Goal: Information Seeking & Learning: Learn about a topic

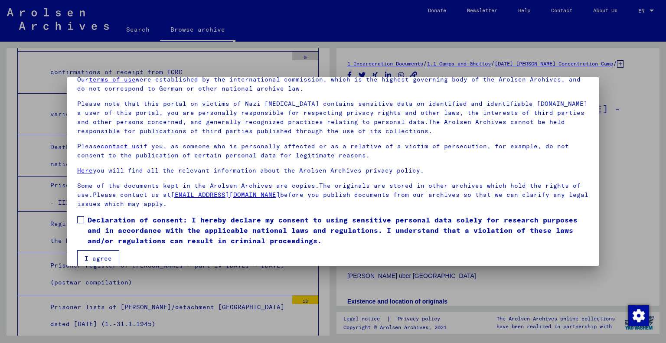
scroll to position [52, 0]
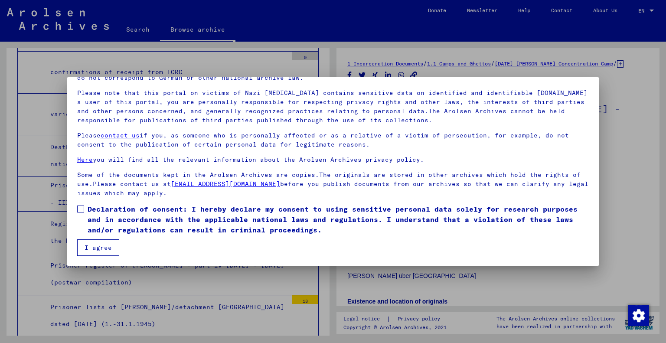
click at [124, 210] on span "Declaration of consent: I hereby declare my consent to using sensitive personal…" at bounding box center [338, 219] width 501 height 31
drag, startPoint x: 94, startPoint y: 244, endPoint x: 113, endPoint y: 244, distance: 18.6
click at [94, 244] on button "I agree" at bounding box center [98, 247] width 42 height 16
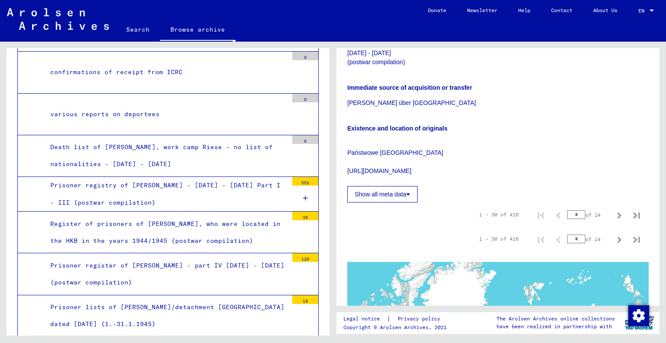
scroll to position [173, 0]
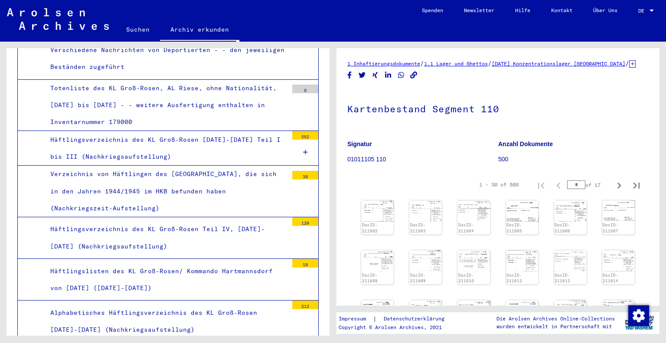
scroll to position [4090, 0]
click at [203, 305] on div "Alphabetisches Häftlingsverzeichnis des KL Groß-Rosen [DATE]-[DATE] (Nachkriegs…" at bounding box center [166, 322] width 244 height 34
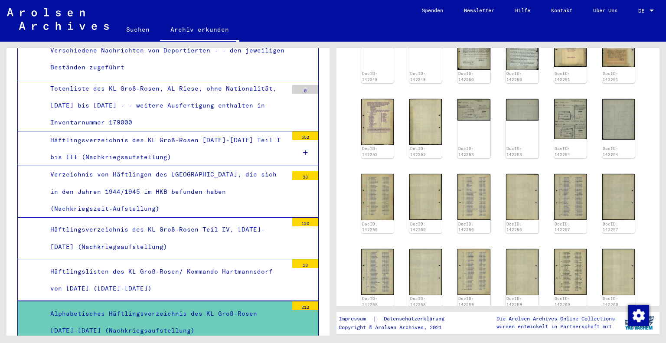
scroll to position [390, 0]
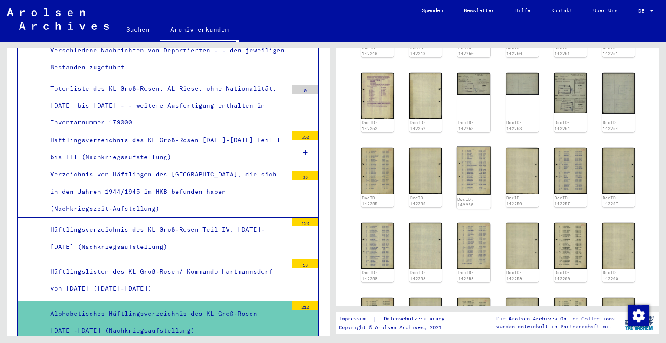
click at [471, 175] on img at bounding box center [473, 170] width 34 height 48
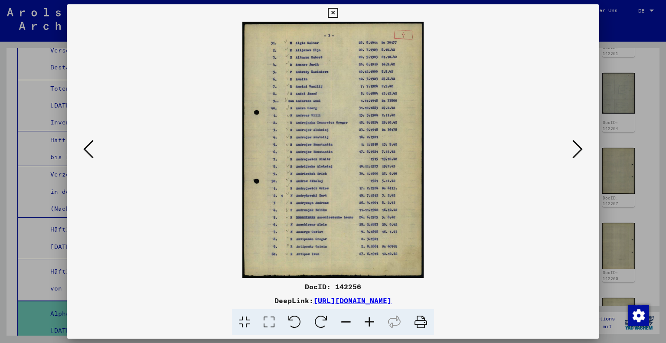
click at [334, 13] on icon at bounding box center [333, 13] width 10 height 10
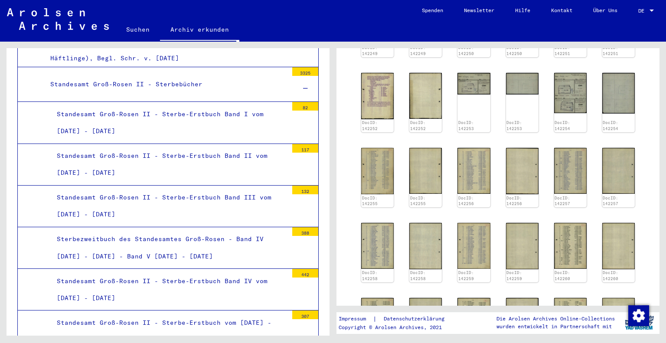
scroll to position [1836, 0]
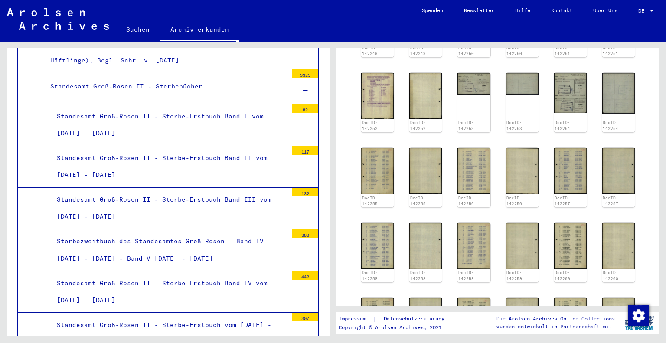
click at [142, 316] on div "Standesamt Groß-Rosen II - Sterbe-Erstbuch vom [DATE] - [DATE]" at bounding box center [168, 333] width 237 height 34
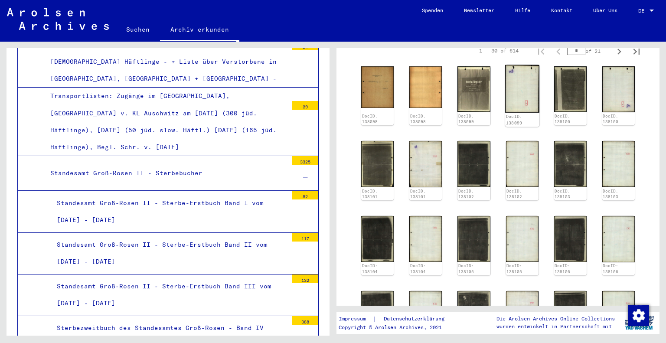
scroll to position [260, 0]
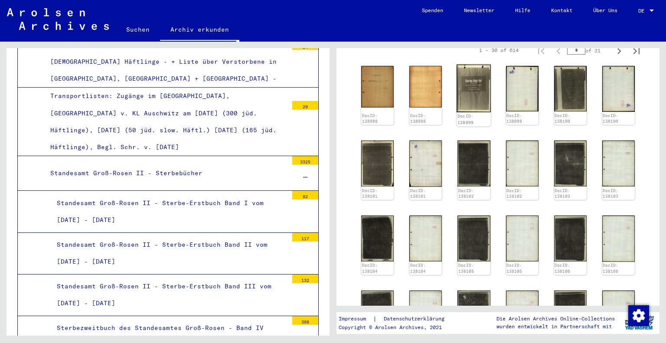
click at [473, 105] on img at bounding box center [473, 89] width 34 height 48
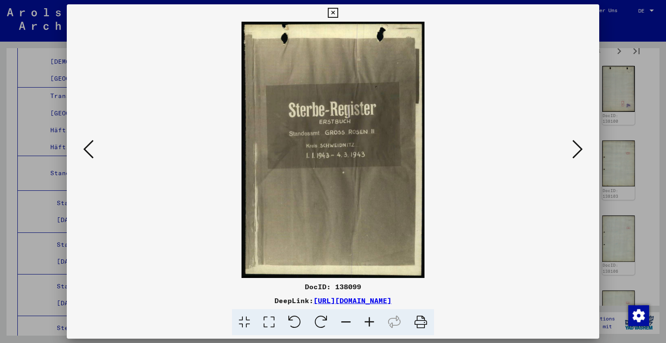
click at [88, 146] on icon at bounding box center [88, 149] width 10 height 21
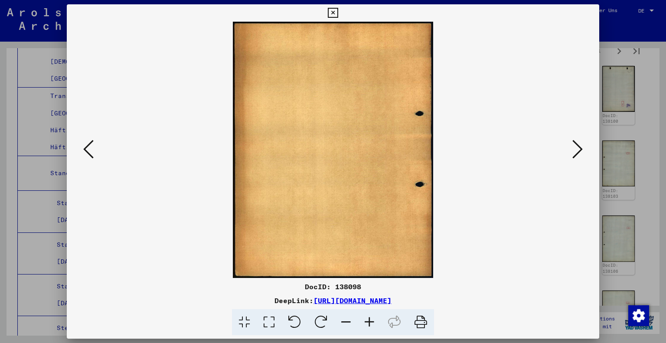
click at [88, 146] on icon at bounding box center [88, 149] width 10 height 21
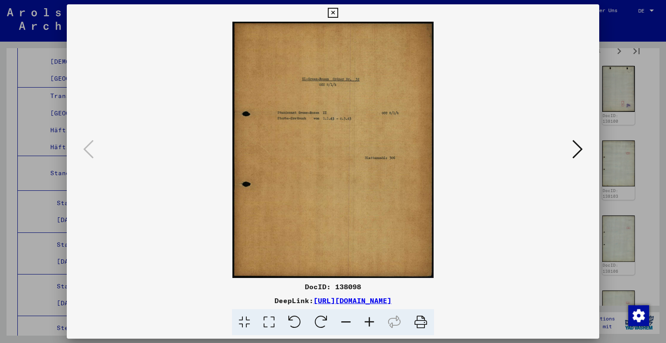
click at [332, 11] on icon at bounding box center [333, 13] width 10 height 10
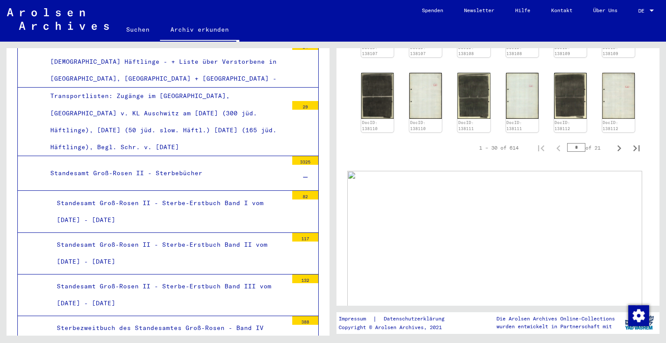
scroll to position [563, 0]
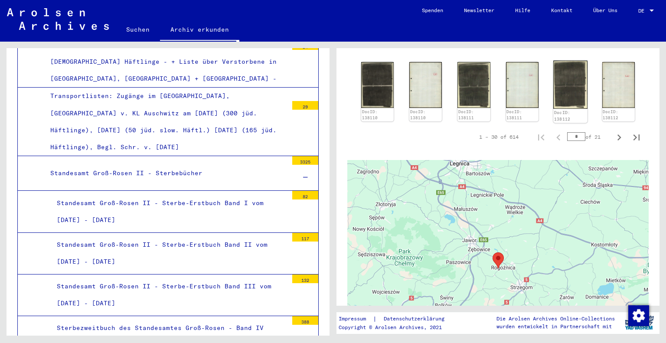
click at [563, 92] on img at bounding box center [570, 85] width 34 height 48
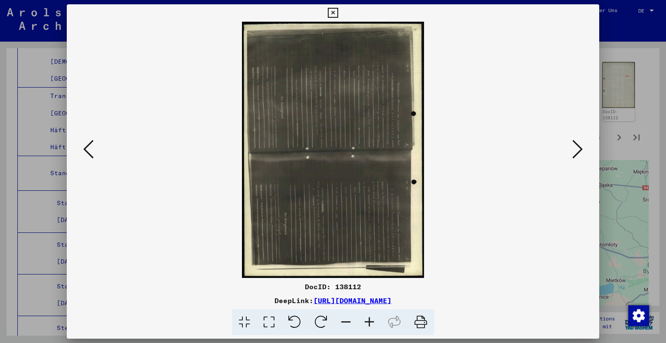
click at [300, 319] on icon at bounding box center [294, 322] width 26 height 26
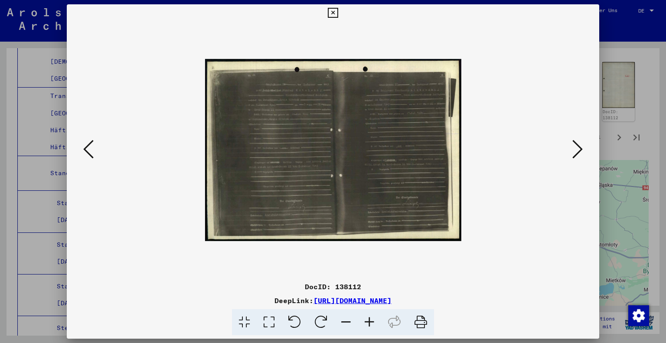
click at [366, 325] on icon at bounding box center [369, 322] width 23 height 26
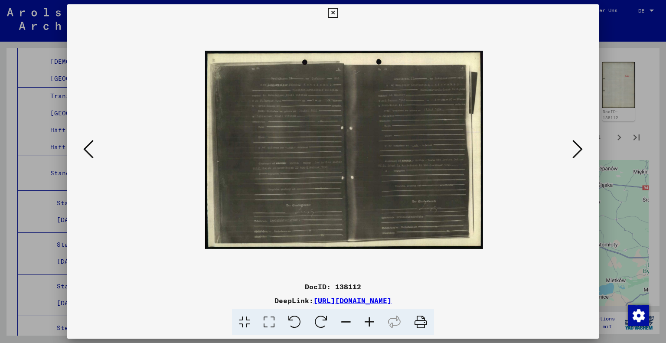
click at [367, 325] on icon at bounding box center [369, 322] width 23 height 26
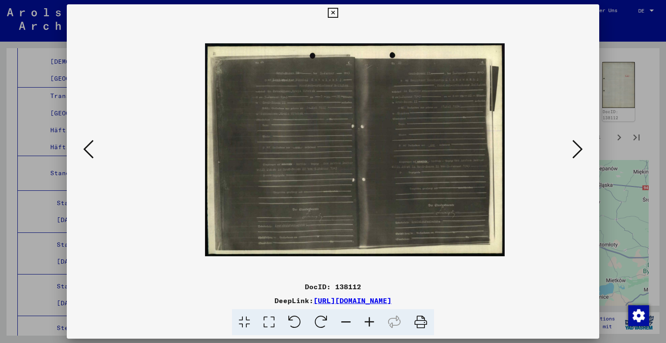
click at [367, 325] on icon at bounding box center [369, 322] width 23 height 26
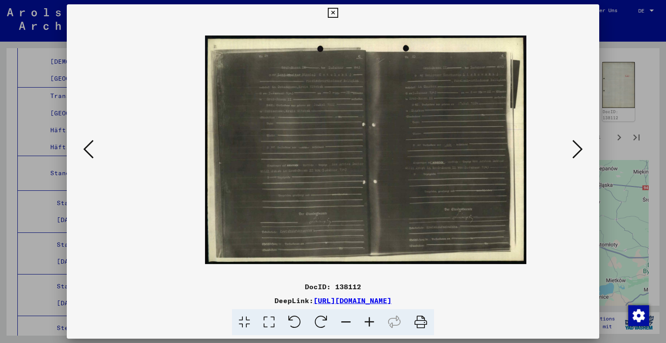
click at [367, 325] on icon at bounding box center [369, 322] width 23 height 26
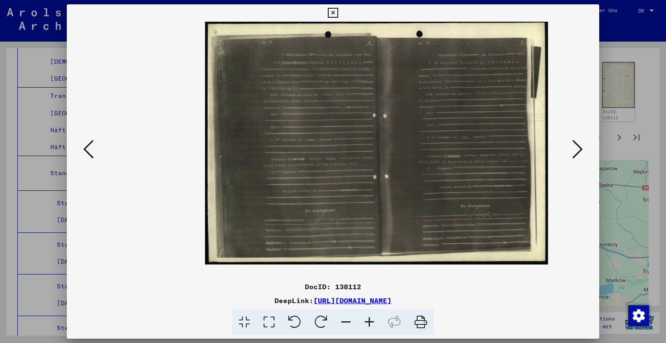
scroll to position [13, 0]
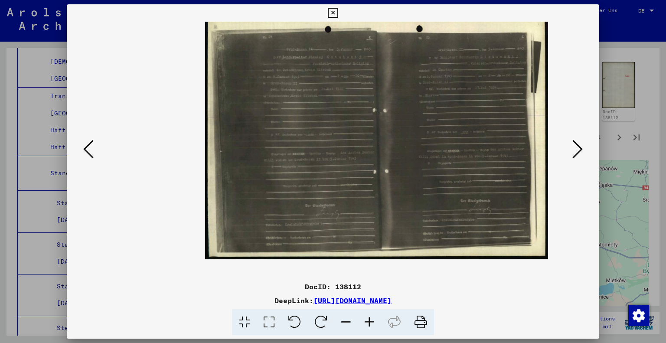
drag, startPoint x: 432, startPoint y: 195, endPoint x: 287, endPoint y: 183, distance: 144.8
click at [287, 183] on img at bounding box center [376, 137] width 343 height 244
click at [334, 12] on icon at bounding box center [333, 13] width 10 height 10
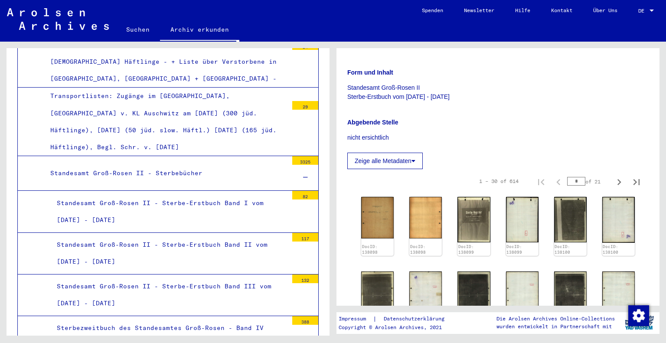
scroll to position [130, 0]
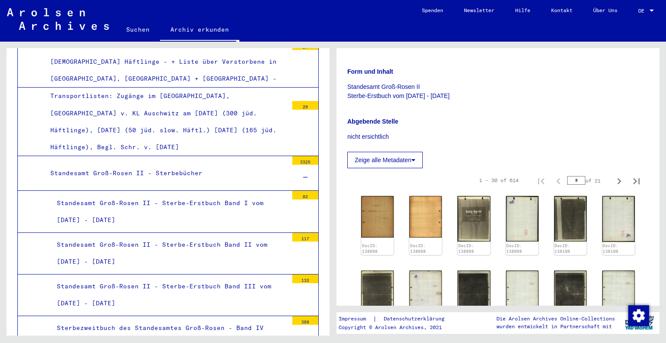
click at [567, 185] on input "*" at bounding box center [576, 180] width 18 height 9
type input "**"
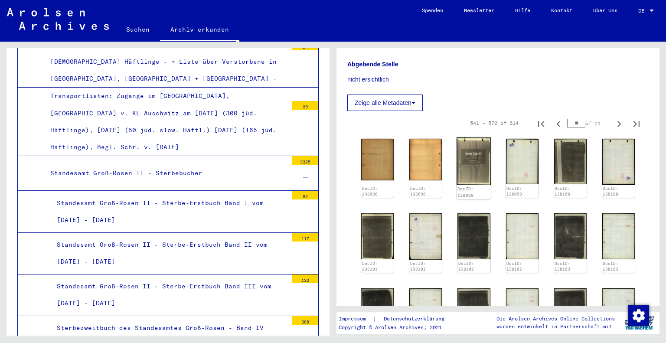
scroll to position [217, 0]
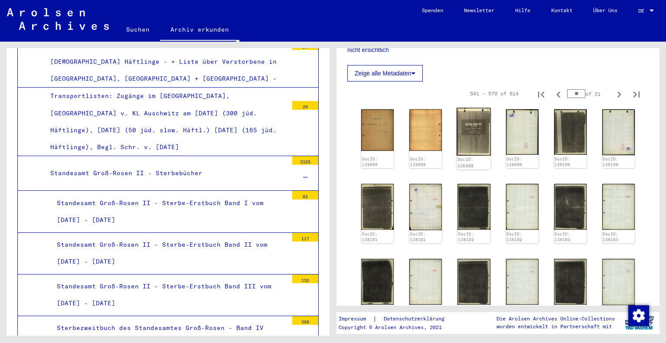
click at [471, 137] on img at bounding box center [473, 132] width 34 height 48
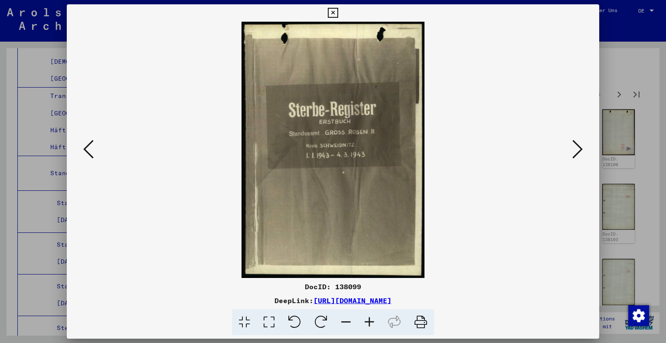
click at [574, 148] on icon at bounding box center [577, 149] width 10 height 21
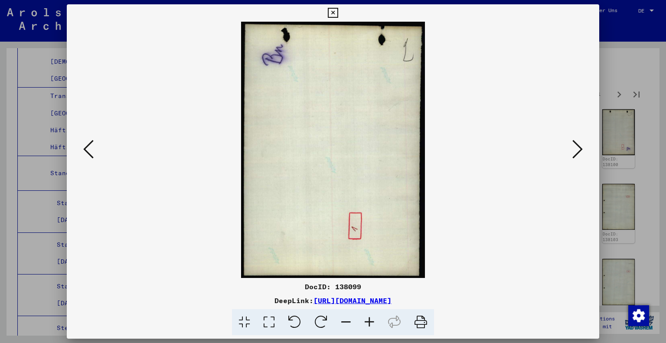
click at [574, 148] on icon at bounding box center [577, 149] width 10 height 21
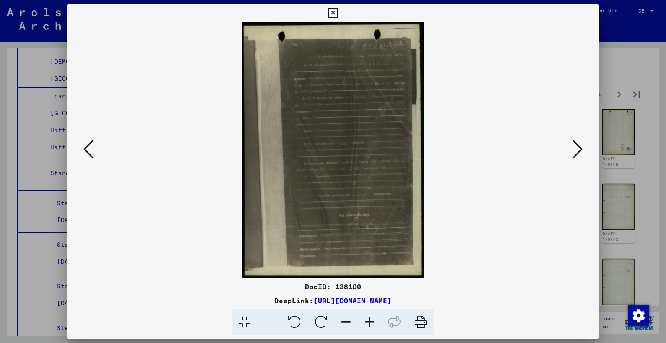
click at [332, 10] on icon at bounding box center [333, 13] width 10 height 10
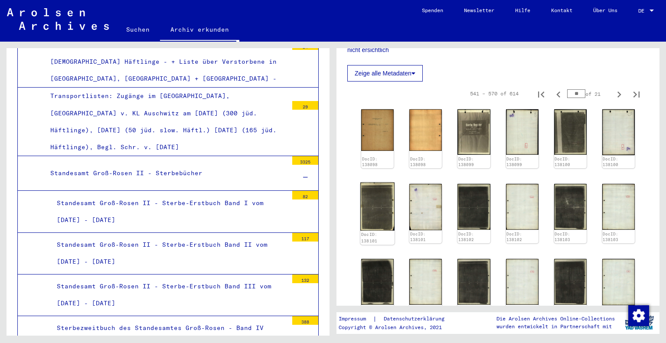
click at [367, 218] on img at bounding box center [377, 206] width 34 height 48
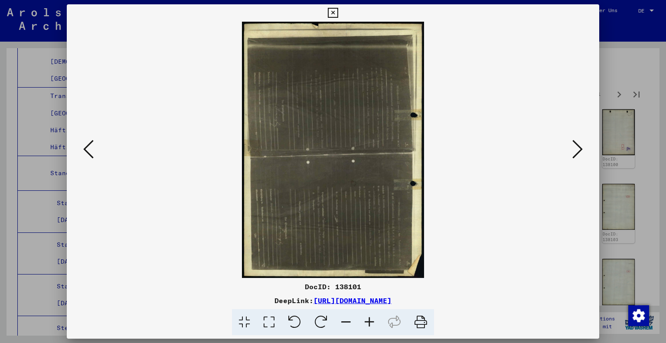
click at [296, 320] on icon at bounding box center [294, 322] width 26 height 26
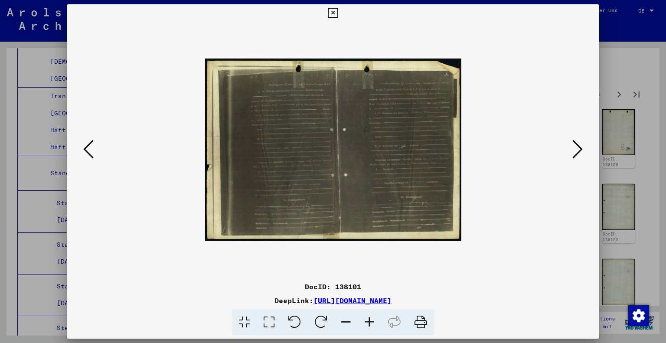
click at [367, 323] on icon at bounding box center [369, 322] width 23 height 26
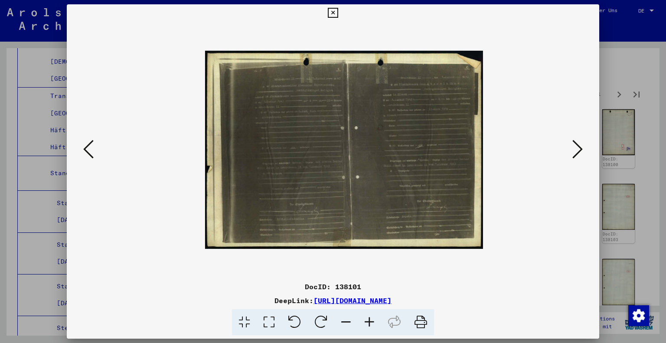
click at [367, 323] on icon at bounding box center [369, 322] width 23 height 26
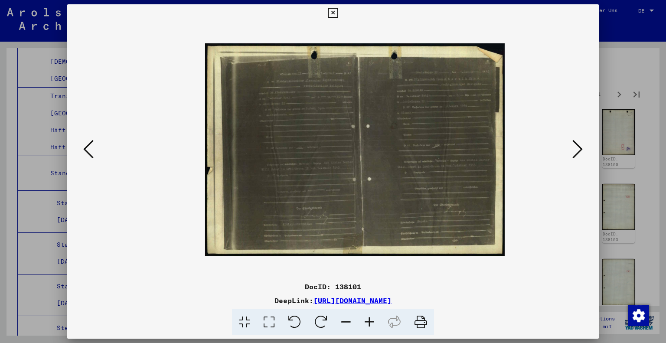
click at [367, 323] on icon at bounding box center [369, 322] width 23 height 26
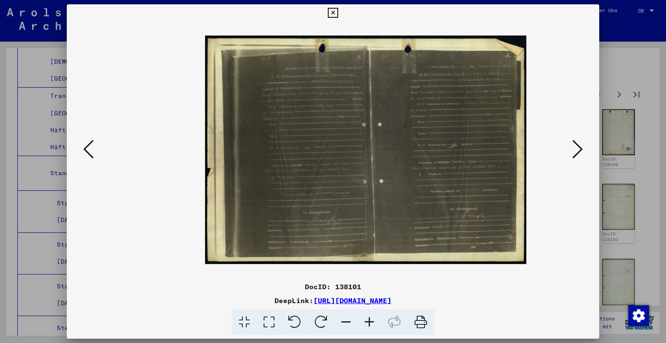
click at [367, 323] on icon at bounding box center [369, 322] width 23 height 26
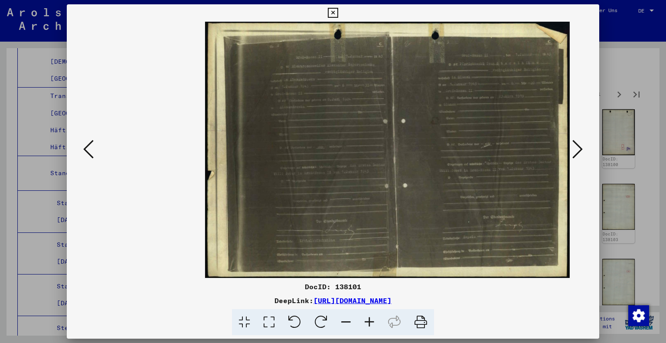
click at [367, 323] on icon at bounding box center [369, 322] width 23 height 26
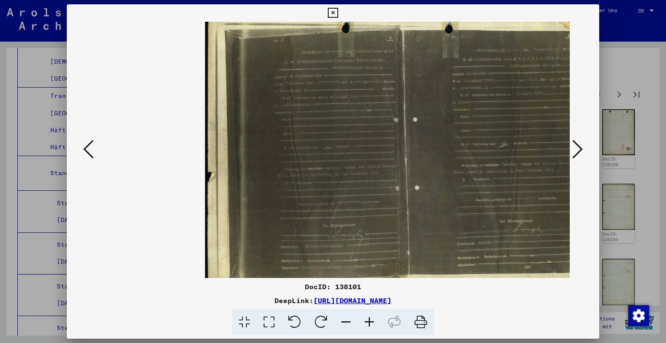
click at [367, 323] on icon at bounding box center [369, 322] width 23 height 26
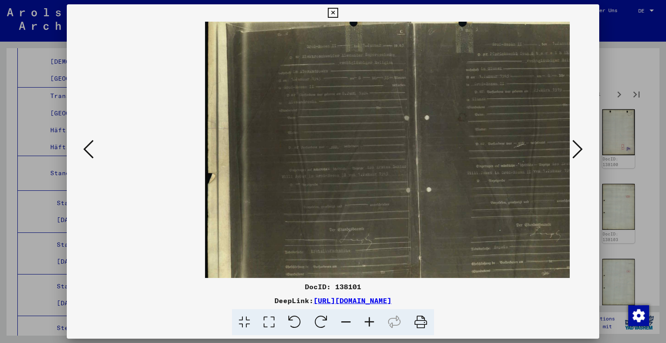
click at [367, 323] on icon at bounding box center [369, 322] width 23 height 26
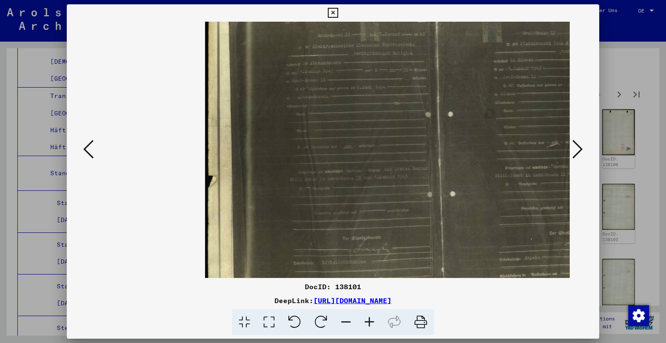
click at [367, 323] on icon at bounding box center [369, 322] width 23 height 26
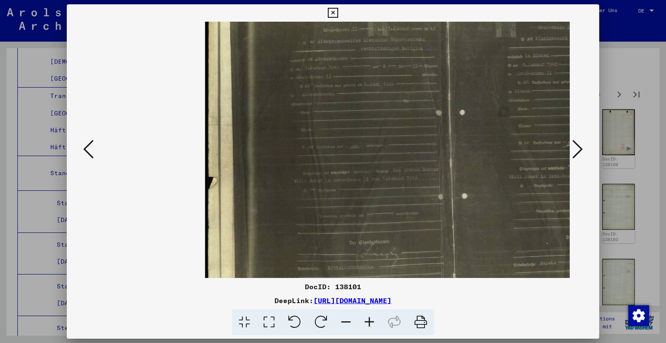
drag, startPoint x: 458, startPoint y: 164, endPoint x: 455, endPoint y: 134, distance: 30.2
click at [455, 163] on img at bounding box center [441, 149] width 473 height 336
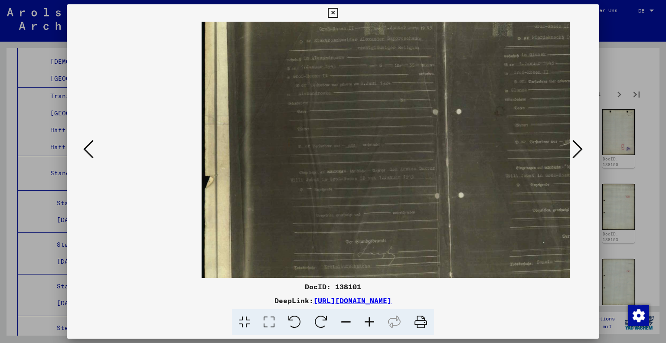
click at [331, 12] on icon at bounding box center [333, 13] width 10 height 10
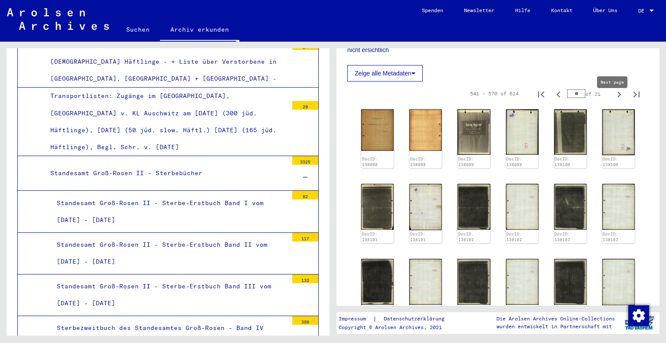
click at [613, 101] on icon "Next page" at bounding box center [619, 94] width 12 height 12
type input "**"
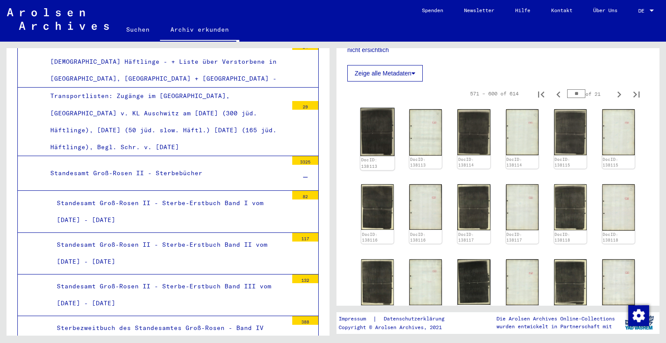
click at [375, 140] on img at bounding box center [377, 132] width 34 height 49
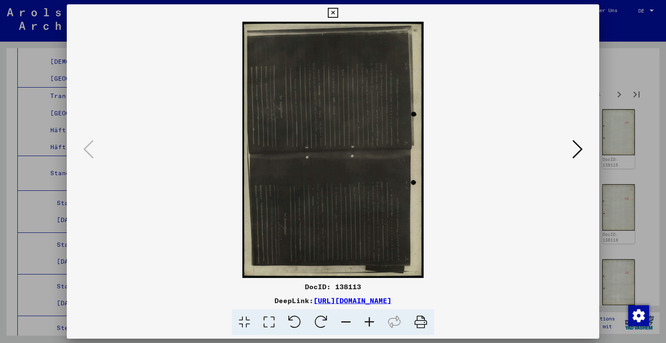
drag, startPoint x: 293, startPoint y: 324, endPoint x: 354, endPoint y: 321, distance: 60.8
click at [293, 324] on icon at bounding box center [294, 322] width 26 height 26
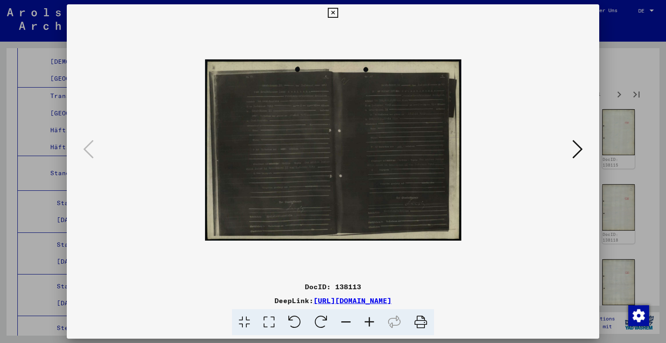
click at [373, 322] on icon at bounding box center [369, 322] width 23 height 26
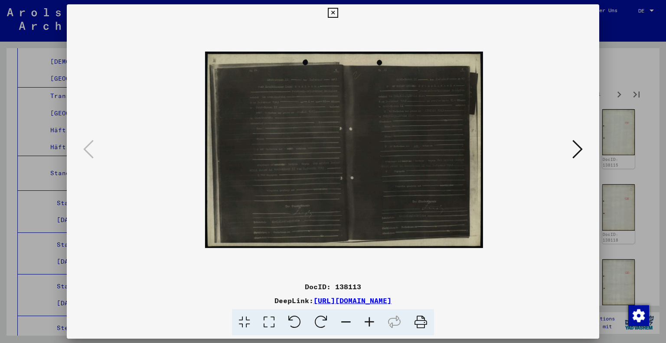
click at [373, 322] on icon at bounding box center [369, 322] width 23 height 26
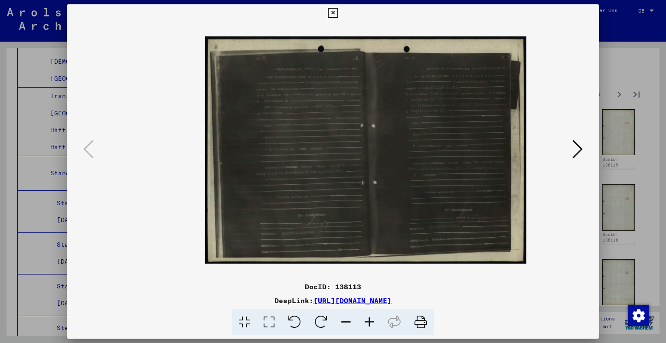
click at [373, 322] on icon at bounding box center [369, 322] width 23 height 26
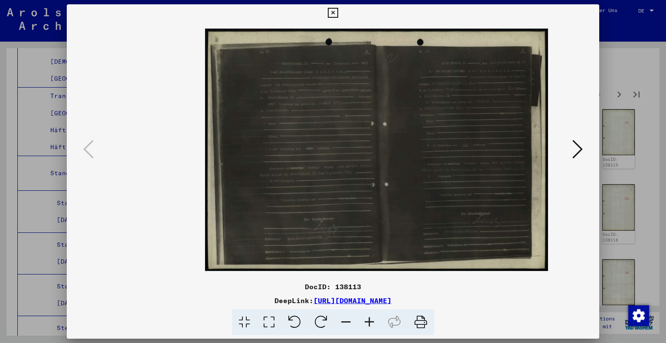
click at [373, 322] on icon at bounding box center [369, 322] width 23 height 26
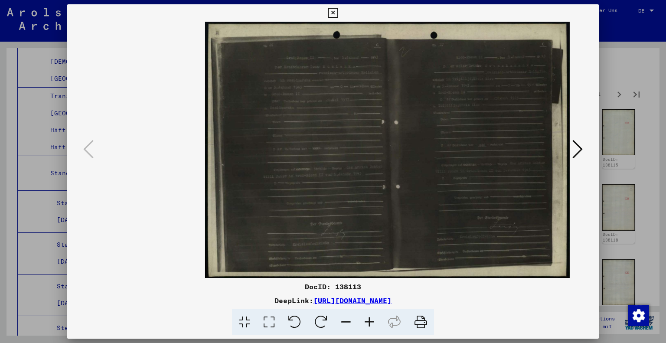
click at [373, 322] on icon at bounding box center [369, 322] width 23 height 26
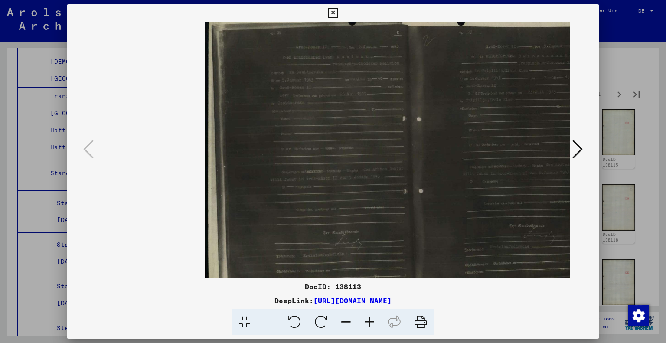
click at [373, 322] on icon at bounding box center [369, 322] width 23 height 26
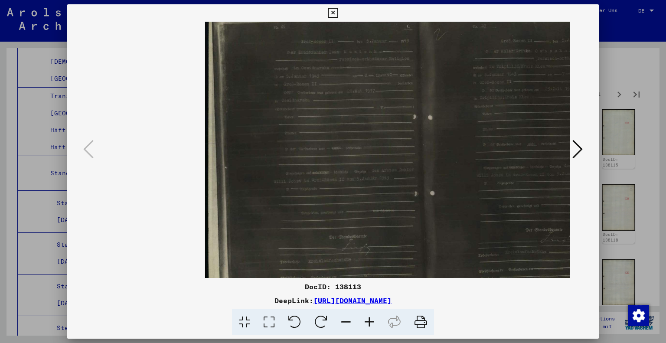
click at [373, 322] on icon at bounding box center [369, 322] width 23 height 26
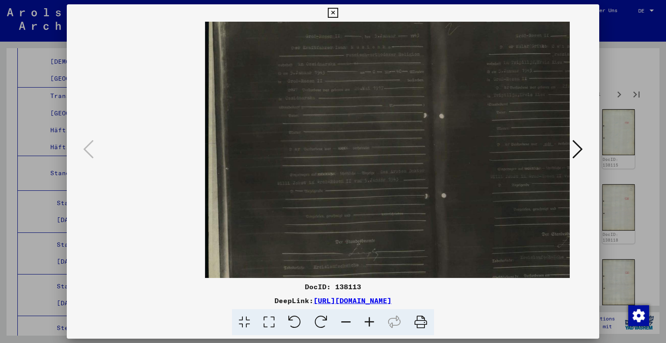
click at [373, 322] on icon at bounding box center [369, 322] width 23 height 26
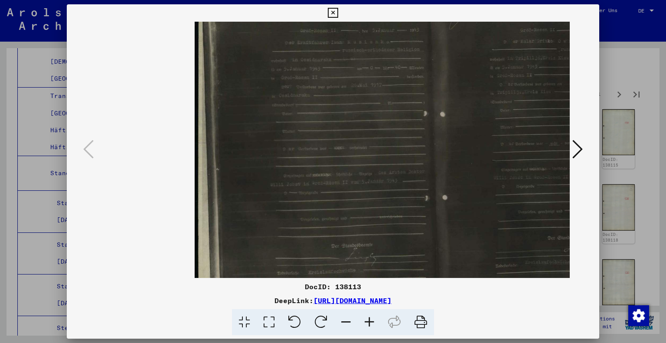
scroll to position [0, 81]
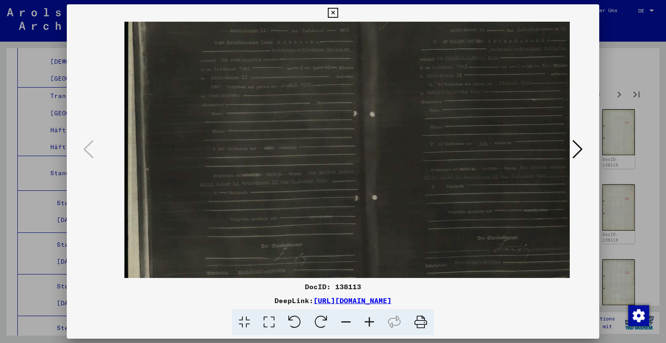
drag, startPoint x: 415, startPoint y: 104, endPoint x: 334, endPoint y: 201, distance: 126.5
click at [334, 201] on img at bounding box center [360, 149] width 473 height 335
click at [334, 14] on icon at bounding box center [333, 13] width 10 height 10
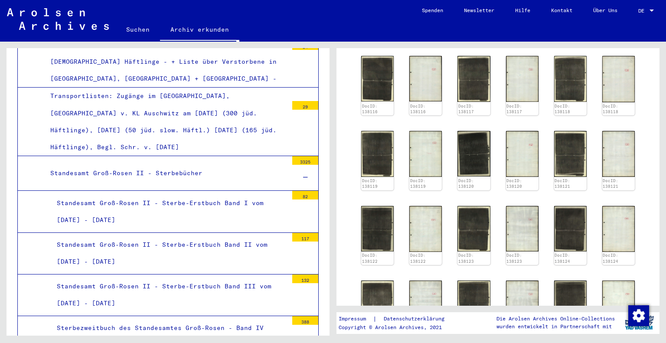
scroll to position [347, 0]
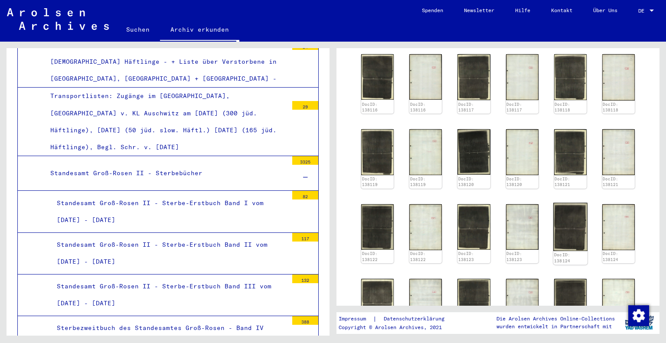
click at [572, 234] on img at bounding box center [570, 226] width 34 height 48
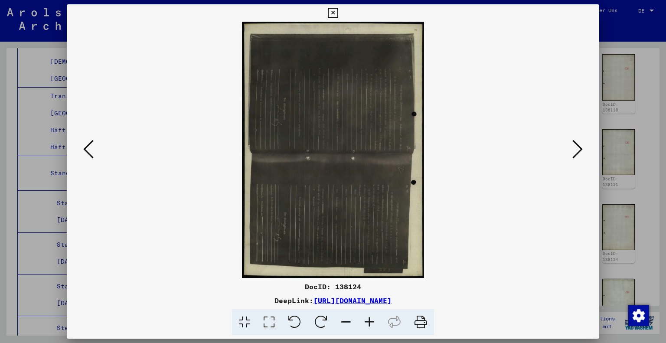
click at [298, 322] on icon at bounding box center [294, 322] width 26 height 26
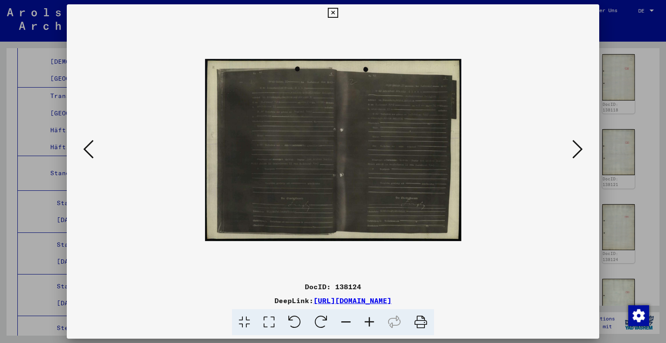
click at [381, 319] on icon at bounding box center [394, 322] width 26 height 26
click at [372, 321] on icon at bounding box center [369, 322] width 23 height 26
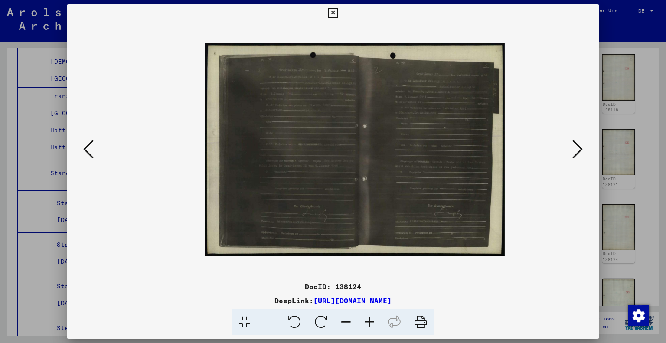
click at [372, 321] on icon at bounding box center [369, 322] width 23 height 26
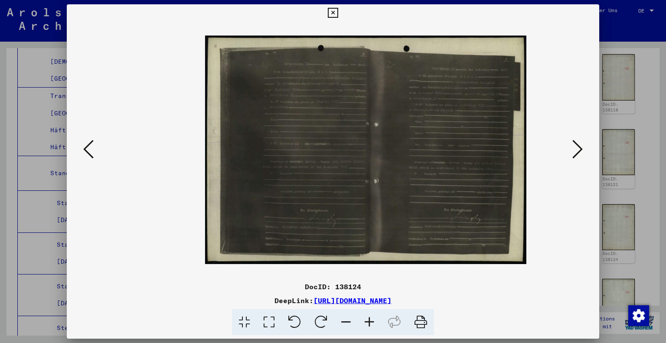
click at [372, 321] on icon at bounding box center [369, 322] width 23 height 26
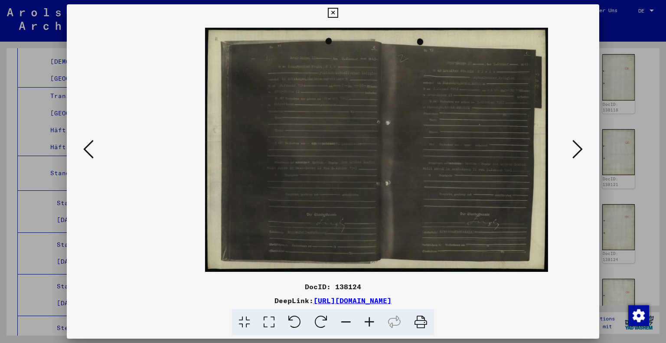
click at [372, 321] on icon at bounding box center [369, 322] width 23 height 26
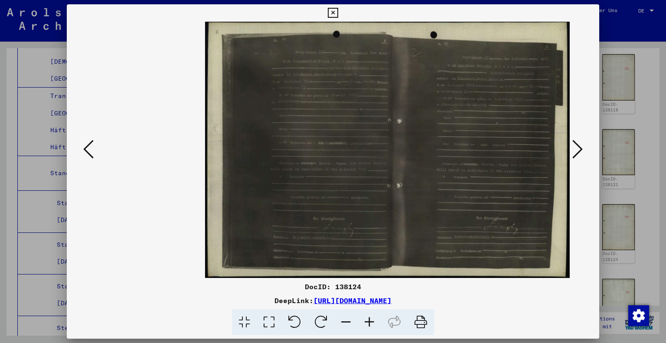
click at [372, 321] on icon at bounding box center [369, 322] width 23 height 26
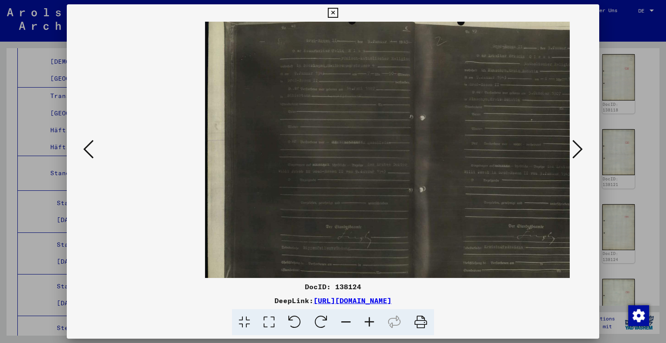
click at [372, 321] on icon at bounding box center [369, 322] width 23 height 26
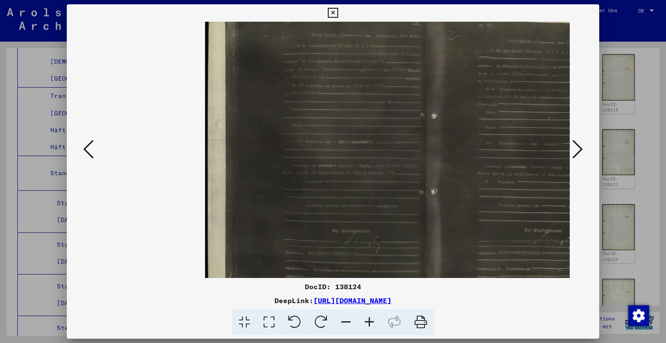
click at [372, 321] on icon at bounding box center [369, 322] width 23 height 26
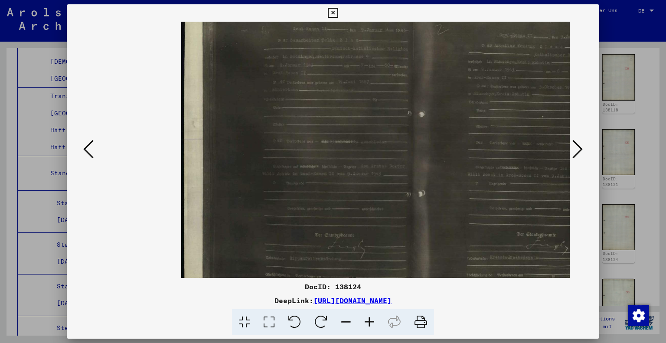
scroll to position [0, 29]
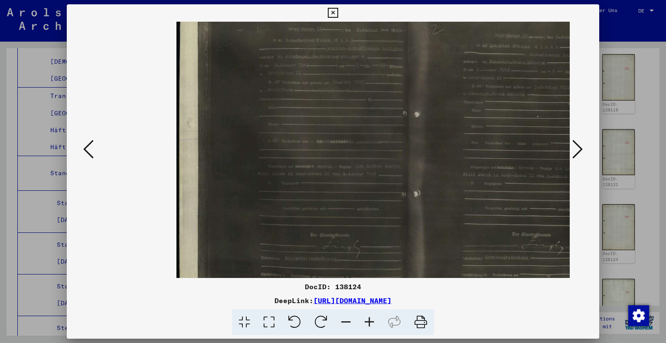
drag, startPoint x: 409, startPoint y: 177, endPoint x: 381, endPoint y: 219, distance: 50.5
click at [381, 219] on img at bounding box center [401, 149] width 451 height 321
click at [334, 7] on button at bounding box center [332, 12] width 15 height 17
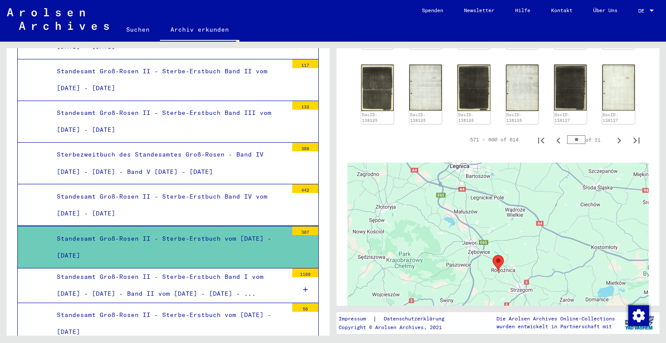
scroll to position [563, 0]
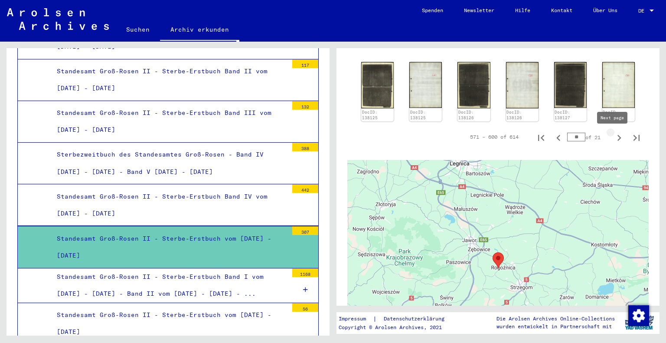
click at [617, 140] on icon "Next page" at bounding box center [619, 138] width 4 height 6
type input "**"
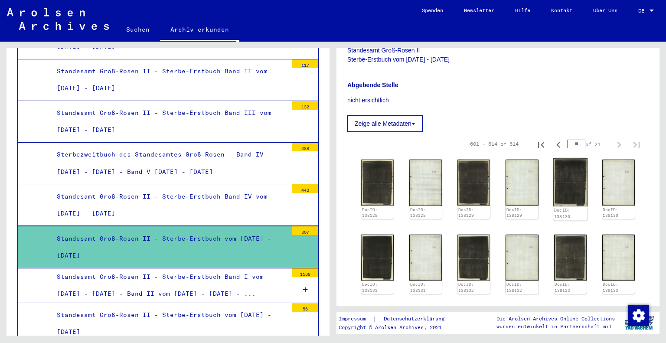
scroll to position [173, 0]
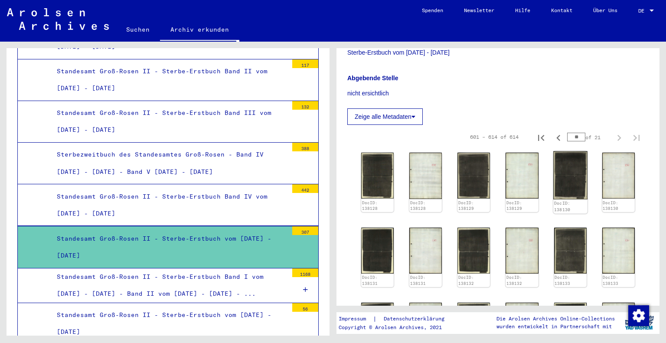
click at [575, 192] on img at bounding box center [570, 175] width 34 height 49
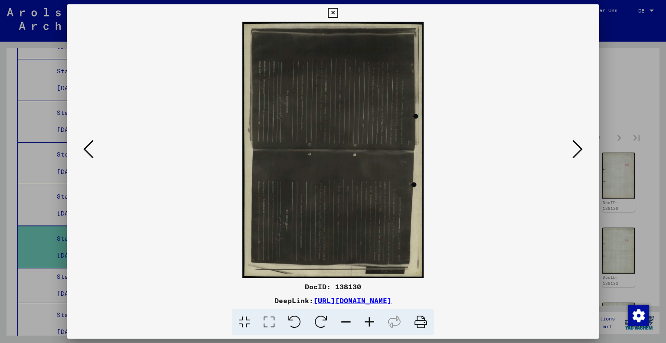
click at [299, 320] on icon at bounding box center [294, 322] width 26 height 26
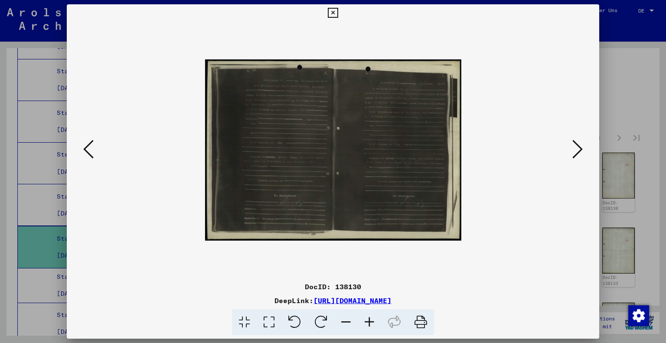
click at [374, 319] on icon at bounding box center [369, 322] width 23 height 26
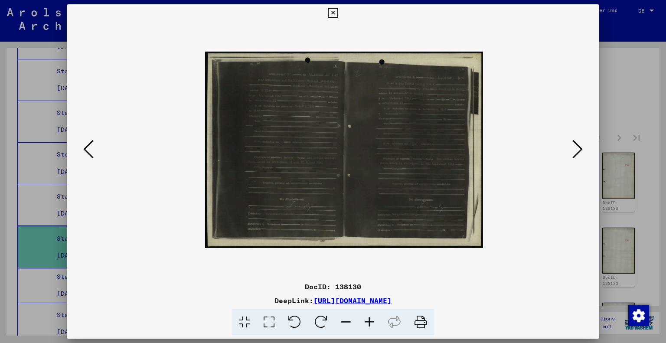
click at [374, 319] on icon at bounding box center [369, 322] width 23 height 26
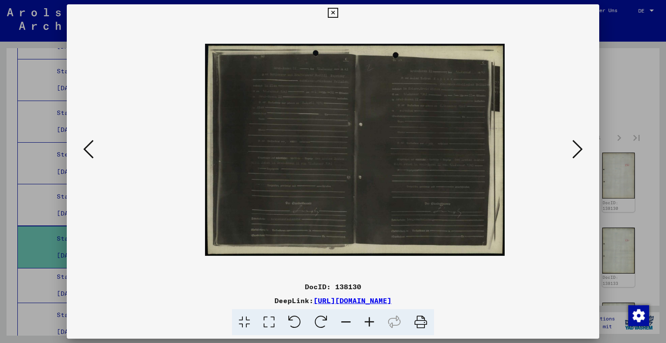
click at [374, 319] on icon at bounding box center [369, 322] width 23 height 26
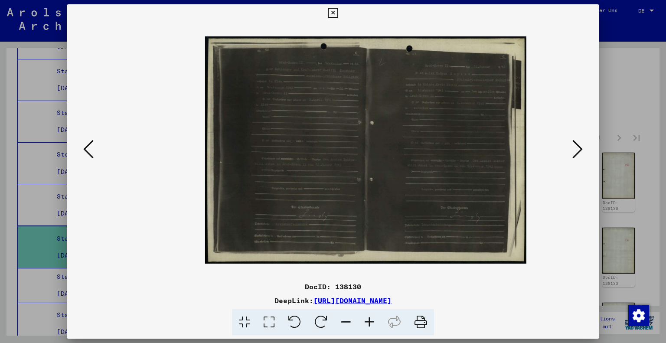
click at [374, 319] on icon at bounding box center [369, 322] width 23 height 26
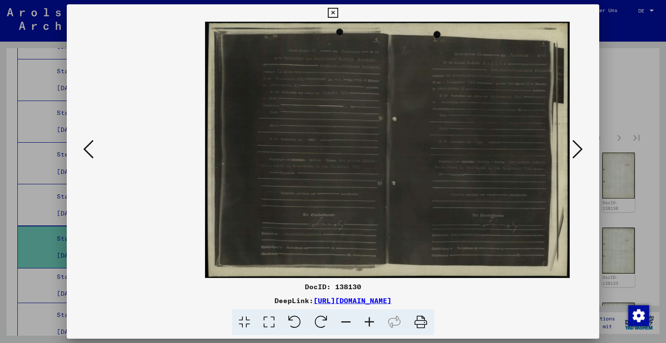
click at [374, 319] on icon at bounding box center [369, 322] width 23 height 26
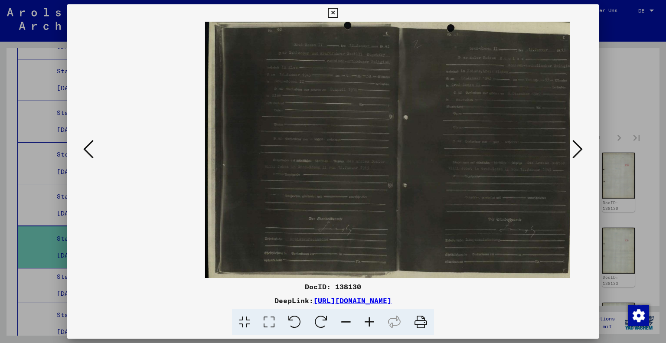
click at [331, 15] on icon at bounding box center [333, 13] width 10 height 10
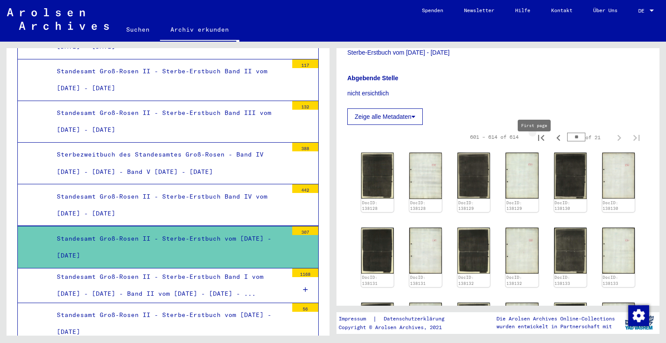
click at [535, 144] on icon "First page" at bounding box center [541, 138] width 12 height 12
type input "*"
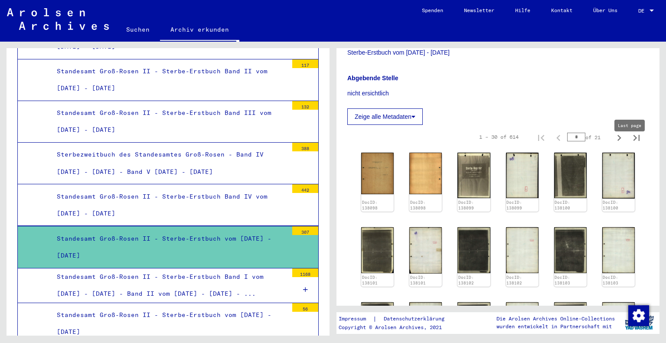
click at [633, 141] on icon "Last page" at bounding box center [636, 138] width 6 height 6
type input "**"
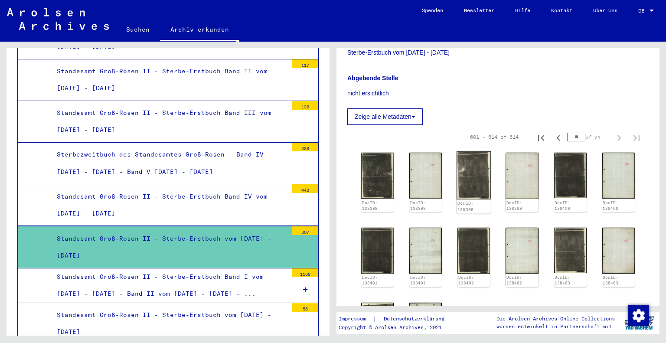
click at [473, 182] on img at bounding box center [473, 175] width 34 height 48
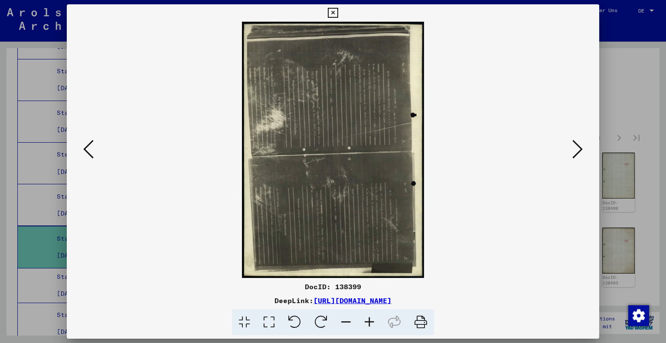
click at [296, 329] on icon at bounding box center [294, 322] width 26 height 26
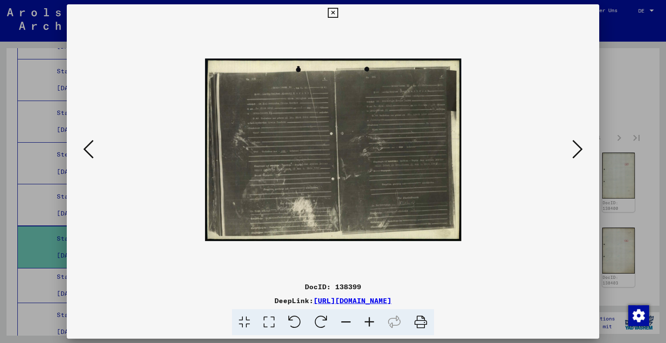
click at [374, 324] on icon at bounding box center [369, 322] width 23 height 26
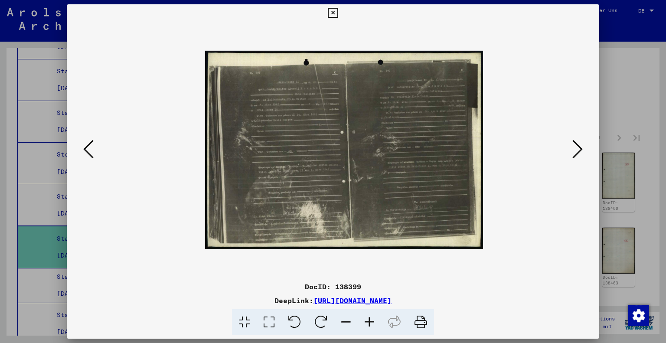
click at [371, 323] on icon at bounding box center [369, 322] width 23 height 26
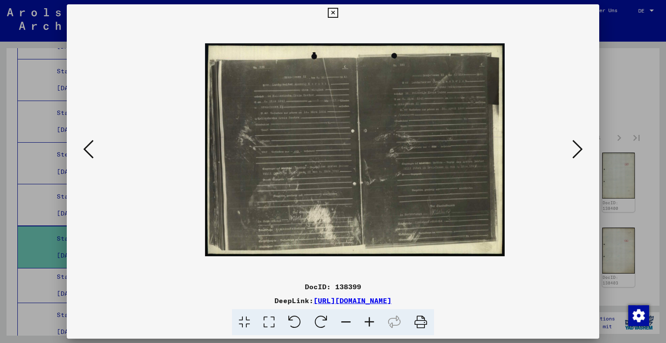
click at [371, 323] on icon at bounding box center [369, 322] width 23 height 26
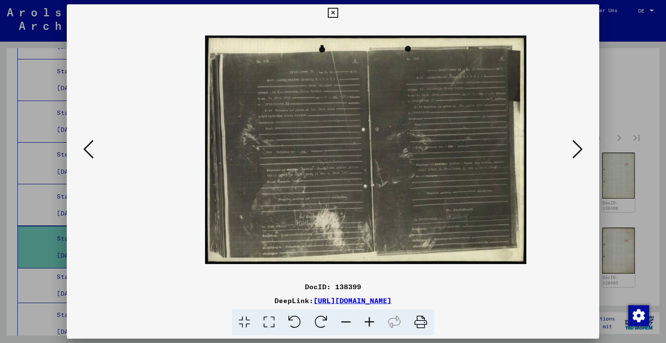
click at [371, 323] on icon at bounding box center [369, 322] width 23 height 26
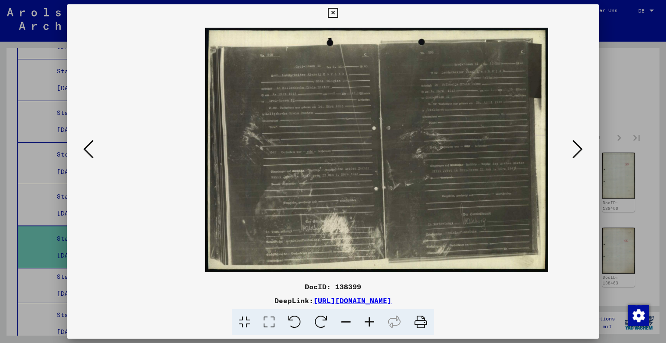
click at [371, 323] on icon at bounding box center [369, 322] width 23 height 26
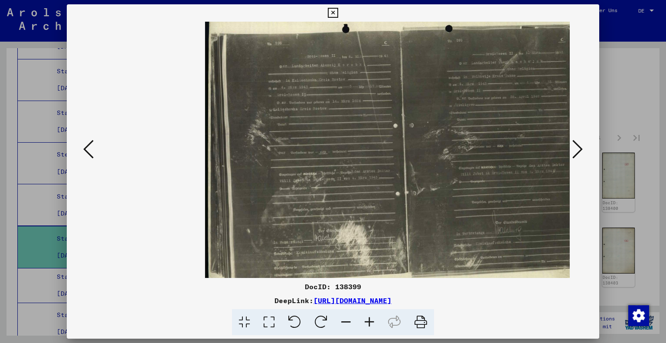
click at [371, 323] on icon at bounding box center [369, 322] width 23 height 26
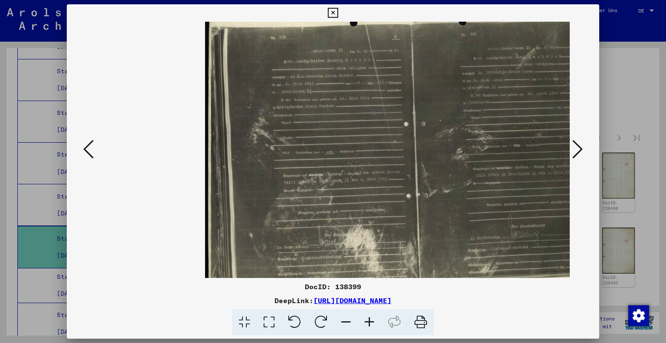
click at [371, 323] on icon at bounding box center [369, 322] width 23 height 26
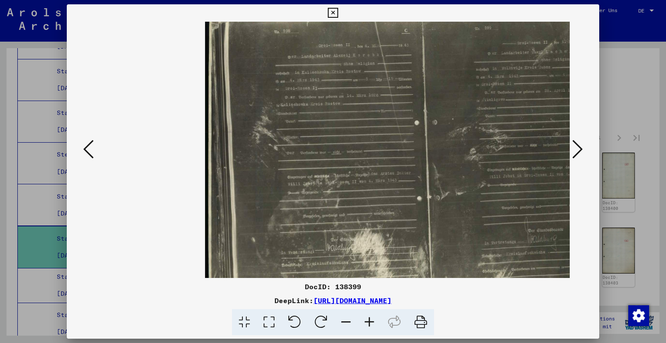
click at [371, 323] on icon at bounding box center [369, 322] width 23 height 26
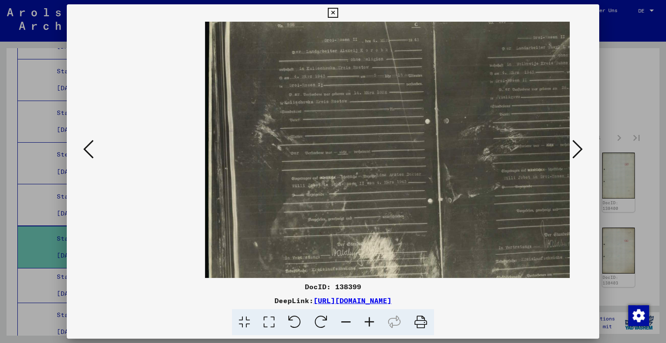
click at [331, 12] on icon at bounding box center [333, 13] width 10 height 10
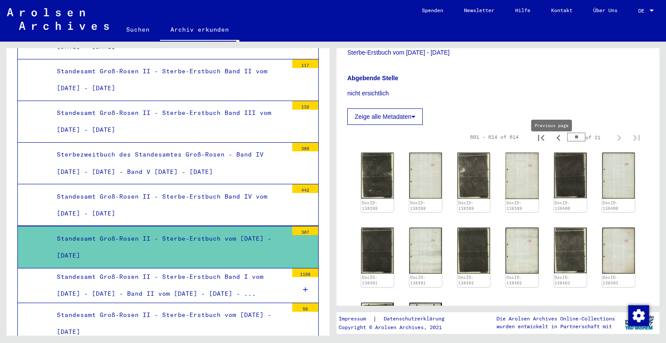
click at [552, 143] on icon "Previous page" at bounding box center [558, 138] width 12 height 12
type input "**"
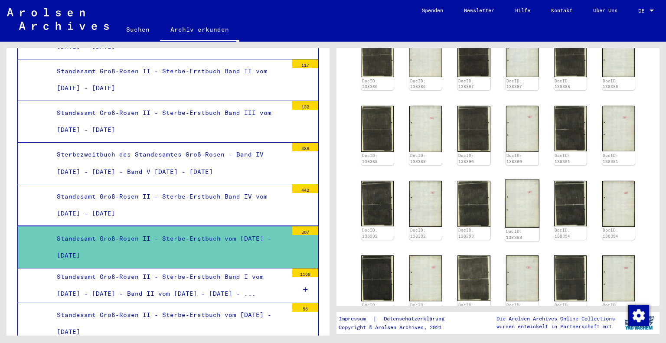
scroll to position [397, 0]
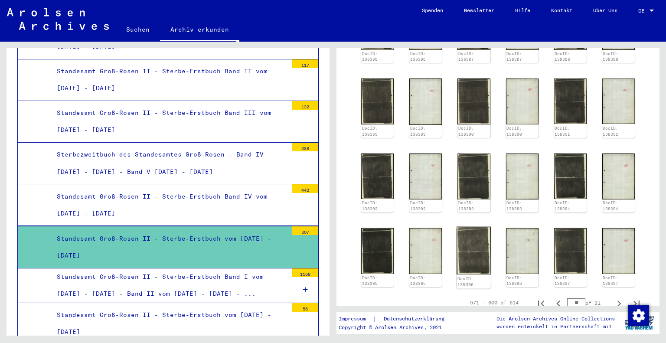
click at [471, 242] on img at bounding box center [473, 251] width 34 height 48
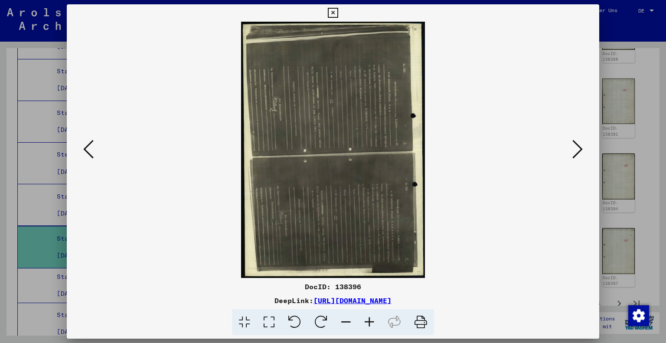
click at [294, 319] on icon at bounding box center [294, 322] width 26 height 26
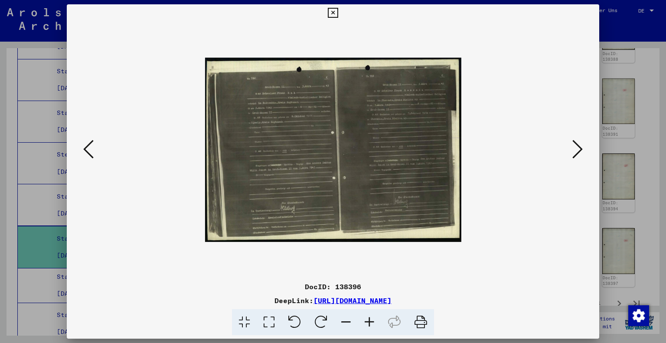
click at [335, 6] on button at bounding box center [332, 12] width 15 height 17
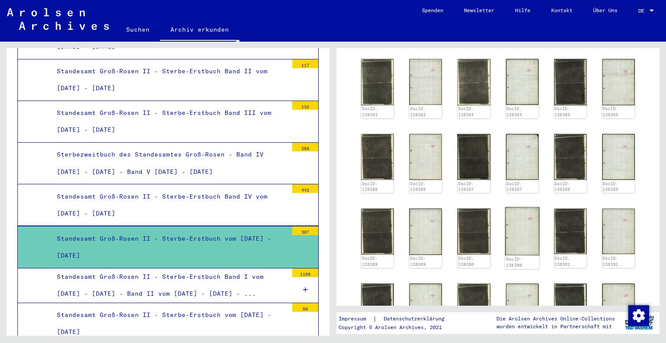
scroll to position [224, 0]
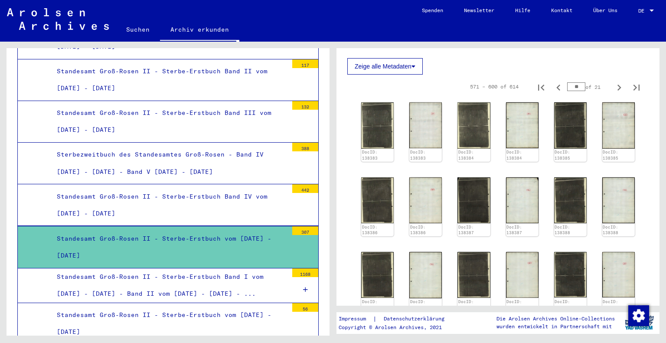
click at [360, 129] on div "DocID: 138383 DocID: 138383 DocID: 138384 DocID: 138384 DocID: 138385 DocID: 13…" at bounding box center [498, 281] width 280 height 365
click at [373, 129] on img at bounding box center [377, 125] width 34 height 49
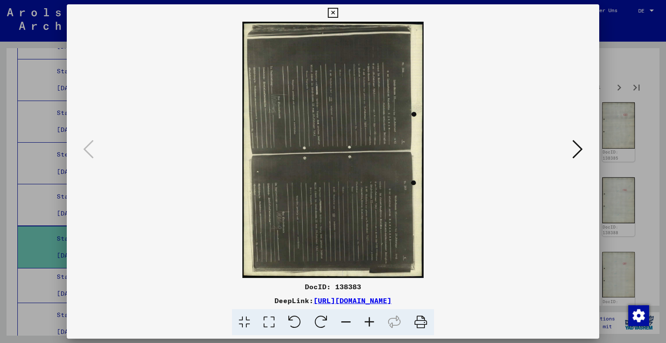
click at [300, 320] on icon at bounding box center [294, 322] width 26 height 26
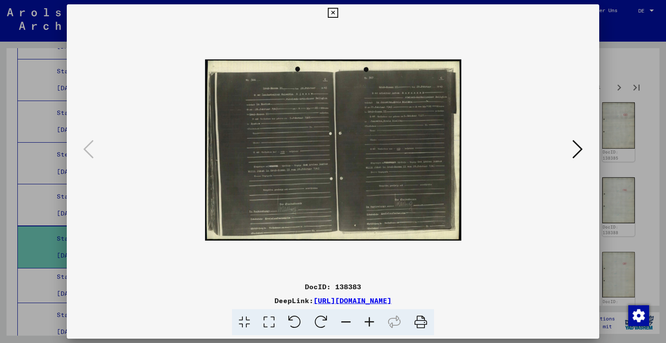
click at [367, 323] on icon at bounding box center [369, 322] width 23 height 26
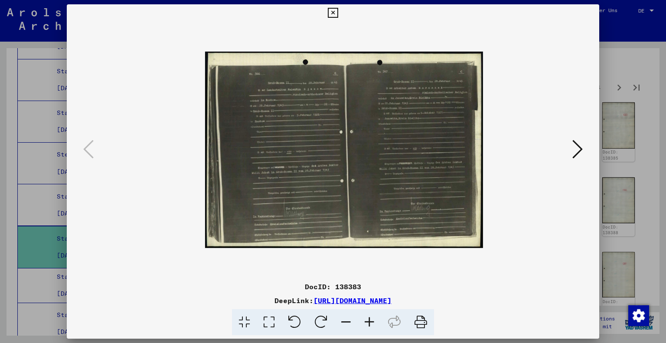
click at [367, 323] on icon at bounding box center [369, 322] width 23 height 26
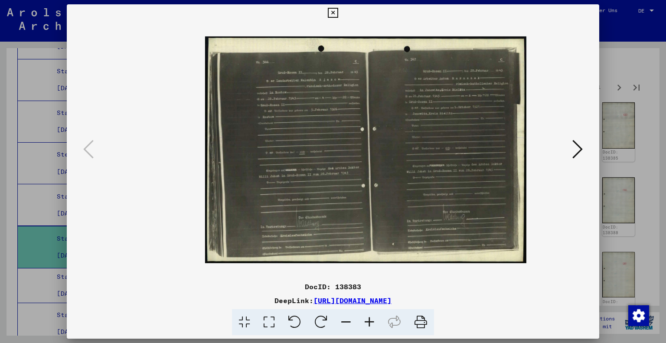
click at [367, 322] on icon at bounding box center [369, 322] width 23 height 26
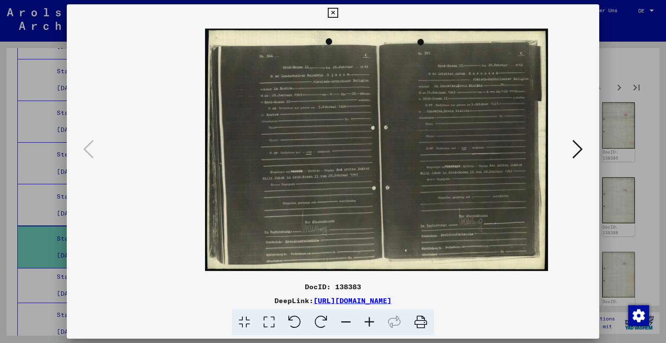
click at [367, 322] on icon at bounding box center [369, 322] width 23 height 26
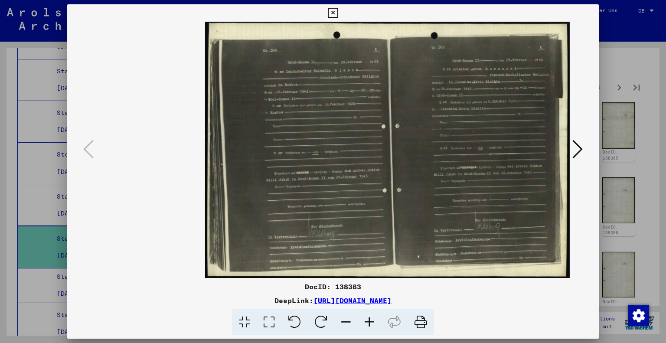
click at [367, 322] on icon at bounding box center [369, 322] width 23 height 26
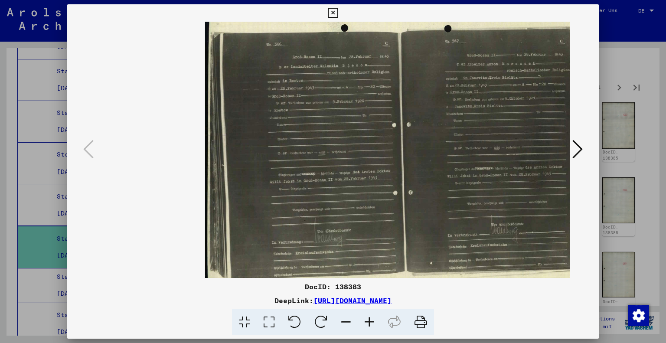
click at [581, 150] on icon at bounding box center [577, 149] width 10 height 21
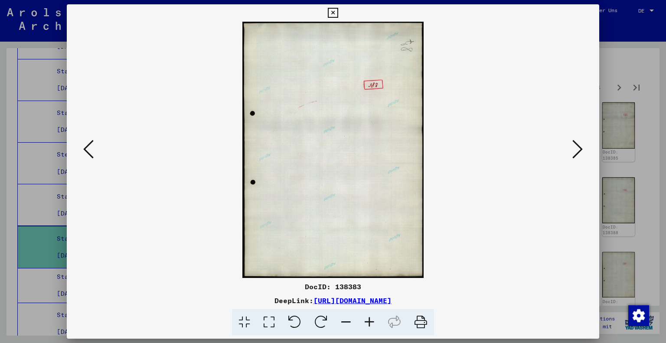
click at [581, 150] on icon at bounding box center [577, 149] width 10 height 21
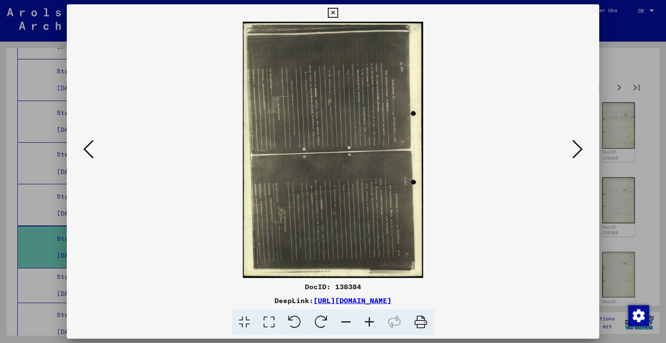
click at [581, 150] on icon at bounding box center [577, 149] width 10 height 21
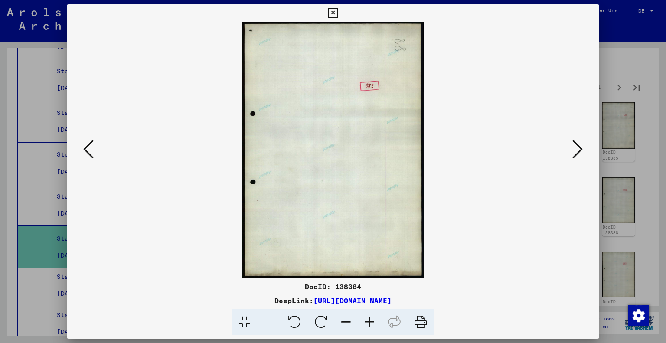
click at [581, 150] on icon at bounding box center [577, 149] width 10 height 21
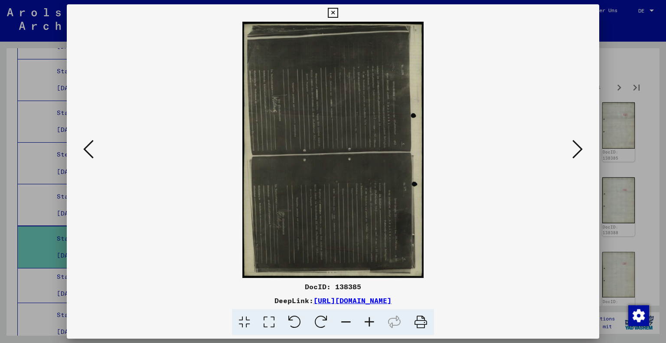
click at [581, 150] on icon at bounding box center [577, 149] width 10 height 21
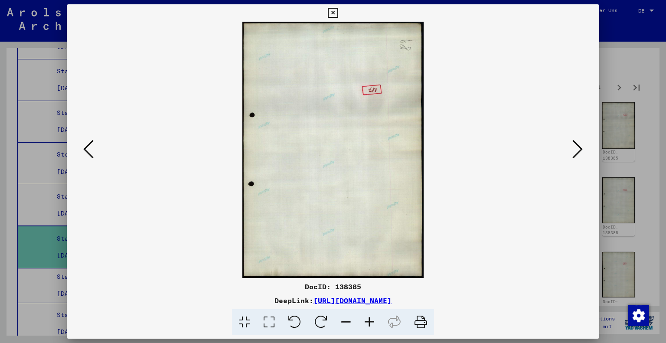
click at [581, 150] on icon at bounding box center [577, 149] width 10 height 21
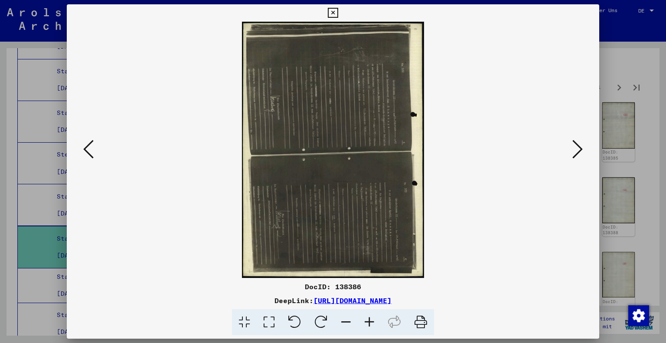
click at [581, 150] on icon at bounding box center [577, 149] width 10 height 21
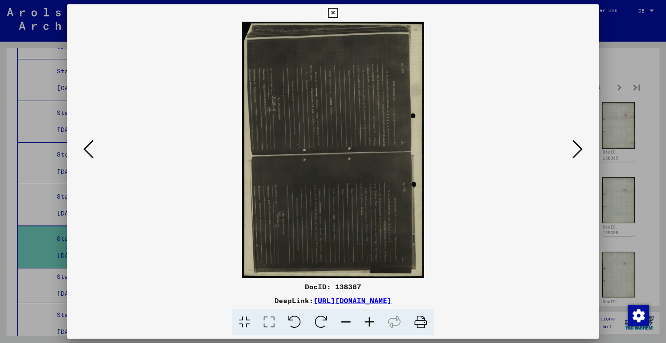
click at [88, 146] on icon at bounding box center [88, 149] width 10 height 21
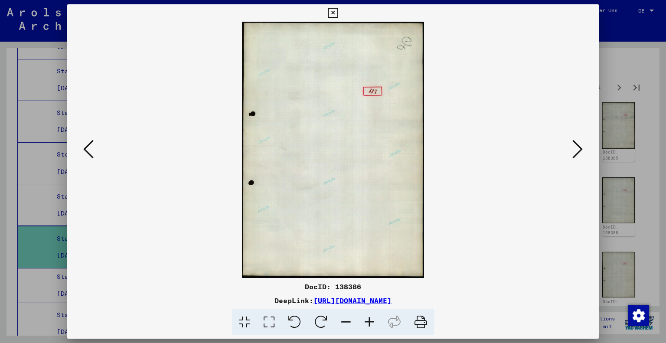
click at [578, 155] on icon at bounding box center [577, 149] width 10 height 21
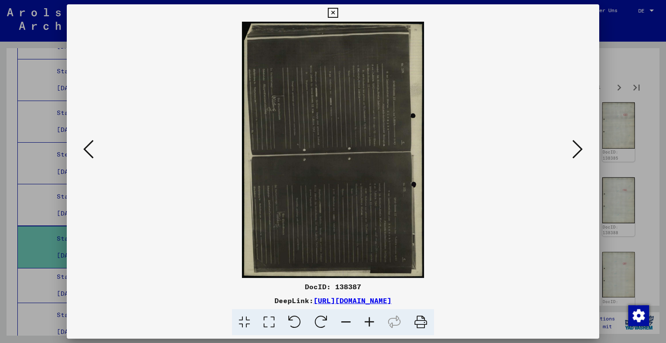
click at [297, 320] on icon at bounding box center [294, 322] width 26 height 26
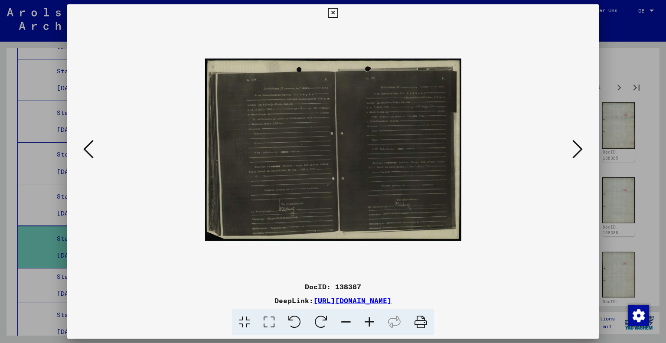
click at [372, 322] on icon at bounding box center [369, 322] width 23 height 26
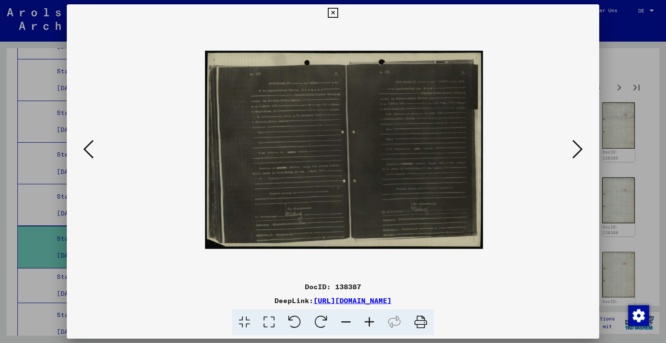
click at [372, 322] on icon at bounding box center [369, 322] width 23 height 26
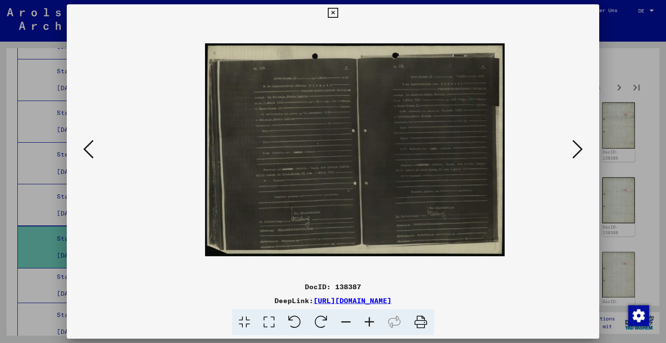
click at [372, 322] on icon at bounding box center [369, 322] width 23 height 26
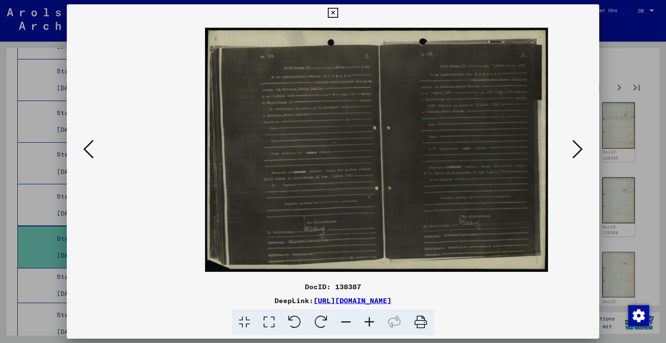
click at [372, 322] on icon at bounding box center [369, 322] width 23 height 26
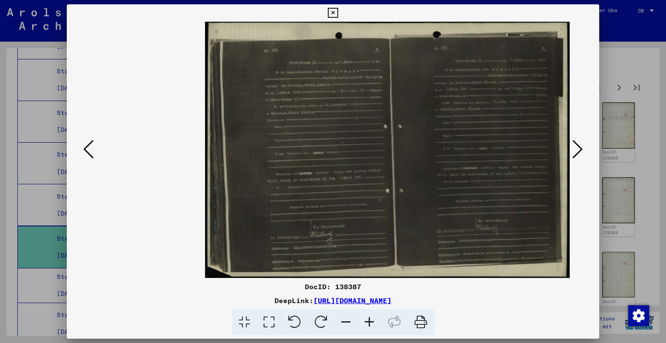
click at [372, 322] on icon at bounding box center [369, 322] width 23 height 26
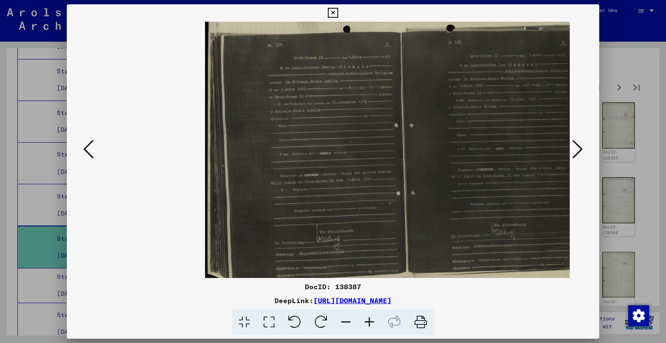
click at [372, 322] on icon at bounding box center [369, 322] width 23 height 26
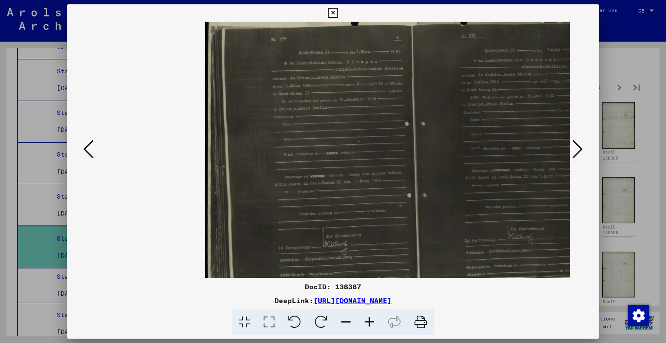
click at [372, 322] on icon at bounding box center [369, 322] width 23 height 26
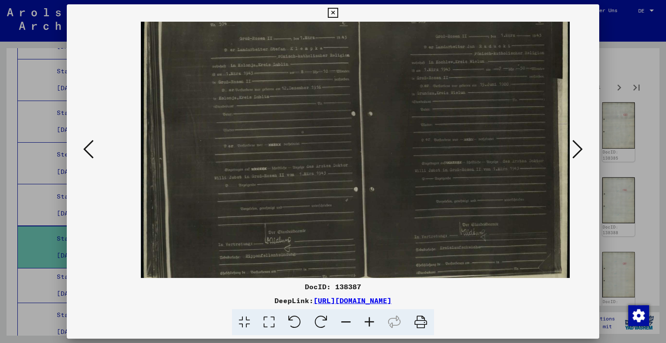
scroll to position [9, 64]
drag, startPoint x: 406, startPoint y: 249, endPoint x: 320, endPoint y: 238, distance: 86.5
click at [320, 238] on img at bounding box center [354, 141] width 429 height 306
click at [579, 147] on icon at bounding box center [577, 149] width 10 height 21
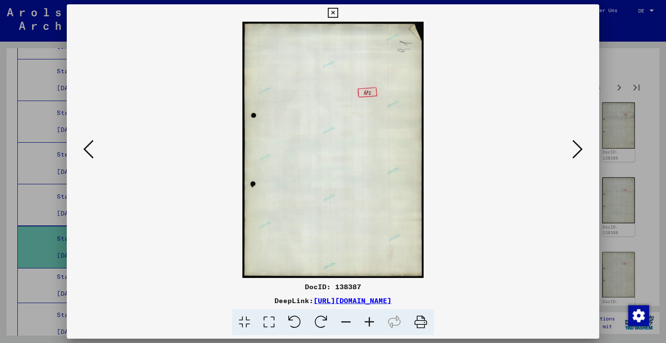
scroll to position [0, 0]
click at [579, 147] on icon at bounding box center [577, 149] width 10 height 21
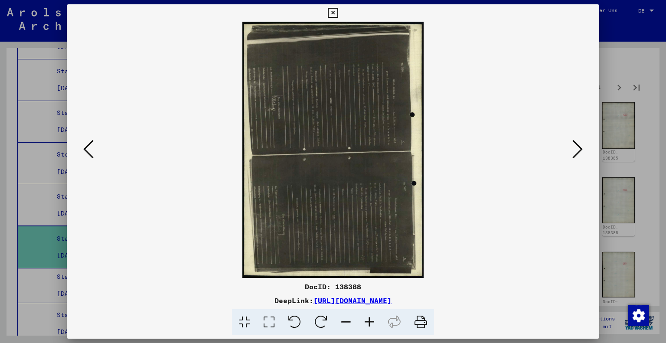
drag, startPoint x: 284, startPoint y: 323, endPoint x: 301, endPoint y: 321, distance: 16.6
click at [291, 322] on icon at bounding box center [294, 322] width 26 height 26
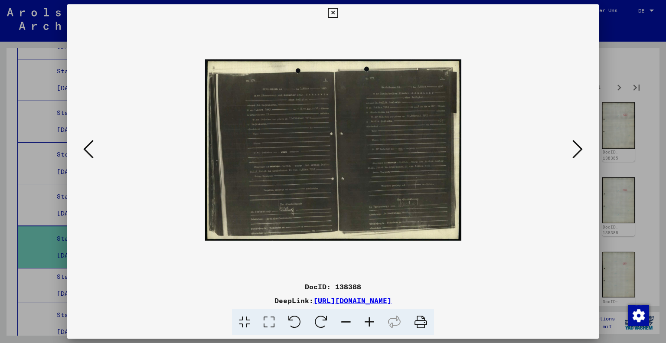
click at [374, 321] on icon at bounding box center [369, 322] width 23 height 26
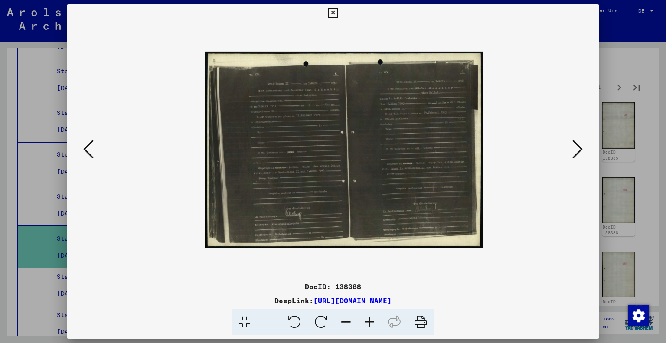
click at [374, 321] on icon at bounding box center [369, 322] width 23 height 26
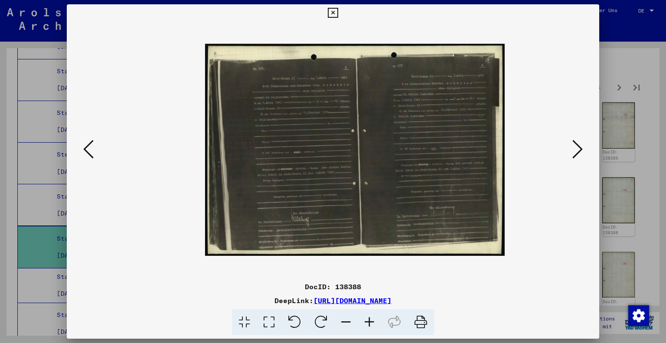
click at [374, 321] on icon at bounding box center [369, 322] width 23 height 26
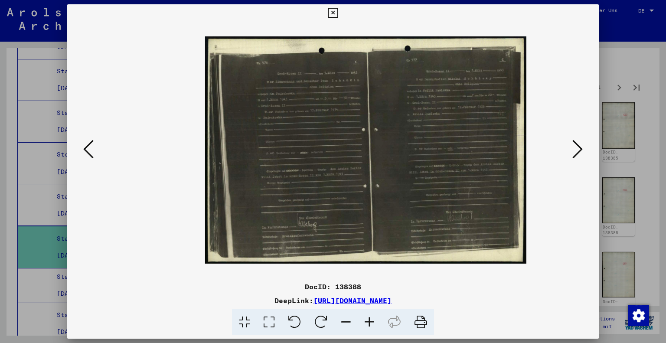
click at [374, 321] on icon at bounding box center [369, 322] width 23 height 26
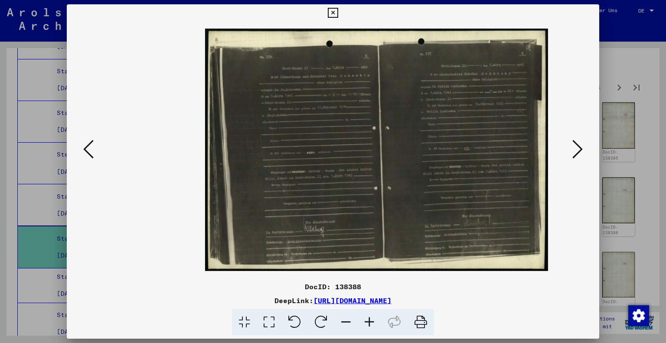
click at [374, 321] on icon at bounding box center [369, 322] width 23 height 26
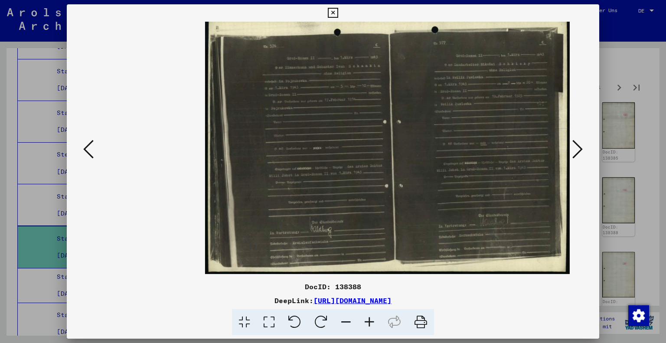
scroll to position [5, 0]
drag, startPoint x: 420, startPoint y: 246, endPoint x: 345, endPoint y: 240, distance: 76.1
click at [345, 240] on img at bounding box center [387, 145] width 364 height 258
click at [582, 146] on icon at bounding box center [577, 149] width 10 height 21
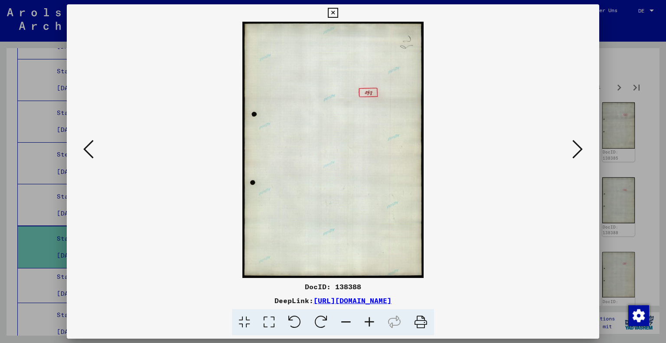
scroll to position [0, 0]
click at [582, 146] on icon at bounding box center [577, 149] width 10 height 21
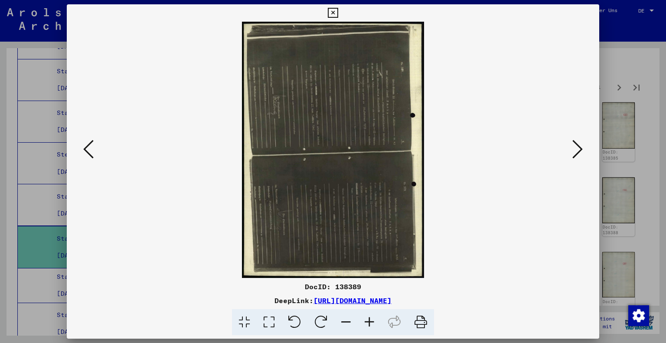
click at [298, 323] on icon at bounding box center [294, 322] width 26 height 26
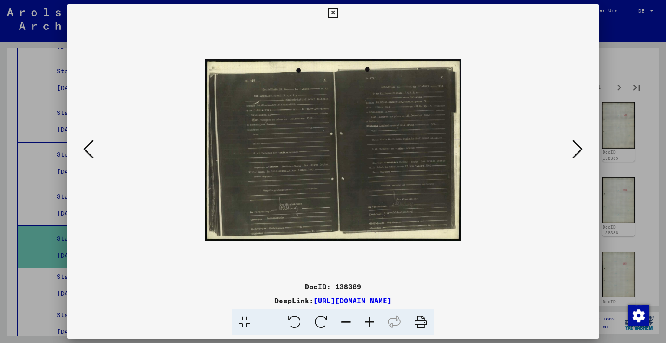
click at [298, 323] on icon at bounding box center [294, 322] width 26 height 26
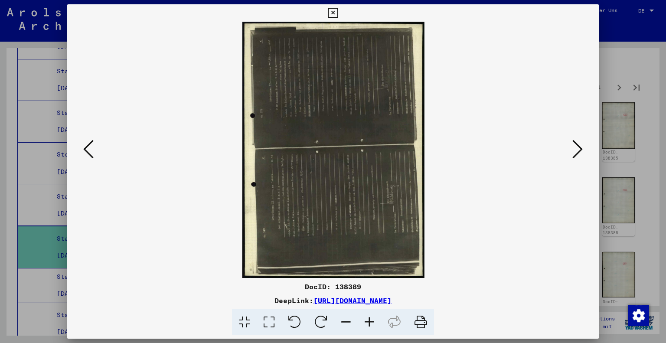
click at [315, 319] on icon at bounding box center [321, 322] width 26 height 26
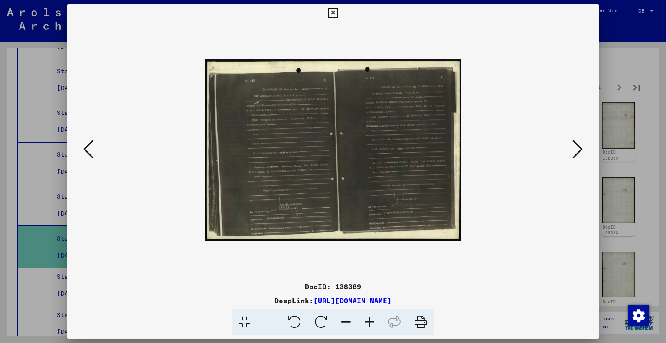
click at [367, 320] on icon at bounding box center [369, 322] width 23 height 26
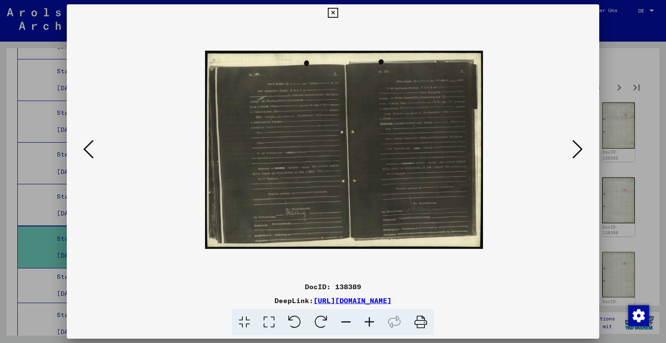
click at [367, 320] on icon at bounding box center [369, 322] width 23 height 26
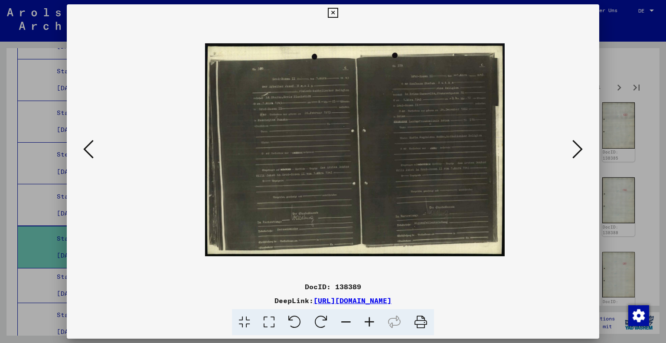
click at [367, 320] on icon at bounding box center [369, 322] width 23 height 26
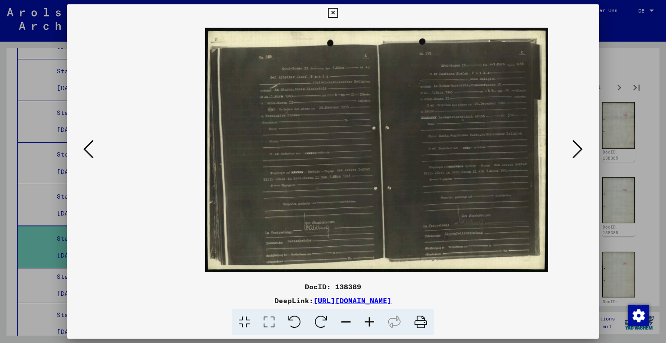
click at [579, 148] on icon at bounding box center [577, 149] width 10 height 21
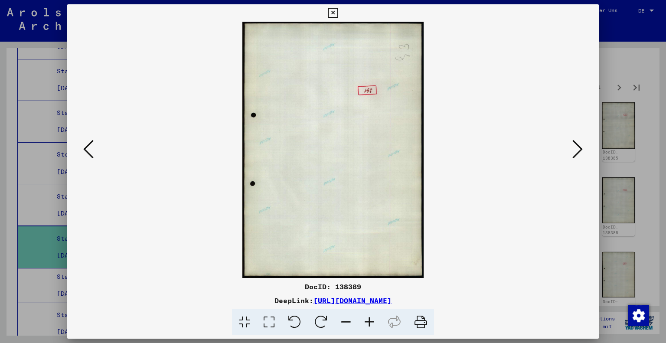
click at [579, 148] on icon at bounding box center [577, 149] width 10 height 21
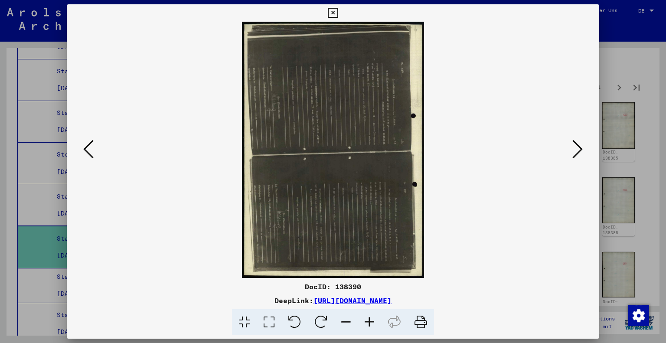
drag, startPoint x: 293, startPoint y: 324, endPoint x: 300, endPoint y: 322, distance: 7.3
click at [293, 324] on icon at bounding box center [294, 322] width 26 height 26
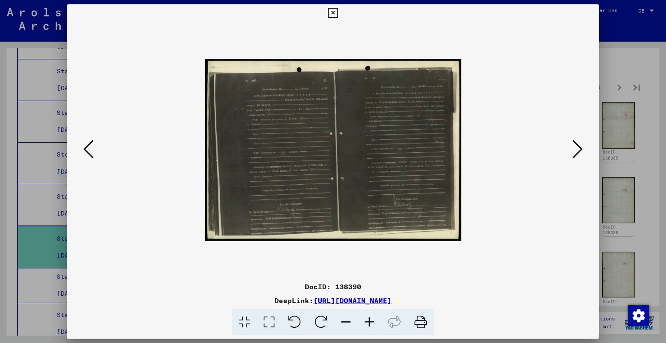
click at [357, 317] on span at bounding box center [333, 322] width 202 height 26
click at [373, 318] on icon at bounding box center [369, 322] width 23 height 26
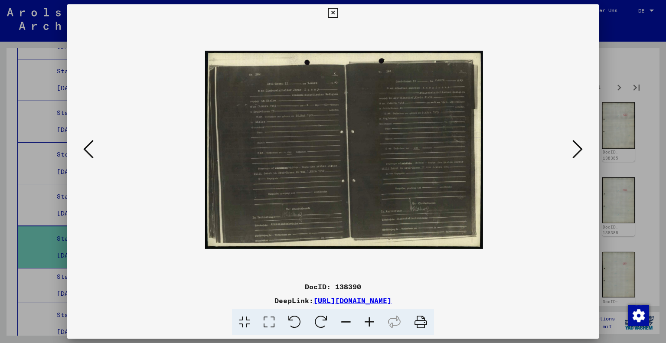
click at [373, 319] on icon at bounding box center [369, 322] width 23 height 26
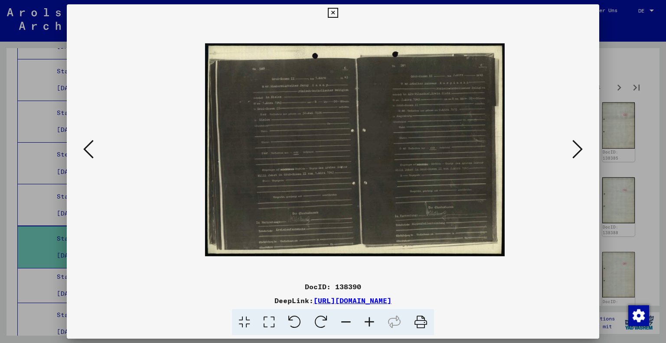
click at [373, 319] on icon at bounding box center [369, 322] width 23 height 26
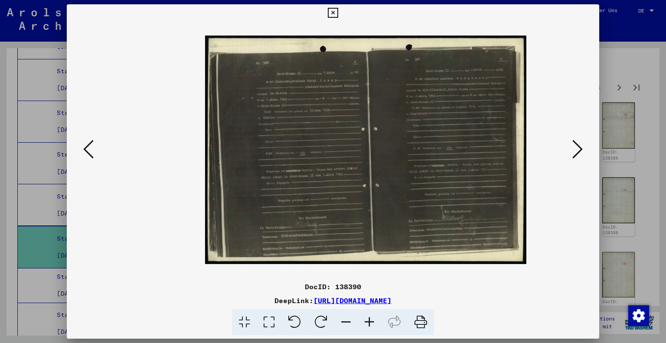
click at [373, 319] on icon at bounding box center [369, 322] width 23 height 26
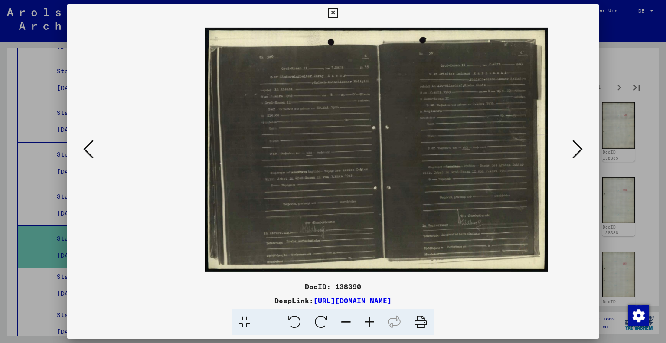
click at [373, 319] on icon at bounding box center [369, 322] width 23 height 26
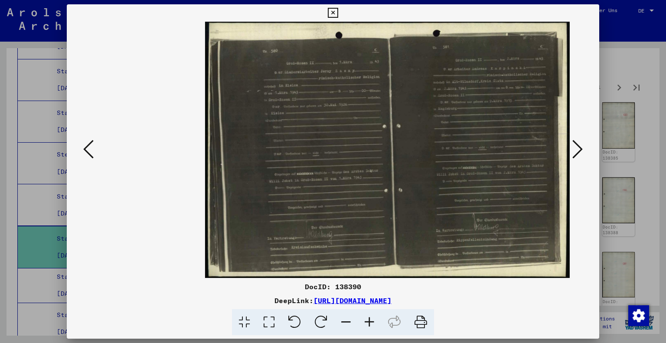
click at [373, 319] on icon at bounding box center [369, 322] width 23 height 26
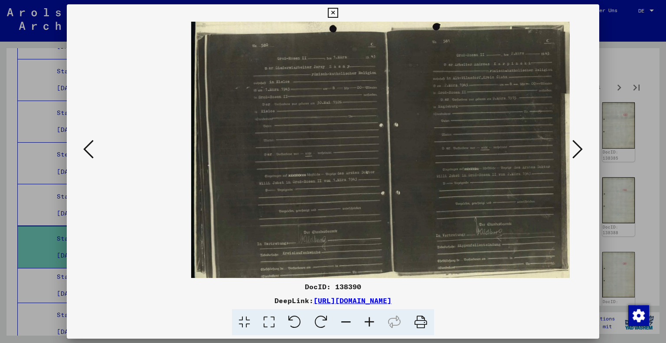
scroll to position [1, 21]
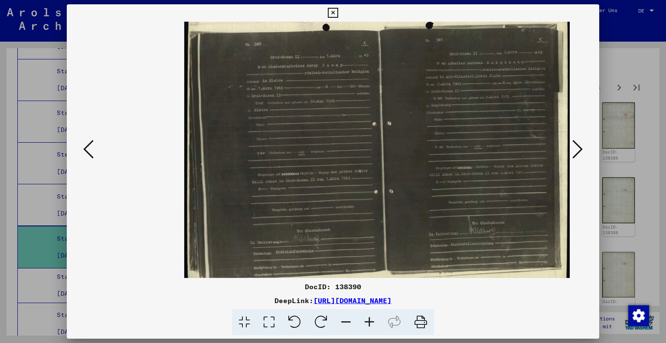
drag, startPoint x: 420, startPoint y: 247, endPoint x: 381, endPoint y: 246, distance: 39.0
click at [381, 246] on img at bounding box center [377, 148] width 386 height 275
click at [332, 13] on icon at bounding box center [333, 13] width 10 height 10
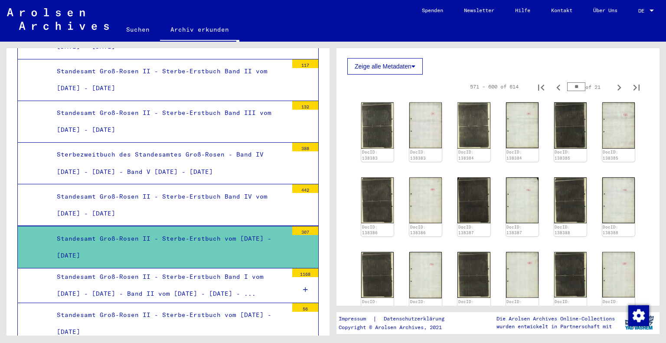
drag, startPoint x: 564, startPoint y: 95, endPoint x: 602, endPoint y: 100, distance: 38.1
click at [588, 91] on div "** of 21" at bounding box center [588, 87] width 43 height 8
type input "**"
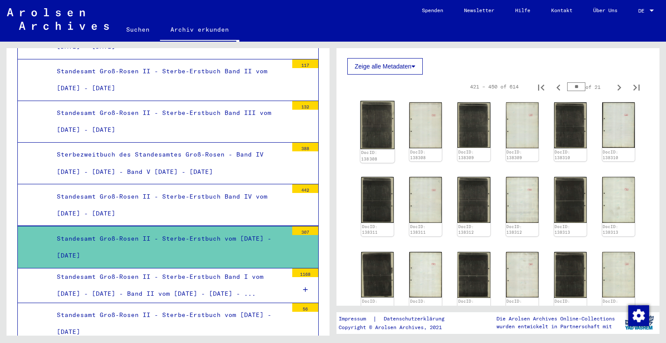
click at [384, 134] on img at bounding box center [377, 125] width 34 height 48
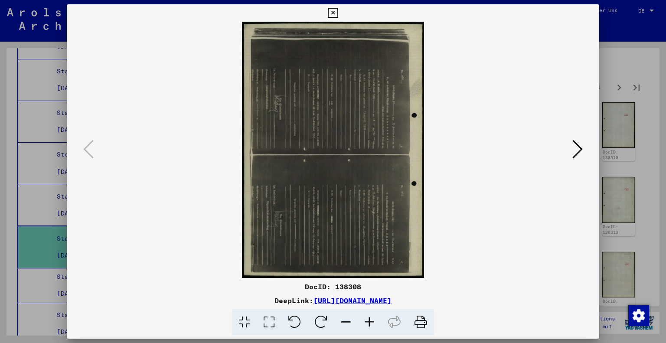
click at [289, 317] on icon at bounding box center [294, 322] width 26 height 26
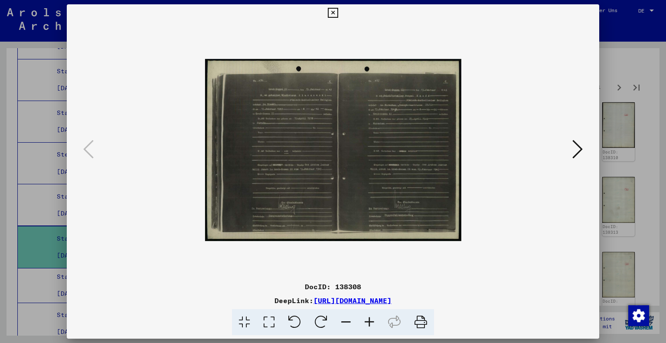
click at [368, 323] on icon at bounding box center [369, 322] width 23 height 26
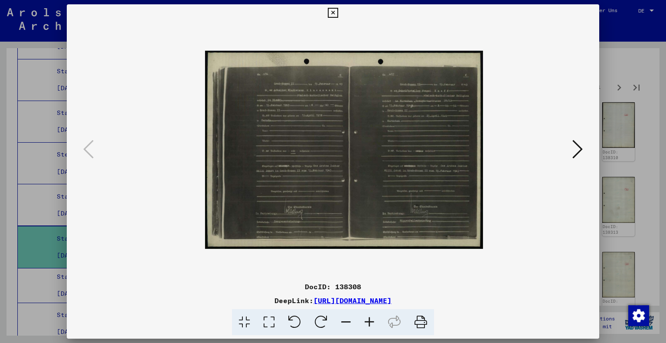
click at [368, 323] on icon at bounding box center [369, 322] width 23 height 26
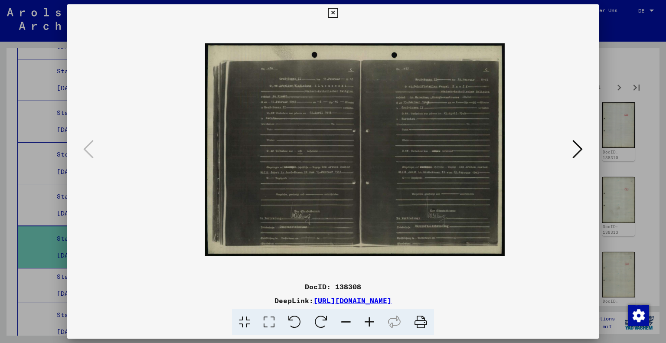
click at [368, 323] on icon at bounding box center [369, 322] width 23 height 26
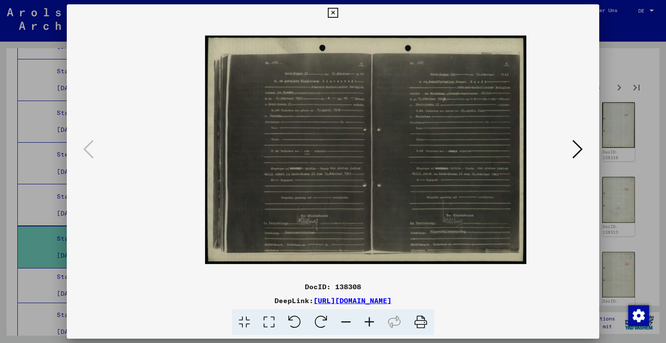
click at [335, 9] on icon at bounding box center [333, 13] width 10 height 10
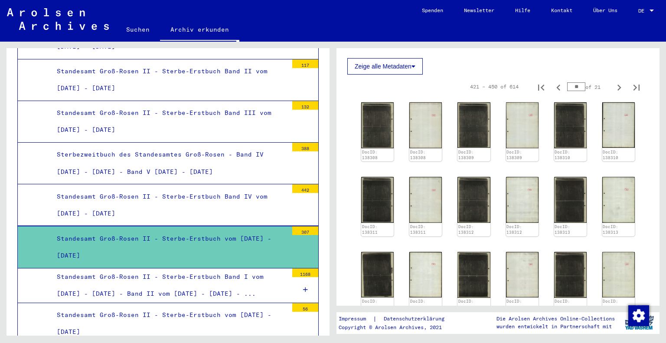
click at [580, 91] on div "** of 21" at bounding box center [588, 87] width 43 height 8
type input "**"
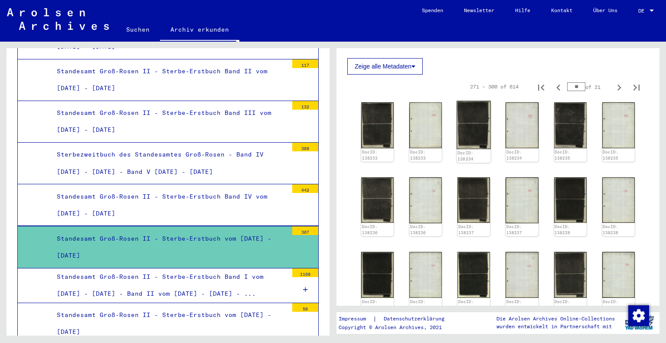
click at [457, 127] on img at bounding box center [473, 125] width 34 height 49
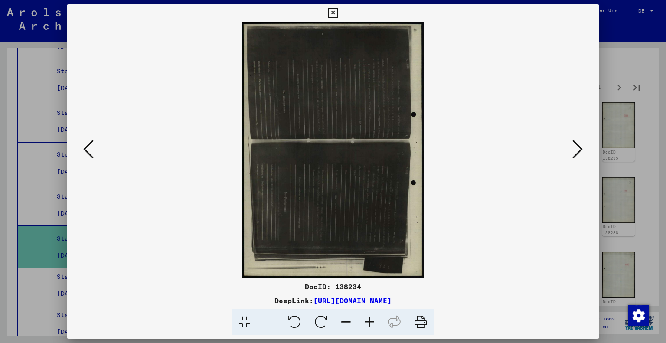
drag, startPoint x: 293, startPoint y: 321, endPoint x: 302, endPoint y: 320, distance: 9.1
click at [293, 320] on icon at bounding box center [294, 322] width 26 height 26
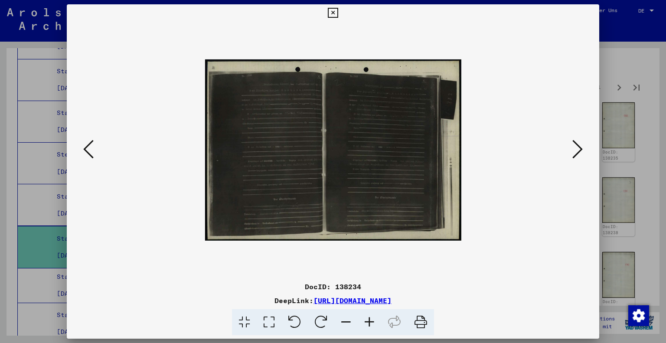
click at [374, 322] on icon at bounding box center [369, 322] width 23 height 26
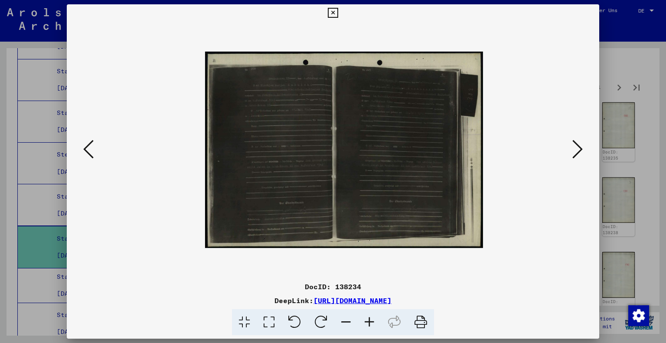
click at [374, 322] on icon at bounding box center [369, 322] width 23 height 26
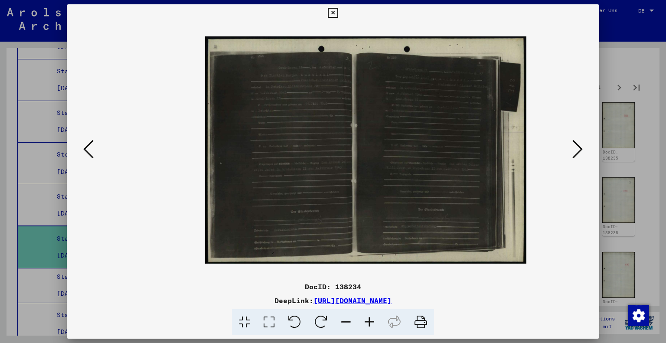
click at [374, 322] on icon at bounding box center [369, 322] width 23 height 26
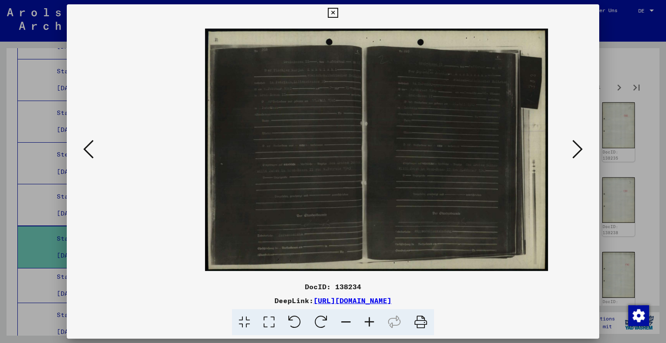
click at [374, 322] on icon at bounding box center [369, 322] width 23 height 26
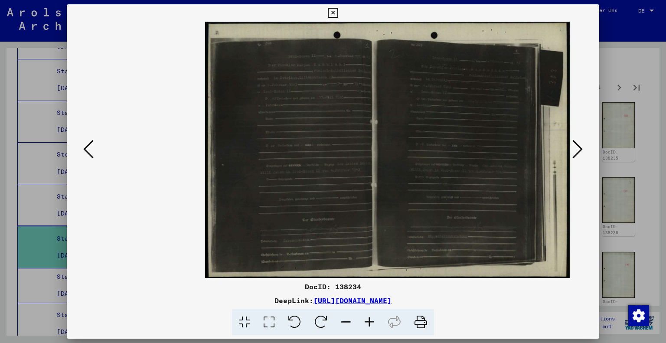
click at [338, 13] on icon at bounding box center [333, 13] width 10 height 10
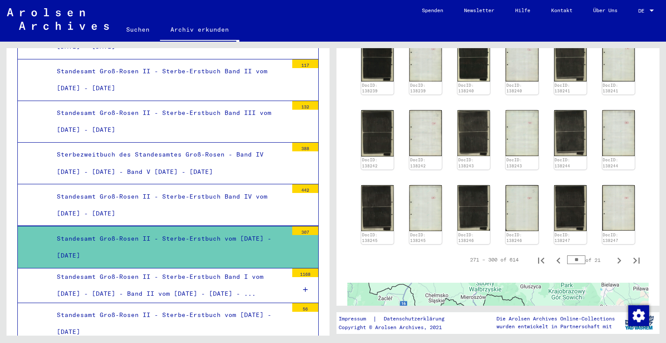
scroll to position [440, 0]
click at [567, 211] on img at bounding box center [570, 207] width 34 height 48
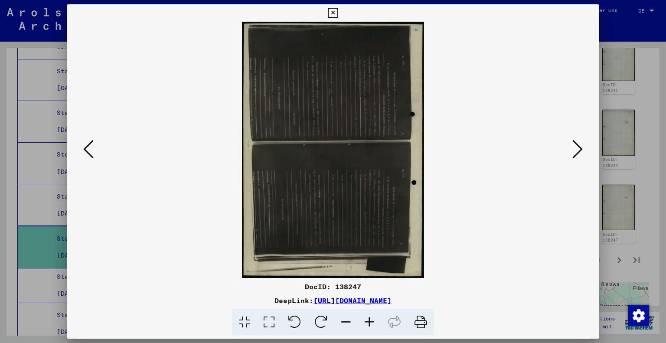
click at [298, 320] on icon at bounding box center [294, 322] width 26 height 26
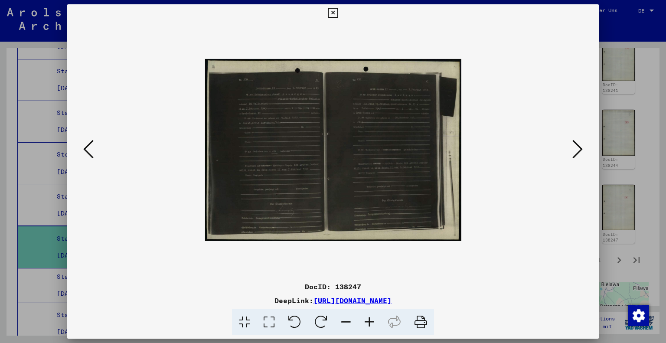
click at [369, 319] on icon at bounding box center [369, 322] width 23 height 26
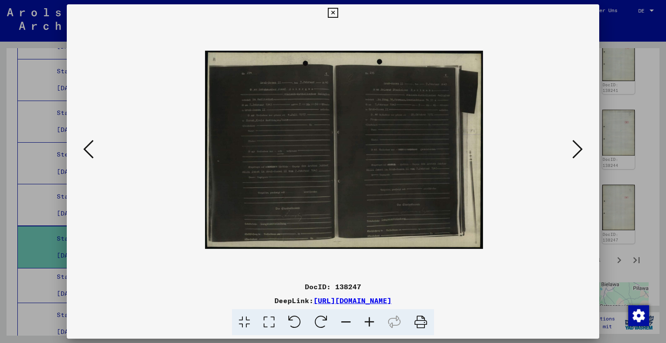
click at [336, 12] on icon at bounding box center [333, 13] width 10 height 10
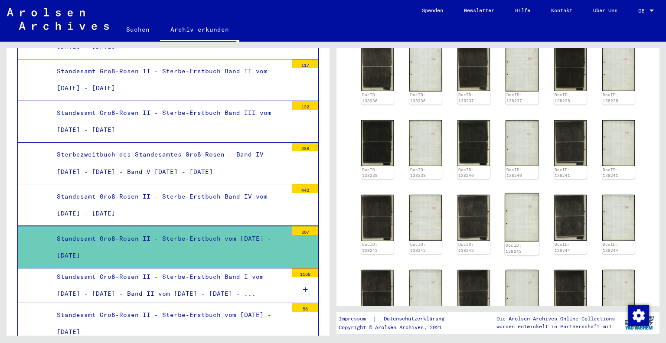
scroll to position [354, 0]
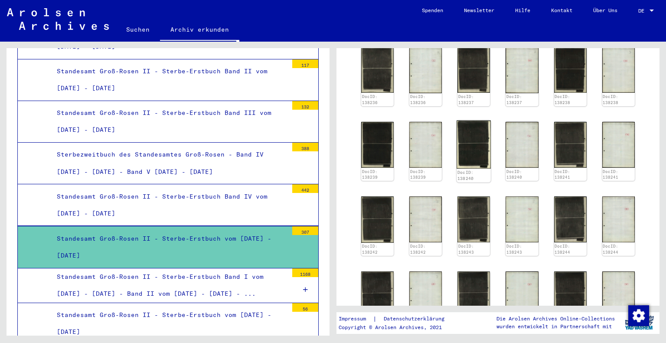
click at [473, 161] on img at bounding box center [473, 144] width 34 height 48
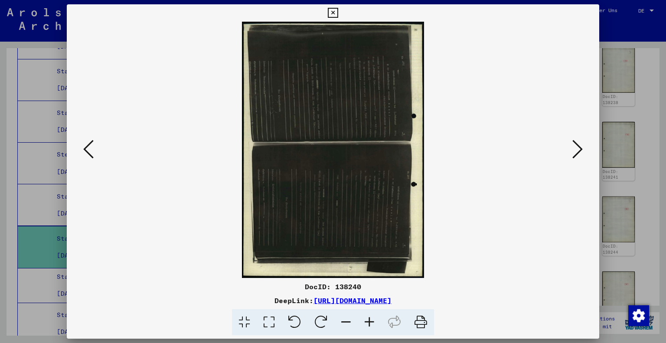
click at [292, 319] on icon at bounding box center [294, 322] width 26 height 26
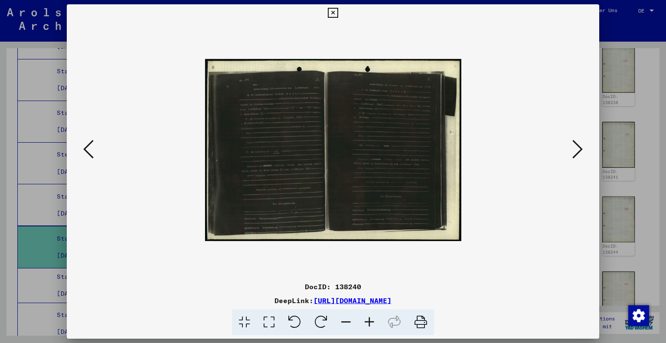
click at [370, 321] on icon at bounding box center [369, 322] width 23 height 26
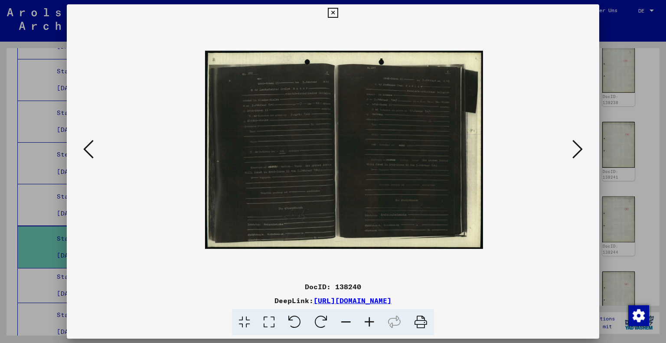
click at [370, 321] on icon at bounding box center [369, 322] width 23 height 26
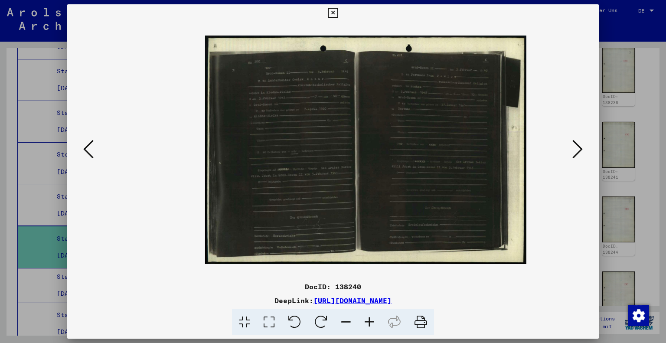
click at [370, 321] on icon at bounding box center [369, 322] width 23 height 26
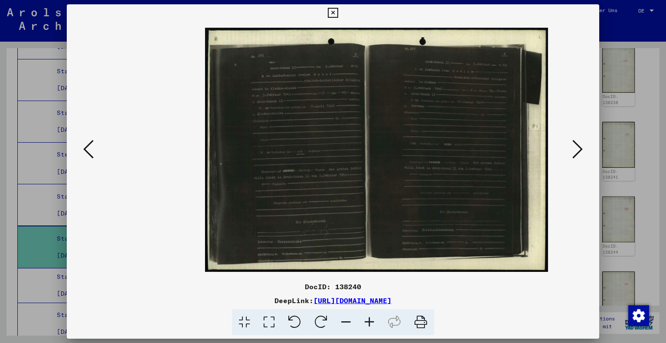
click at [370, 321] on icon at bounding box center [369, 322] width 23 height 26
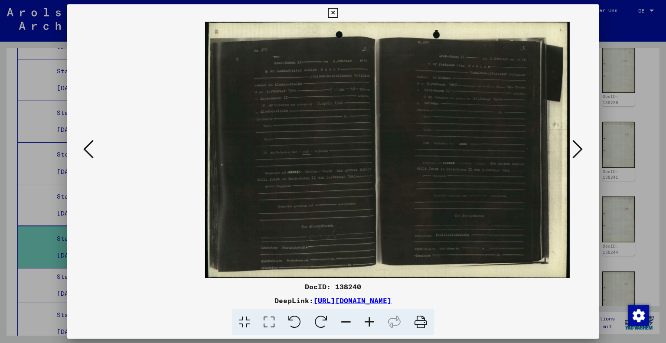
click at [370, 321] on icon at bounding box center [369, 322] width 23 height 26
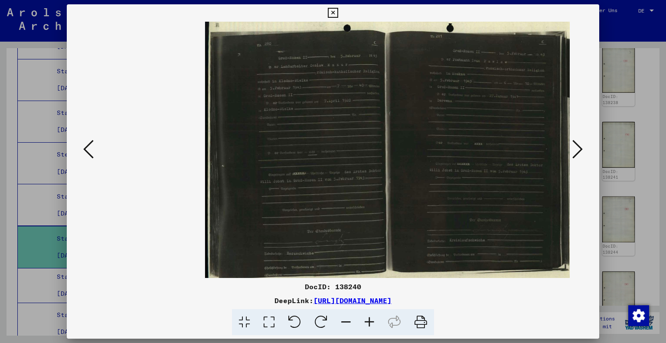
click at [370, 321] on icon at bounding box center [369, 322] width 23 height 26
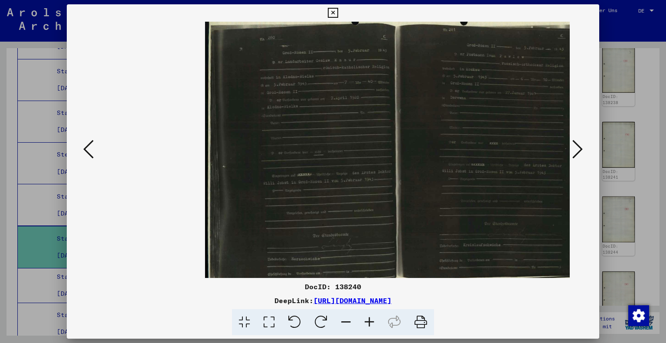
click at [370, 321] on icon at bounding box center [369, 322] width 23 height 26
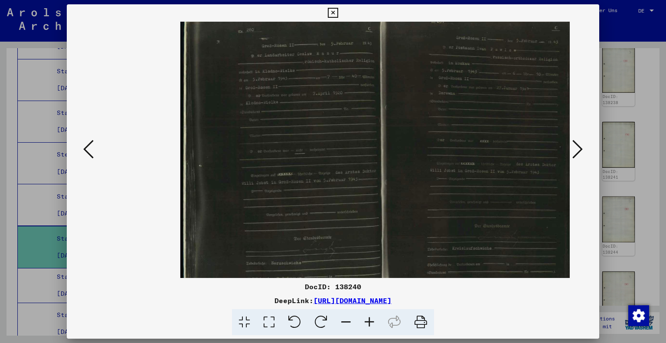
scroll to position [2, 26]
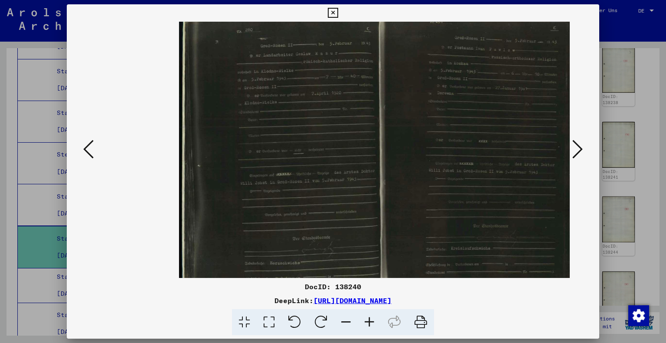
drag, startPoint x: 488, startPoint y: 124, endPoint x: 462, endPoint y: 122, distance: 26.1
click at [462, 122] on img at bounding box center [393, 148] width 429 height 306
click at [85, 149] on icon at bounding box center [88, 149] width 10 height 21
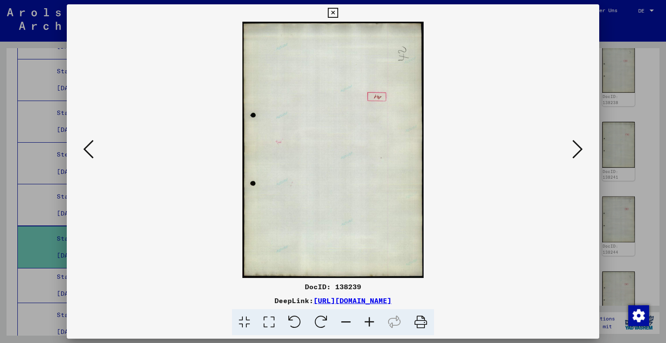
click at [85, 149] on icon at bounding box center [88, 149] width 10 height 21
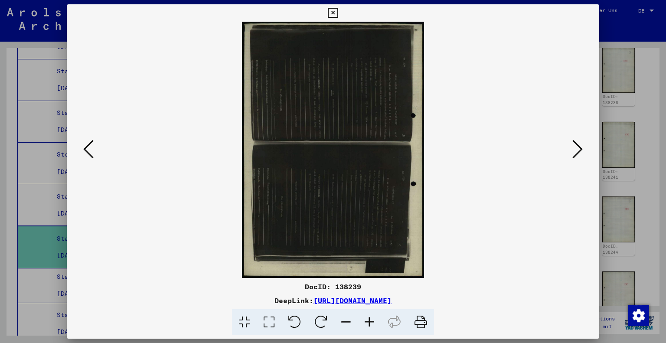
click at [85, 149] on icon at bounding box center [88, 149] width 10 height 21
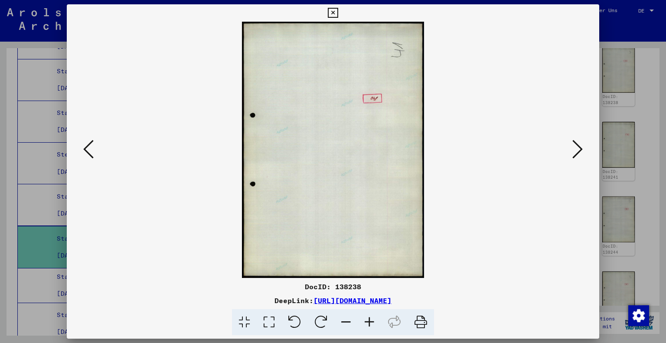
click at [85, 149] on icon at bounding box center [88, 149] width 10 height 21
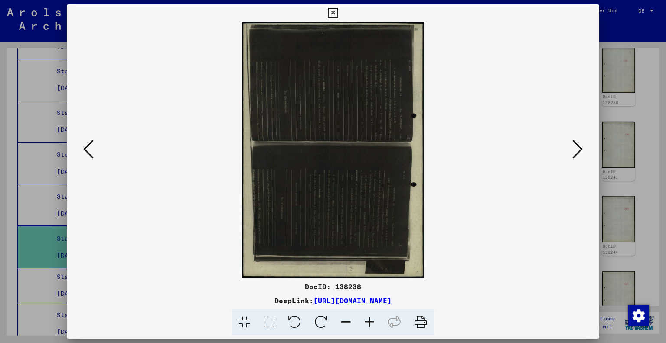
click at [294, 320] on icon at bounding box center [294, 322] width 26 height 26
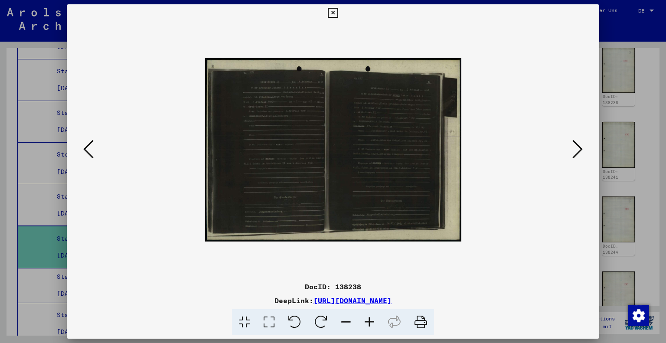
click at [367, 321] on icon at bounding box center [369, 322] width 23 height 26
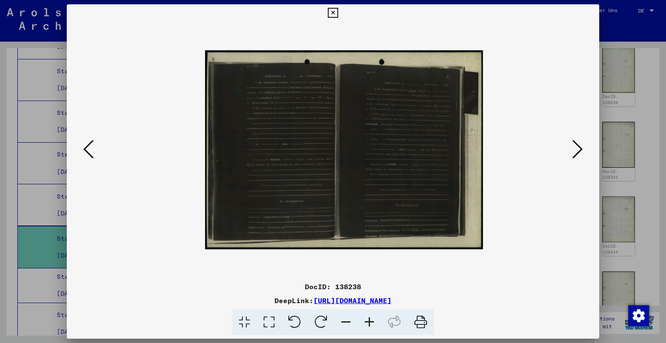
click at [367, 321] on icon at bounding box center [369, 322] width 23 height 26
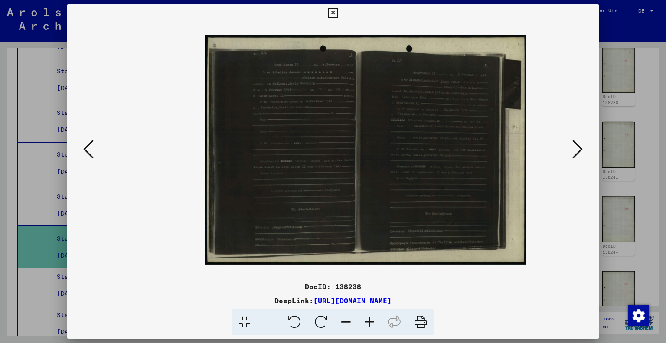
click at [367, 321] on icon at bounding box center [369, 322] width 23 height 26
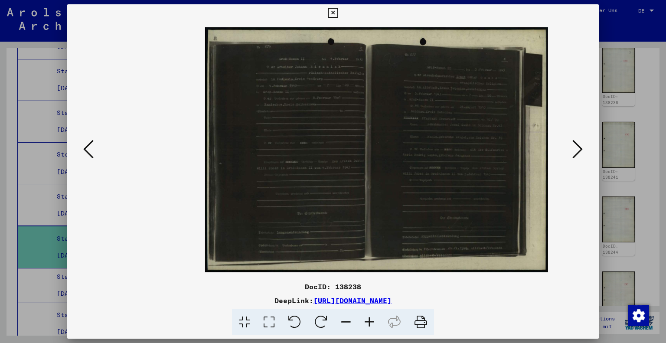
click at [367, 321] on icon at bounding box center [369, 322] width 23 height 26
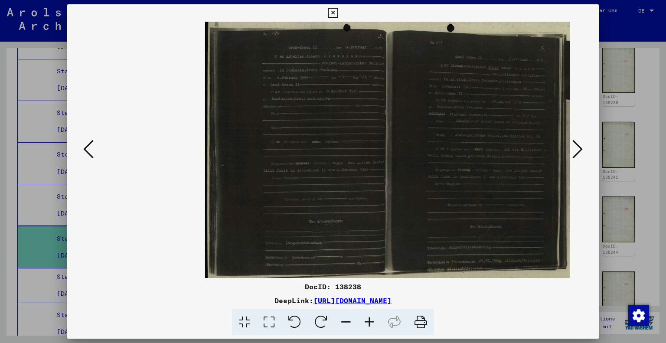
click at [367, 321] on icon at bounding box center [369, 322] width 23 height 26
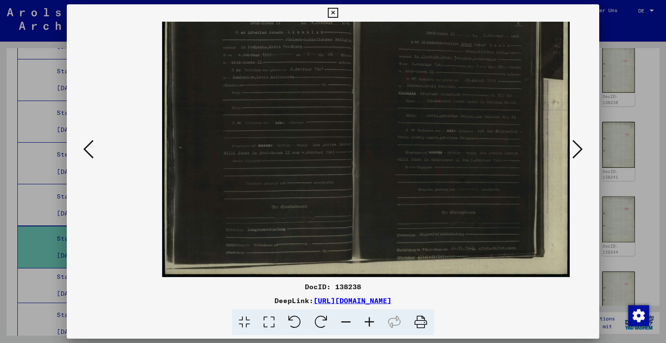
scroll to position [19, 43]
drag, startPoint x: 405, startPoint y: 163, endPoint x: 370, endPoint y: 159, distance: 35.3
click at [370, 159] on img at bounding box center [366, 131] width 408 height 292
click at [575, 143] on icon at bounding box center [577, 149] width 10 height 21
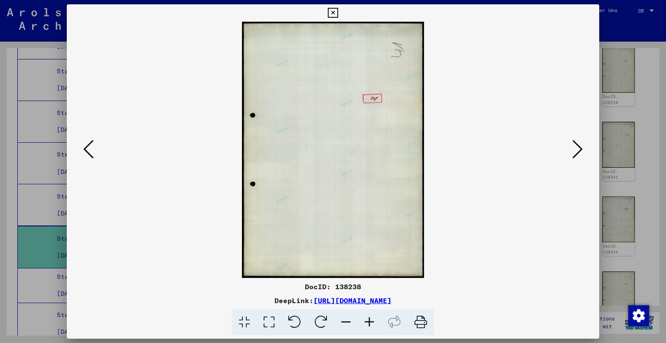
click at [575, 143] on icon at bounding box center [577, 149] width 10 height 21
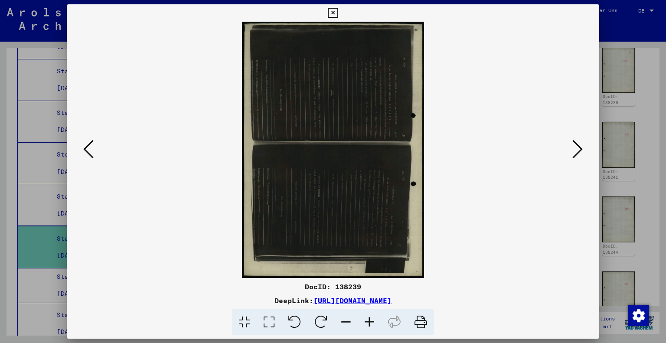
click at [294, 322] on icon at bounding box center [294, 322] width 26 height 26
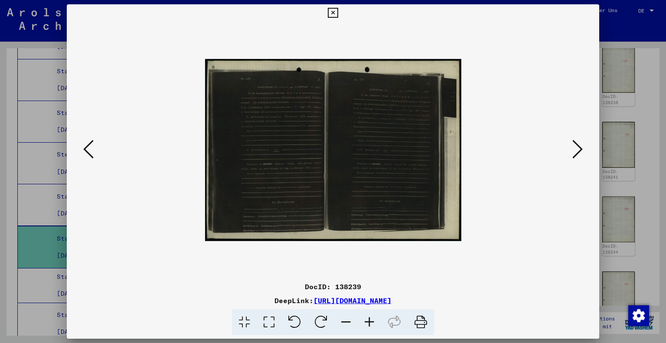
click at [368, 323] on icon at bounding box center [369, 322] width 23 height 26
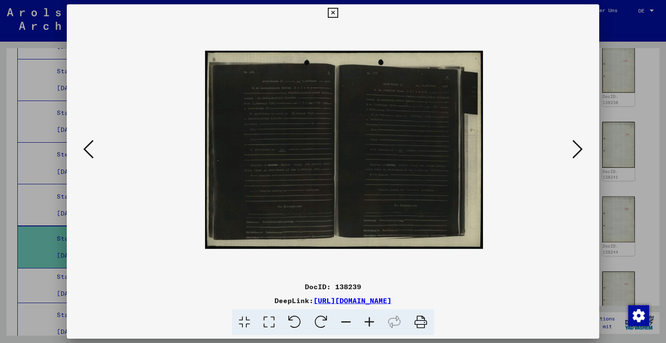
click at [368, 323] on icon at bounding box center [369, 322] width 23 height 26
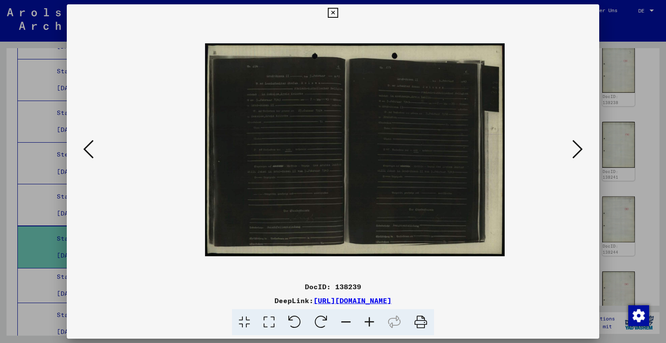
click at [368, 323] on icon at bounding box center [369, 322] width 23 height 26
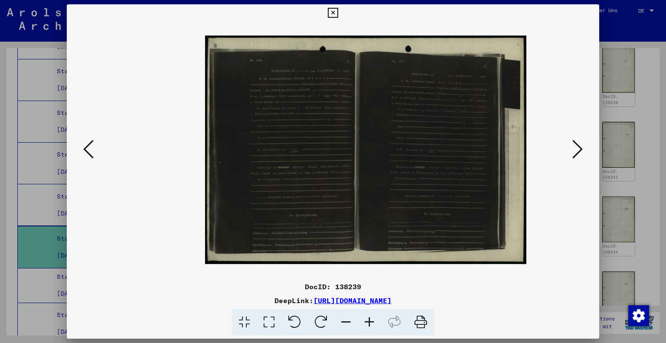
click at [368, 323] on icon at bounding box center [369, 322] width 23 height 26
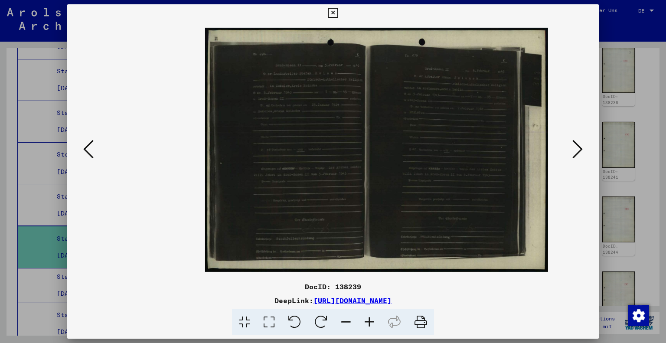
click at [368, 323] on icon at bounding box center [369, 322] width 23 height 26
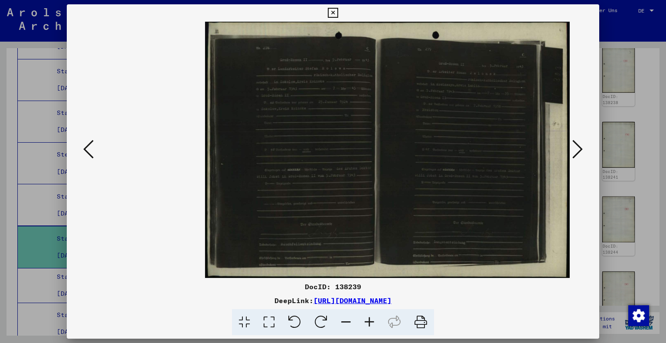
click at [368, 323] on icon at bounding box center [369, 322] width 23 height 26
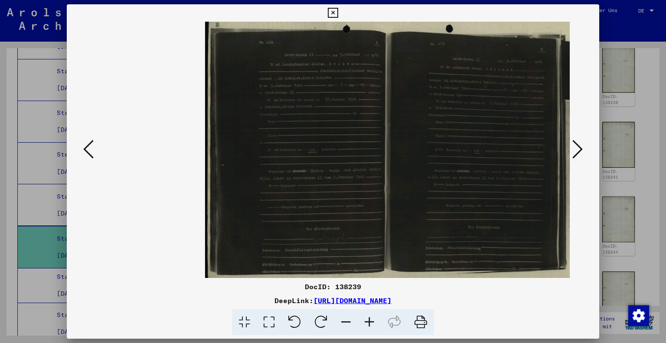
click at [579, 145] on icon at bounding box center [577, 149] width 10 height 21
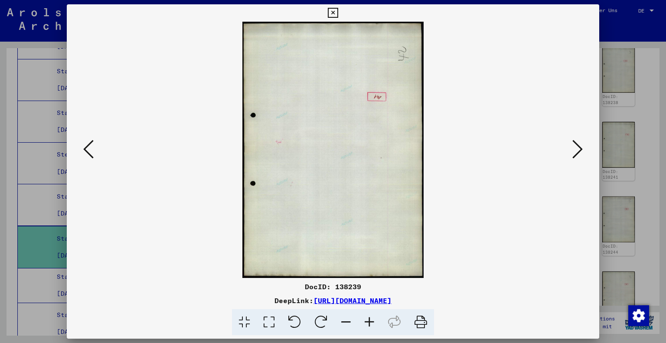
click at [578, 146] on icon at bounding box center [577, 149] width 10 height 21
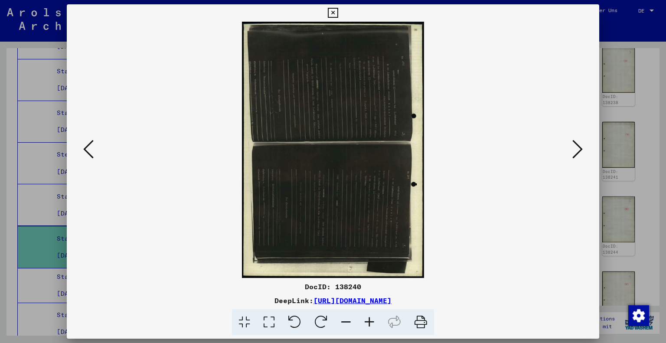
click at [289, 319] on icon at bounding box center [294, 322] width 26 height 26
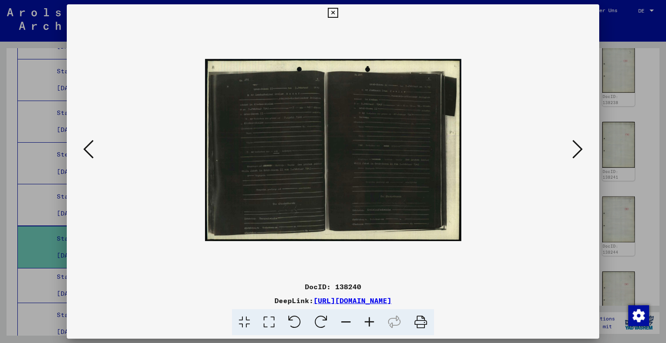
click at [365, 325] on icon at bounding box center [369, 322] width 23 height 26
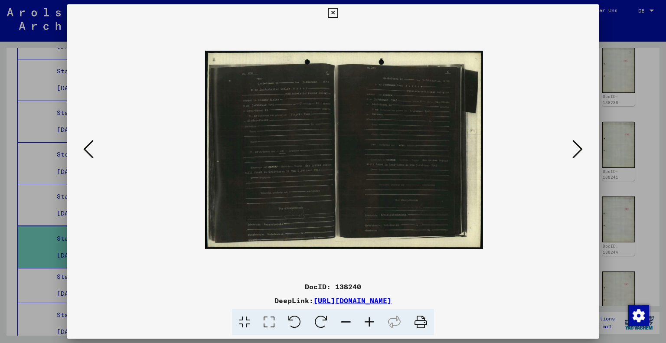
click at [365, 325] on icon at bounding box center [369, 322] width 23 height 26
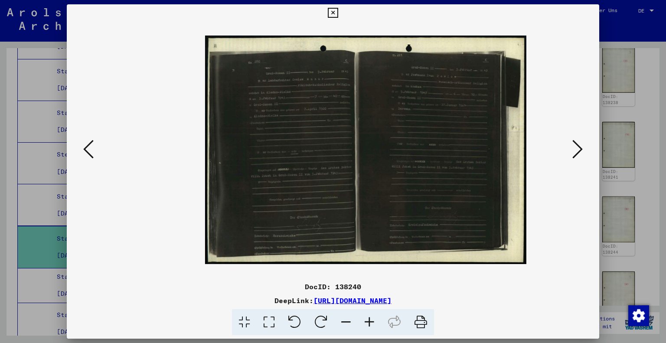
click at [365, 325] on icon at bounding box center [369, 322] width 23 height 26
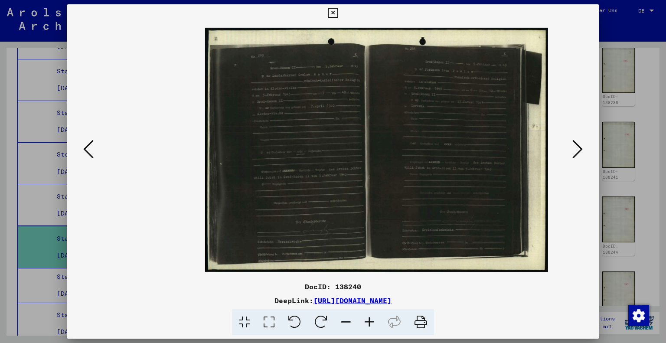
click at [365, 325] on icon at bounding box center [369, 322] width 23 height 26
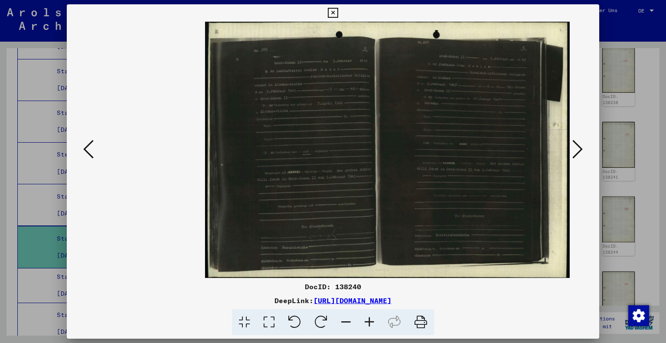
click at [365, 325] on icon at bounding box center [369, 322] width 23 height 26
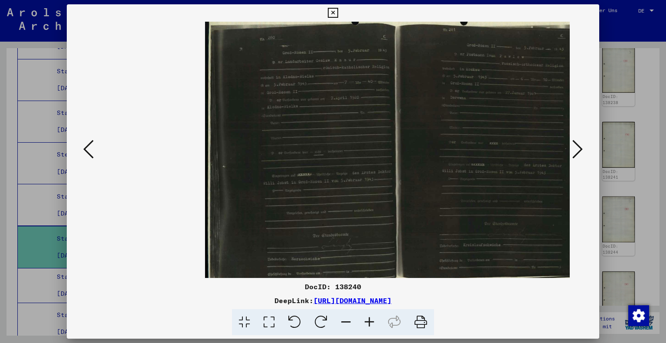
click at [365, 325] on icon at bounding box center [369, 322] width 23 height 26
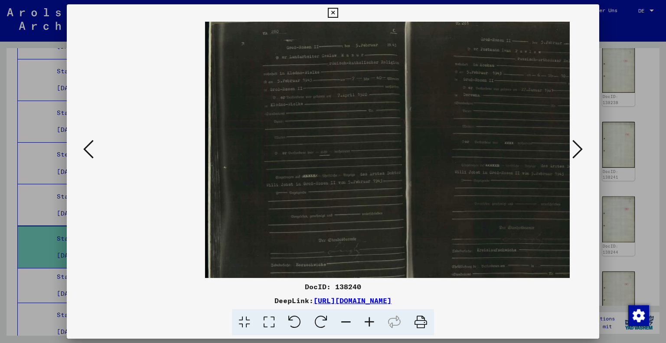
click at [365, 325] on icon at bounding box center [369, 322] width 23 height 26
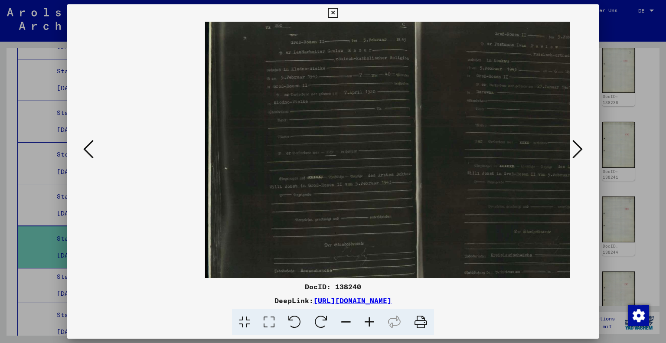
scroll to position [0, 20]
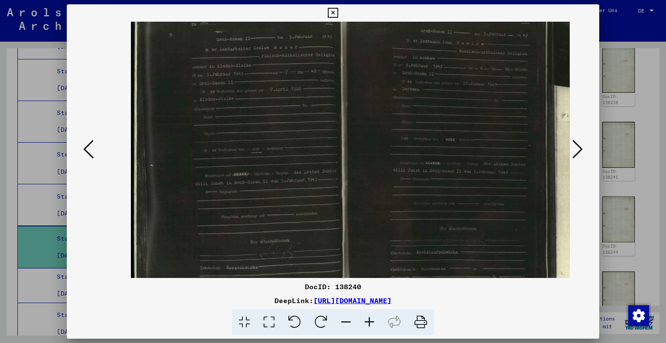
drag, startPoint x: 512, startPoint y: 180, endPoint x: 497, endPoint y: 174, distance: 15.8
click at [438, 177] on img at bounding box center [355, 146] width 451 height 321
click at [580, 152] on icon at bounding box center [577, 149] width 10 height 21
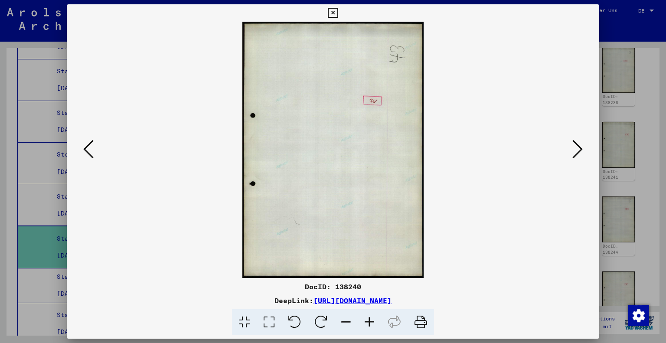
scroll to position [0, 0]
click at [580, 152] on icon at bounding box center [577, 149] width 10 height 21
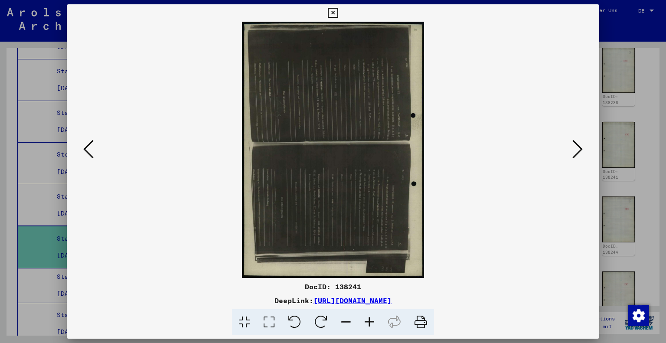
click at [294, 319] on icon at bounding box center [294, 322] width 26 height 26
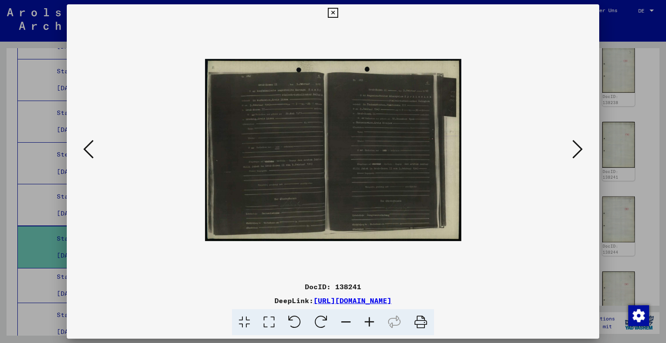
click at [370, 321] on icon at bounding box center [369, 322] width 23 height 26
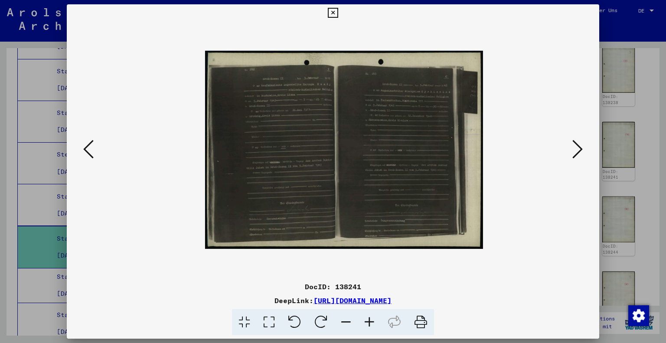
click at [370, 321] on icon at bounding box center [369, 322] width 23 height 26
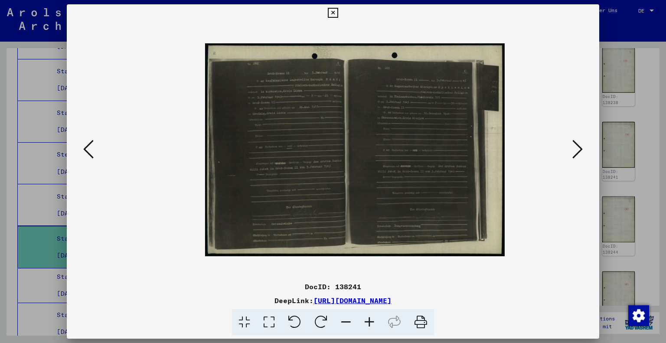
click at [370, 321] on icon at bounding box center [369, 322] width 23 height 26
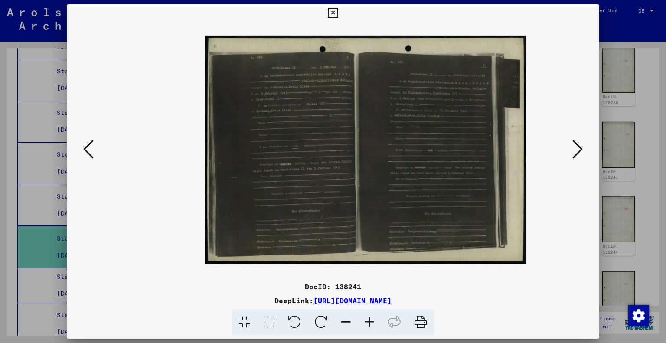
click at [370, 321] on icon at bounding box center [369, 322] width 23 height 26
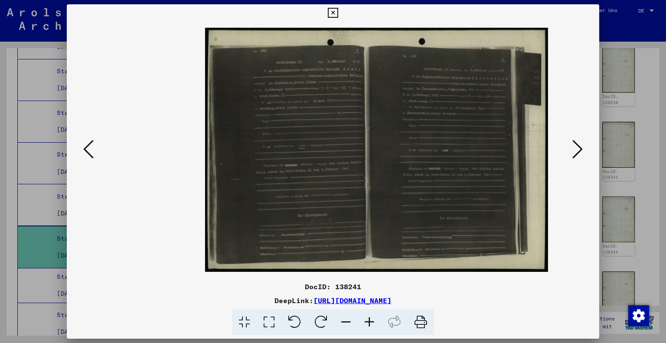
click at [370, 321] on icon at bounding box center [369, 322] width 23 height 26
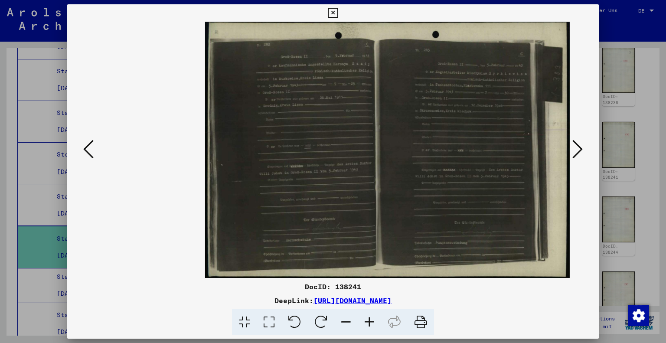
click at [369, 322] on icon at bounding box center [369, 322] width 23 height 26
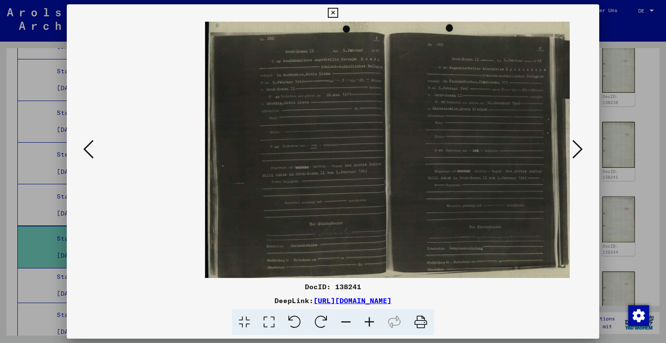
click at [369, 322] on icon at bounding box center [369, 322] width 23 height 26
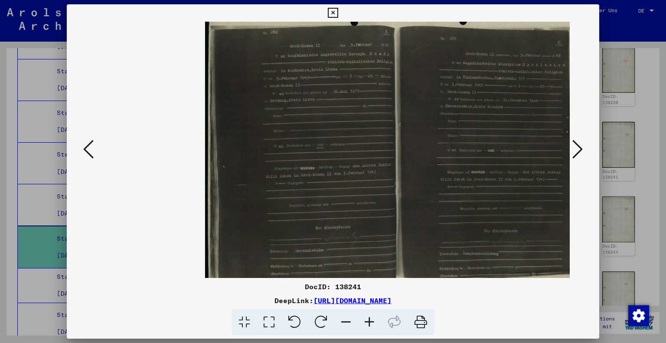
click at [577, 143] on icon at bounding box center [577, 149] width 10 height 21
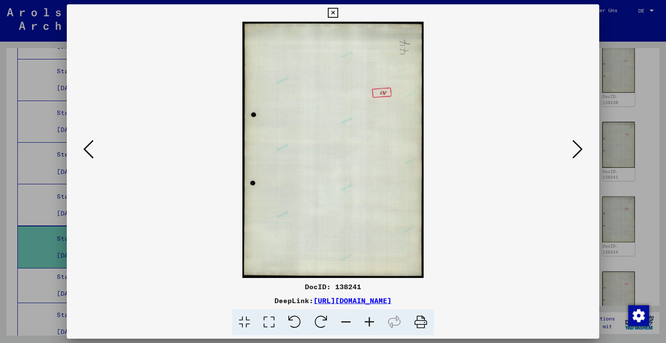
click at [578, 143] on icon at bounding box center [577, 149] width 10 height 21
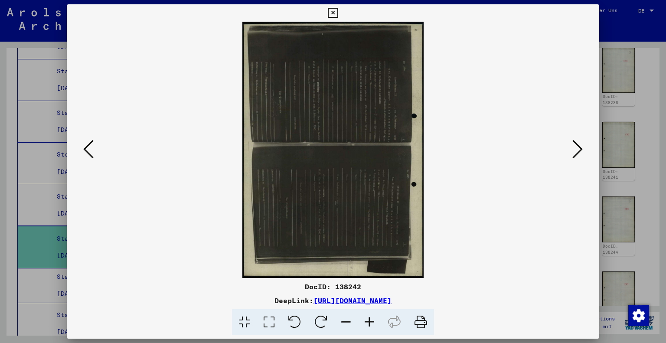
drag, startPoint x: 295, startPoint y: 324, endPoint x: 320, endPoint y: 322, distance: 25.6
click at [296, 323] on icon at bounding box center [294, 322] width 26 height 26
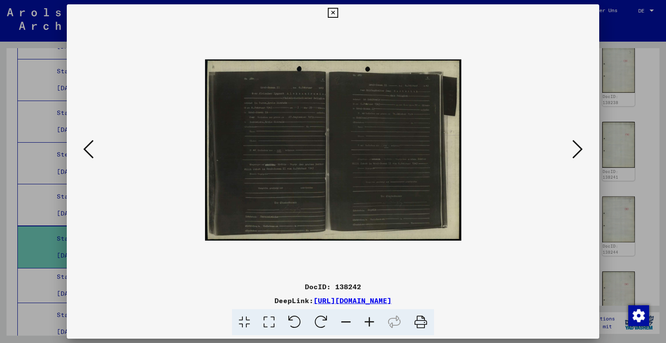
click at [377, 325] on icon at bounding box center [369, 322] width 23 height 26
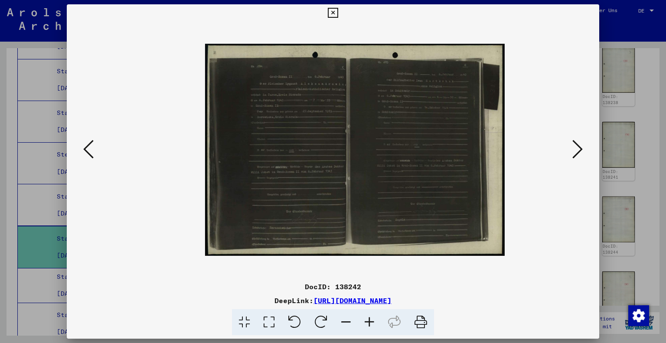
click at [377, 325] on icon at bounding box center [369, 322] width 23 height 26
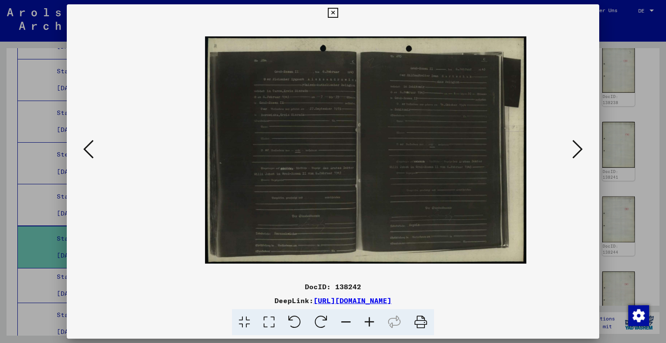
click at [377, 325] on icon at bounding box center [369, 322] width 23 height 26
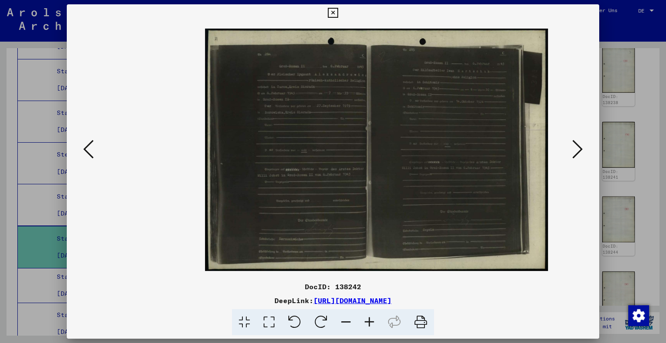
click at [377, 325] on icon at bounding box center [369, 322] width 23 height 26
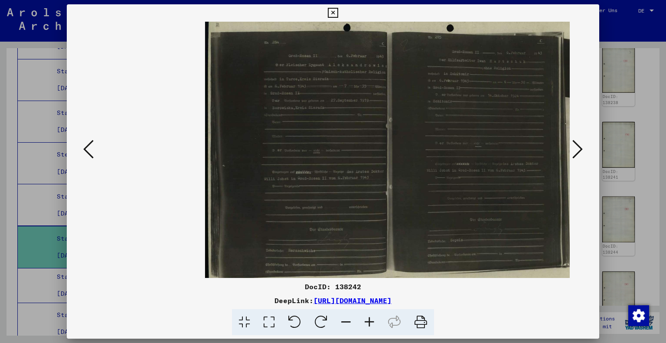
click at [377, 325] on icon at bounding box center [369, 322] width 23 height 26
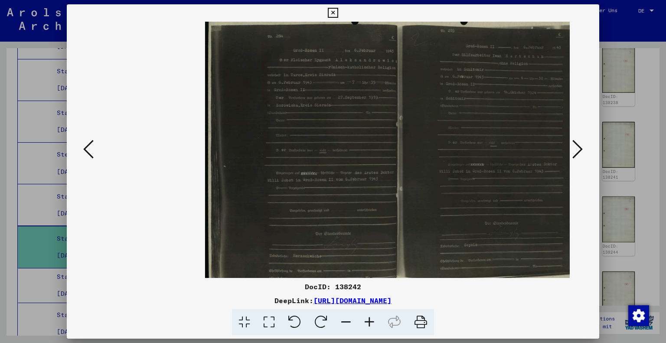
click at [575, 146] on icon at bounding box center [577, 149] width 10 height 21
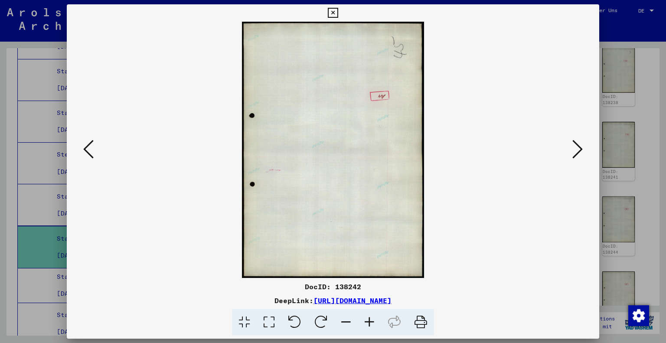
click at [575, 146] on icon at bounding box center [577, 149] width 10 height 21
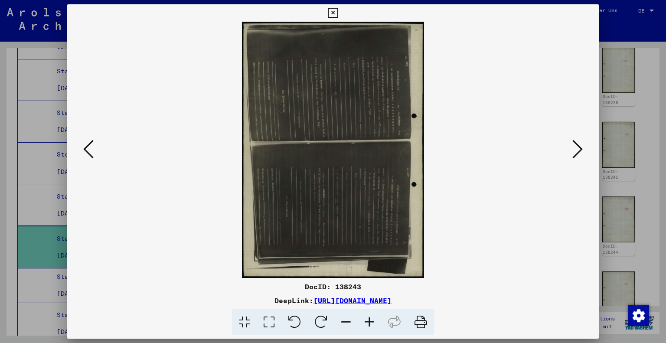
click at [295, 324] on icon at bounding box center [294, 322] width 26 height 26
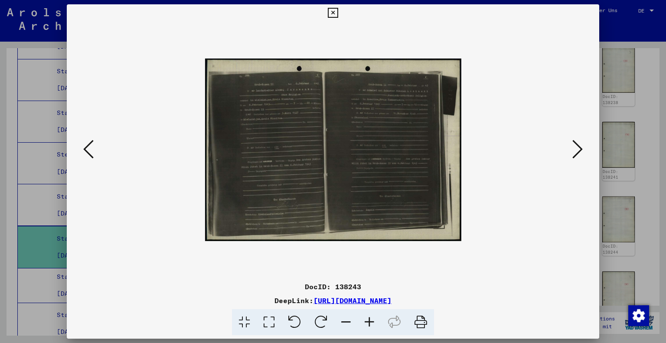
click at [371, 324] on icon at bounding box center [369, 322] width 23 height 26
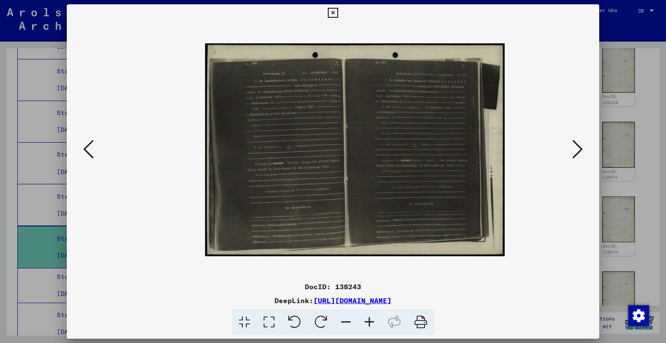
click at [371, 324] on icon at bounding box center [369, 322] width 23 height 26
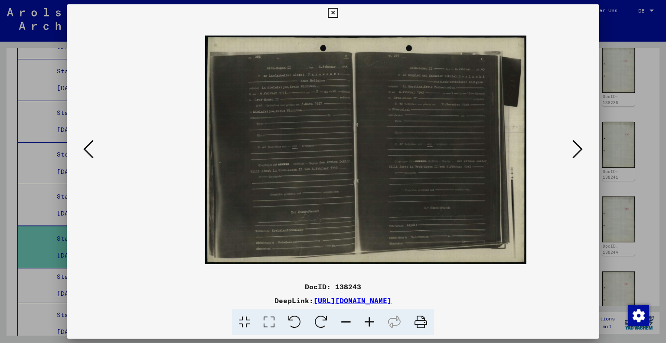
click at [371, 324] on icon at bounding box center [369, 322] width 23 height 26
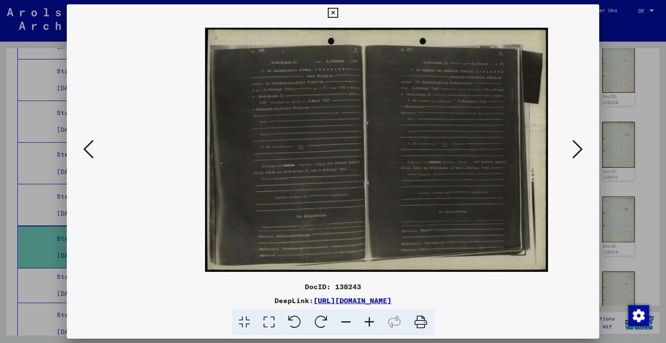
click at [332, 16] on icon at bounding box center [333, 13] width 10 height 10
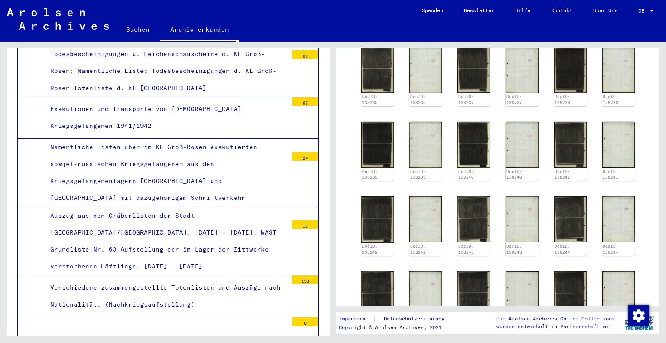
scroll to position [2530, 0]
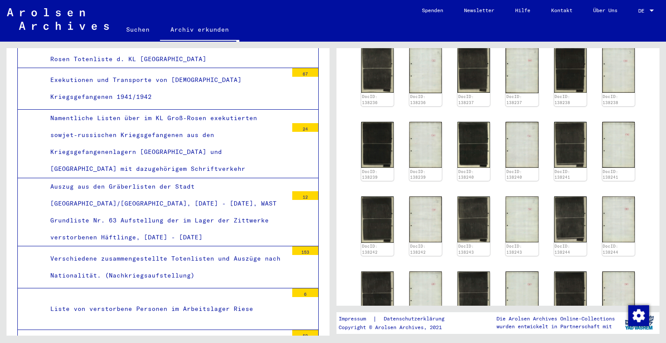
click at [264, 250] on div "Verschiedene zusammengestellte Totenlisten und Auszüge nach Nationalität. (Nach…" at bounding box center [166, 267] width 244 height 34
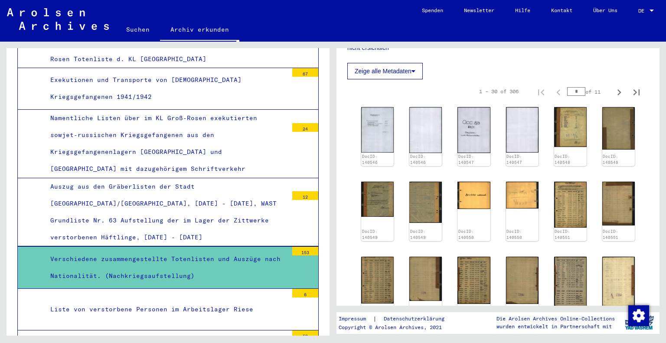
scroll to position [260, 0]
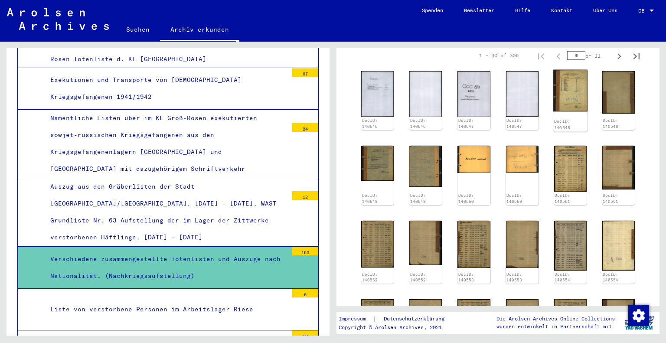
click at [560, 109] on img at bounding box center [570, 91] width 34 height 42
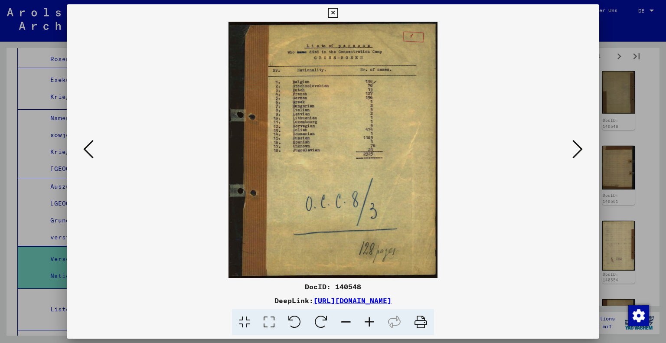
click at [336, 12] on icon at bounding box center [333, 13] width 10 height 10
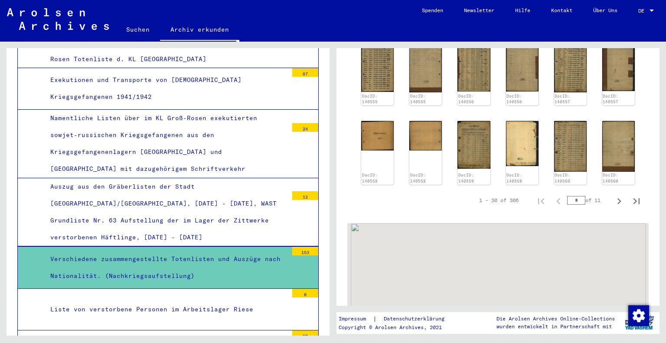
scroll to position [520, 0]
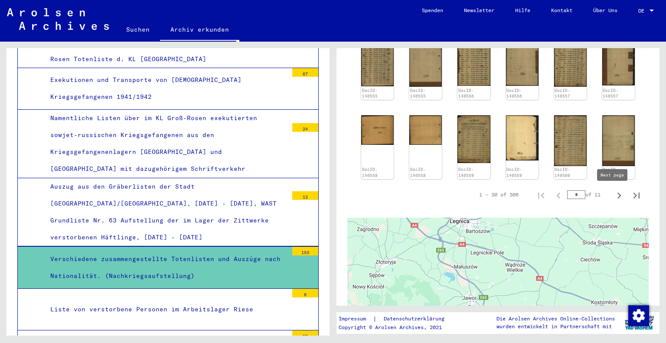
click at [617, 195] on icon "Next page" at bounding box center [619, 195] width 4 height 6
type input "*"
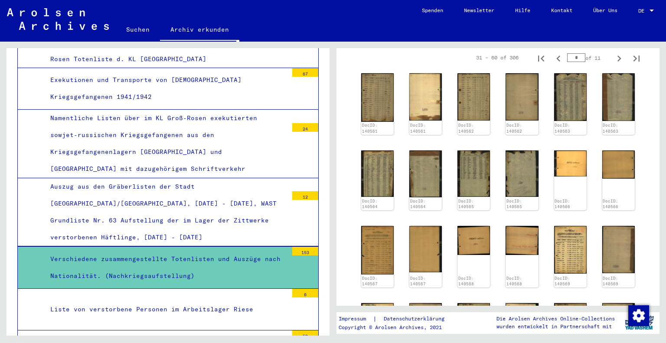
scroll to position [260, 0]
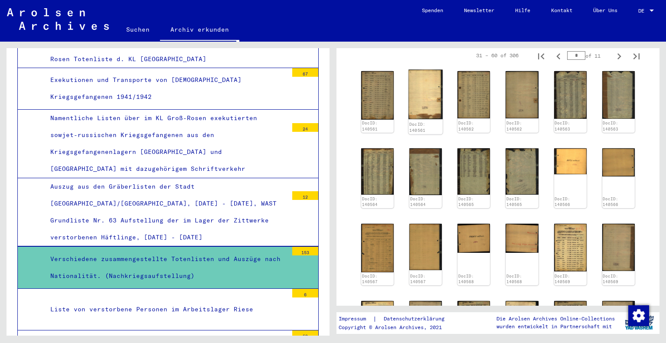
click at [414, 102] on img at bounding box center [425, 94] width 34 height 49
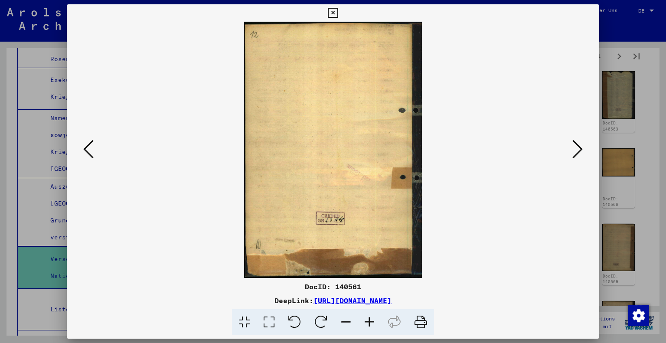
click at [579, 148] on icon at bounding box center [577, 149] width 10 height 21
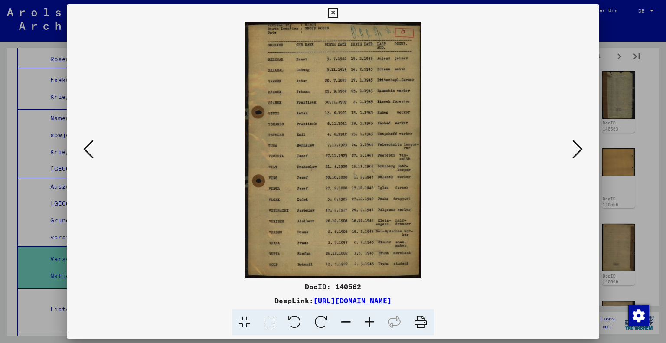
click at [579, 148] on icon at bounding box center [577, 149] width 10 height 21
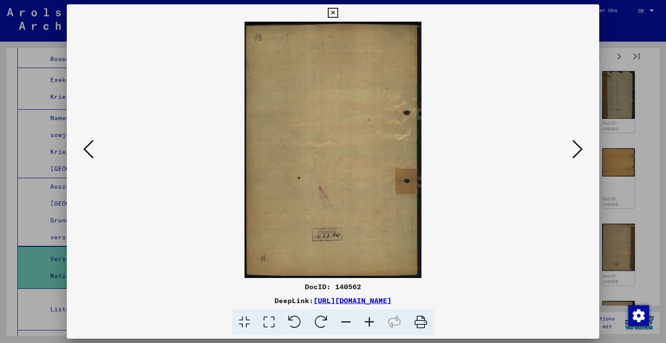
click at [579, 148] on icon at bounding box center [577, 149] width 10 height 21
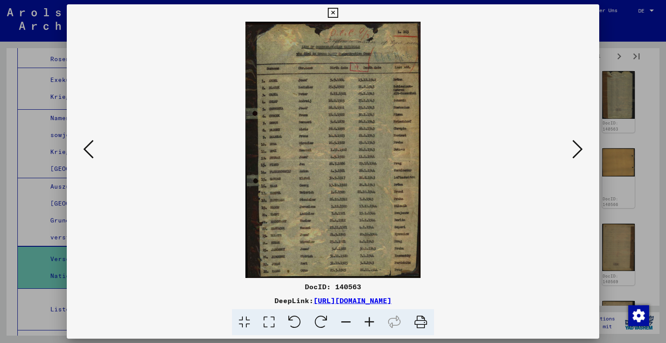
click at [579, 148] on icon at bounding box center [577, 149] width 10 height 21
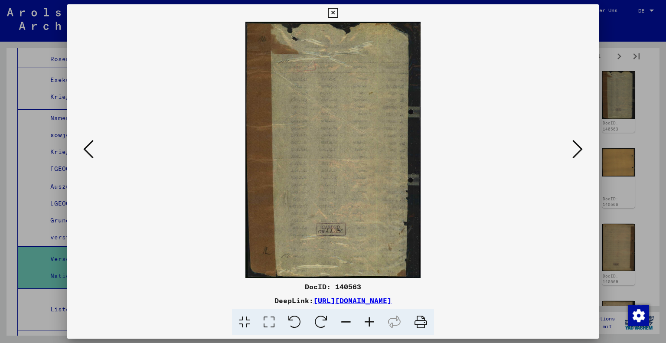
click at [579, 148] on icon at bounding box center [577, 149] width 10 height 21
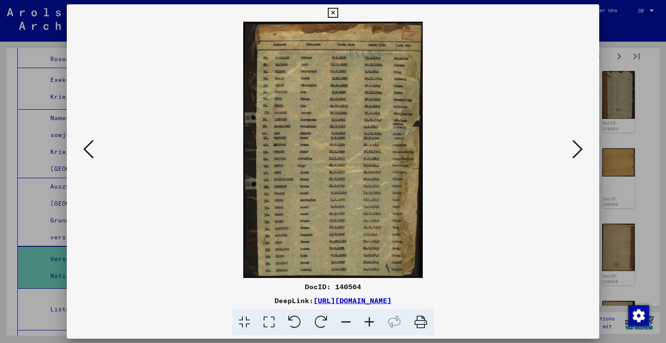
click at [579, 148] on icon at bounding box center [577, 149] width 10 height 21
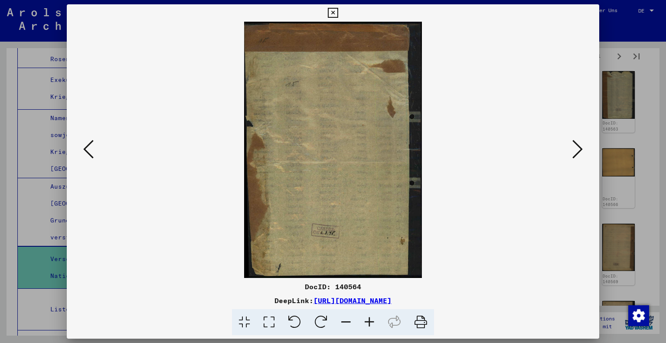
click at [579, 148] on icon at bounding box center [577, 149] width 10 height 21
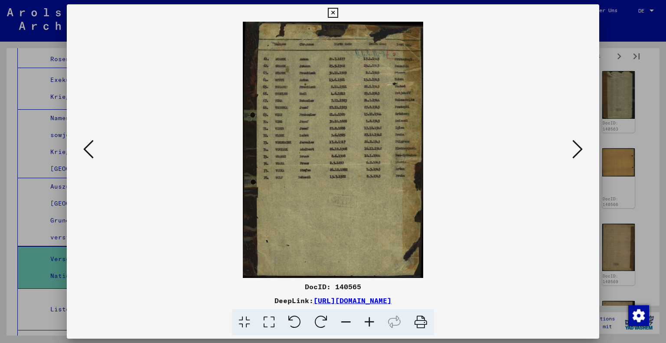
click at [579, 148] on icon at bounding box center [577, 149] width 10 height 21
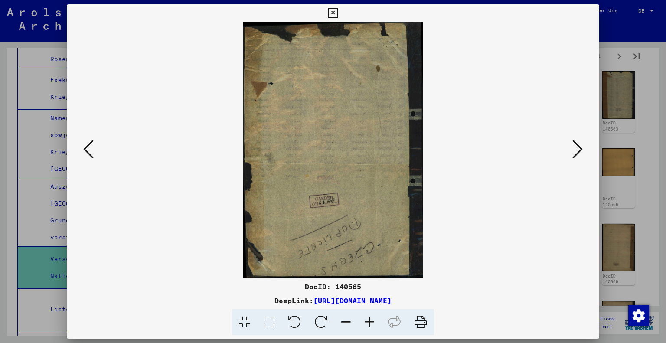
click at [579, 148] on icon at bounding box center [577, 149] width 10 height 21
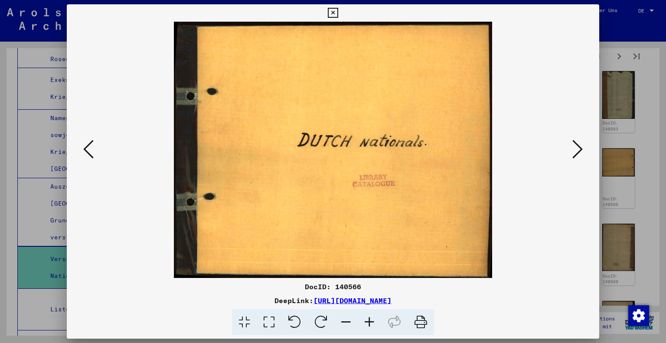
click at [579, 148] on icon at bounding box center [577, 149] width 10 height 21
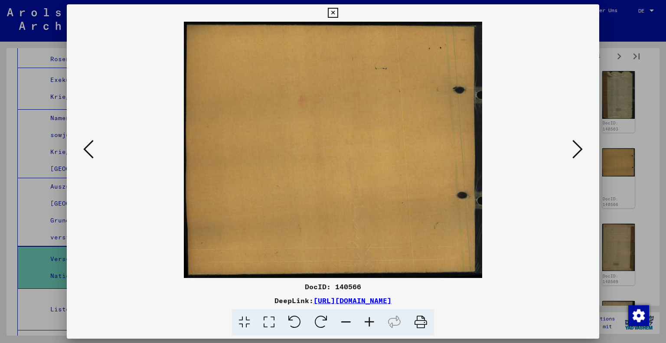
click at [579, 148] on icon at bounding box center [577, 149] width 10 height 21
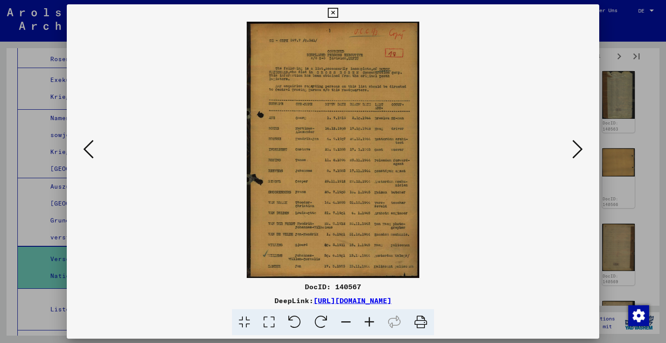
click at [368, 319] on icon at bounding box center [369, 322] width 23 height 26
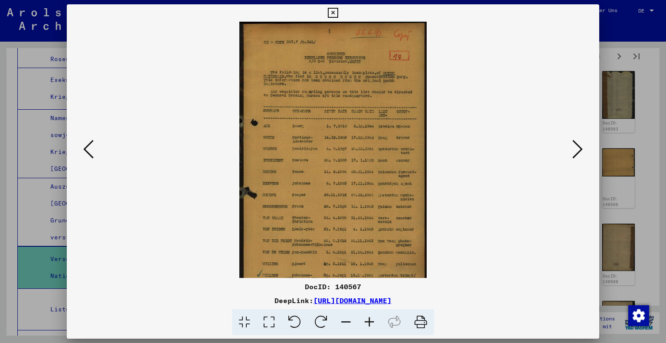
click at [368, 319] on icon at bounding box center [369, 322] width 23 height 26
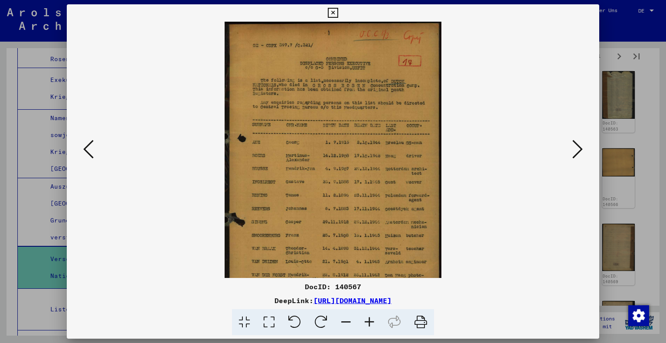
click at [368, 319] on icon at bounding box center [369, 322] width 23 height 26
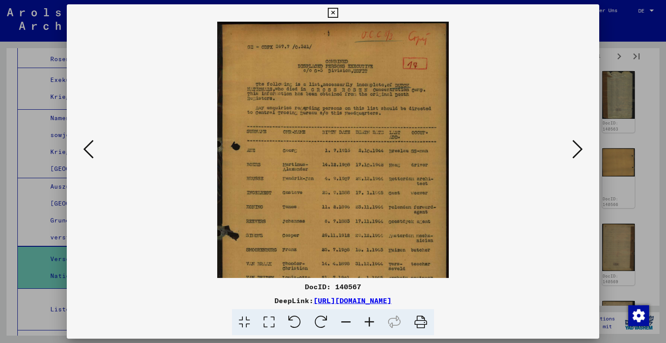
click at [368, 319] on icon at bounding box center [369, 322] width 23 height 26
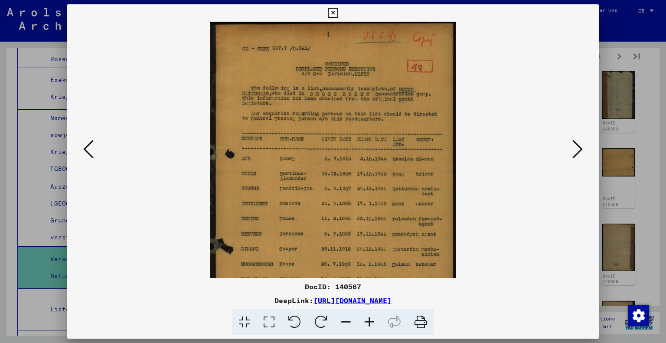
click at [329, 13] on icon at bounding box center [333, 13] width 10 height 10
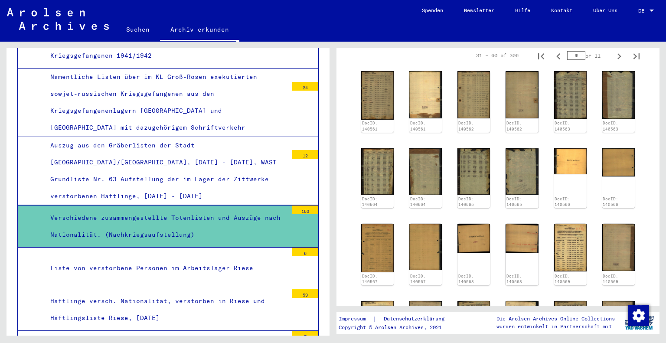
scroll to position [2573, 0]
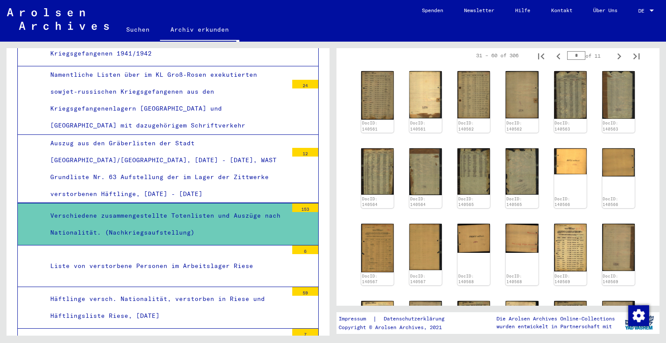
click at [201, 257] on div "Liste von verstorbene Personen im Arbeitslager Riese" at bounding box center [166, 265] width 244 height 17
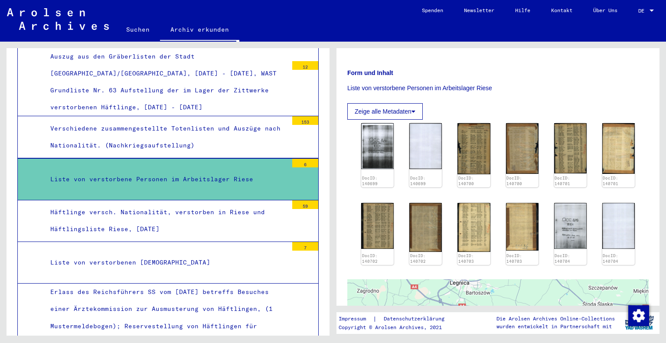
scroll to position [130, 0]
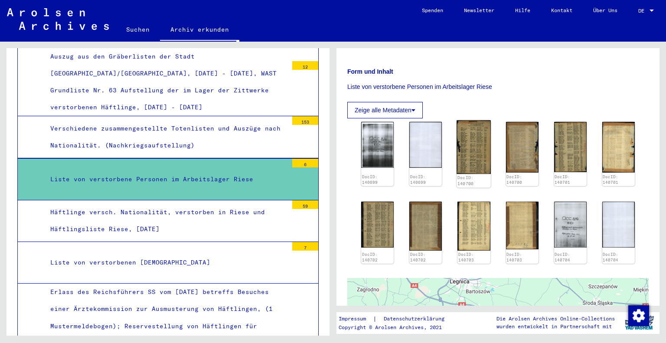
click at [483, 163] on img at bounding box center [473, 147] width 34 height 54
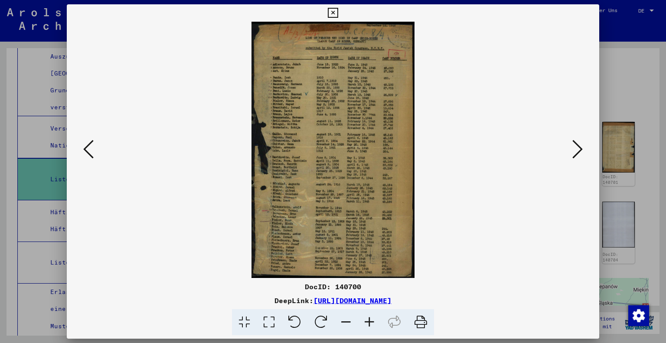
click at [333, 14] on icon at bounding box center [333, 13] width 10 height 10
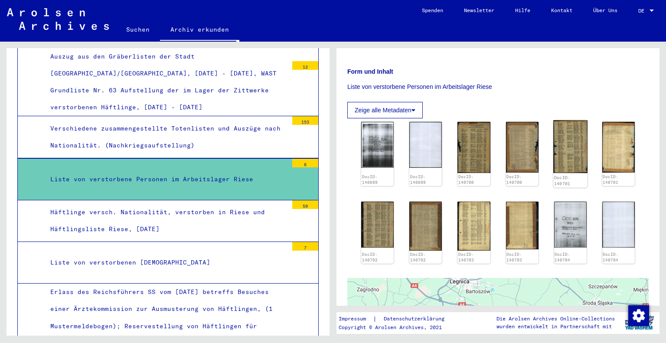
click at [574, 156] on img at bounding box center [570, 146] width 34 height 52
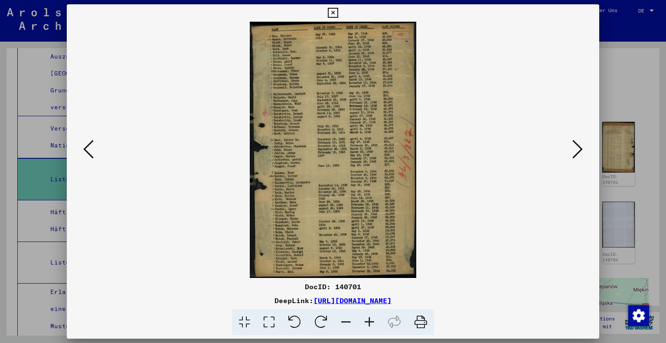
click at [329, 12] on icon at bounding box center [333, 13] width 10 height 10
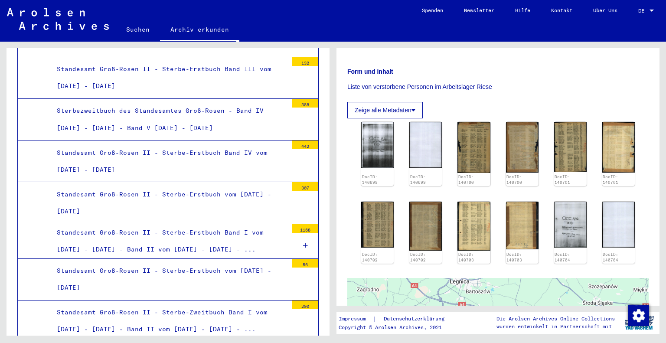
scroll to position [1966, 0]
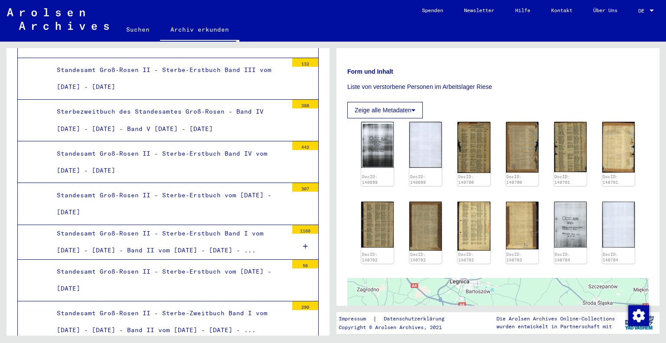
click at [180, 187] on div "Standesamt Groß-Rosen II - Sterbe-Erstbuch vom [DATE] - [DATE]" at bounding box center [168, 204] width 237 height 34
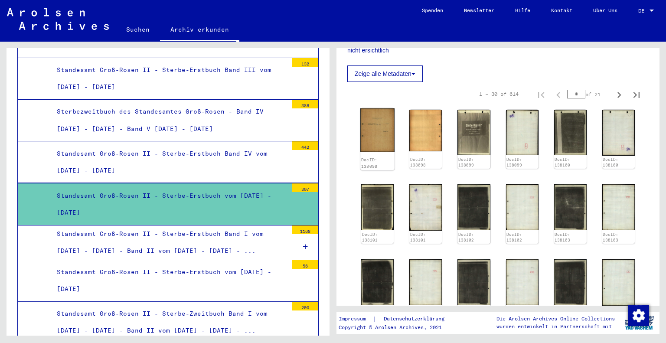
scroll to position [217, 0]
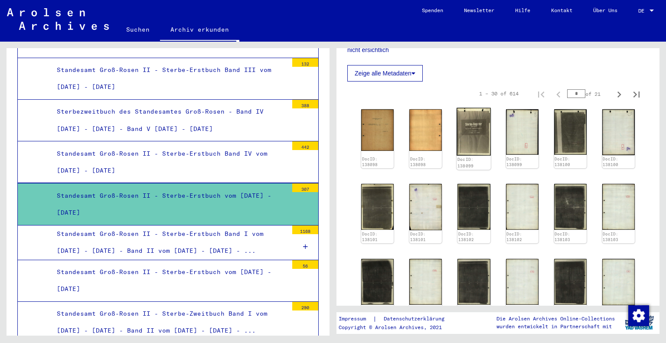
click at [456, 156] on img at bounding box center [473, 132] width 34 height 48
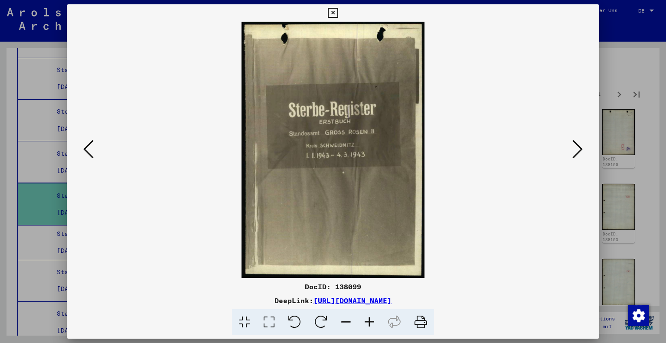
click at [99, 153] on img at bounding box center [333, 150] width 474 height 256
click at [81, 152] on button at bounding box center [89, 149] width 16 height 25
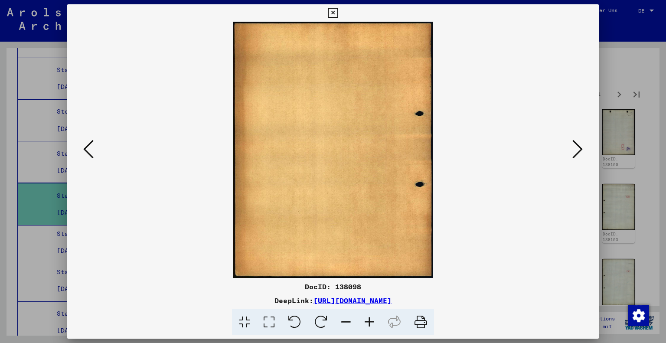
click at [89, 151] on icon at bounding box center [88, 149] width 10 height 21
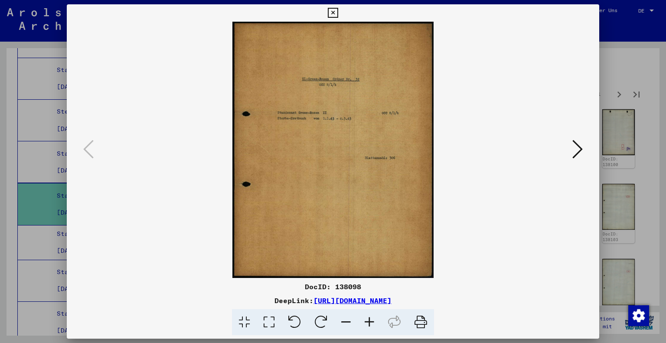
click at [573, 145] on icon at bounding box center [577, 149] width 10 height 21
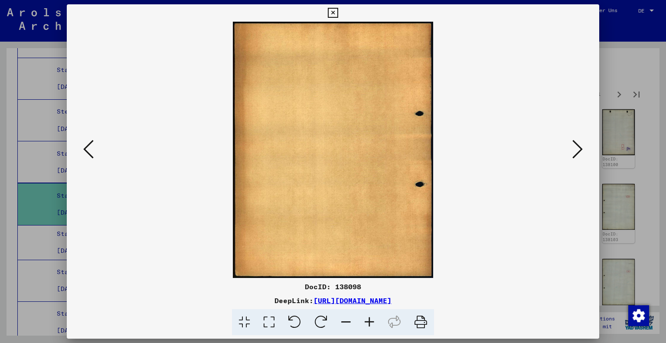
click at [573, 145] on icon at bounding box center [577, 149] width 10 height 21
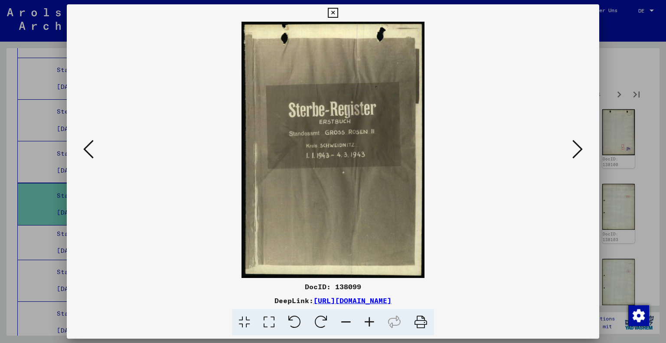
click at [573, 145] on icon at bounding box center [577, 149] width 10 height 21
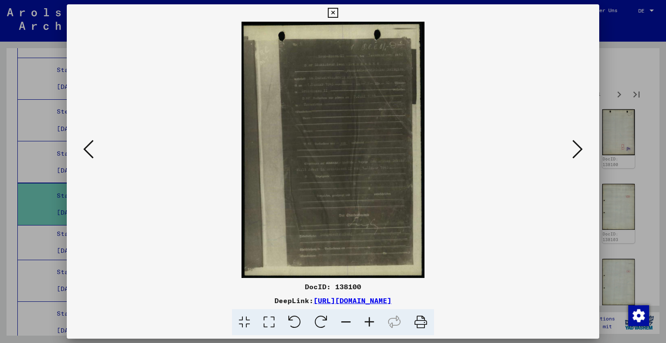
click at [573, 145] on icon at bounding box center [577, 149] width 10 height 21
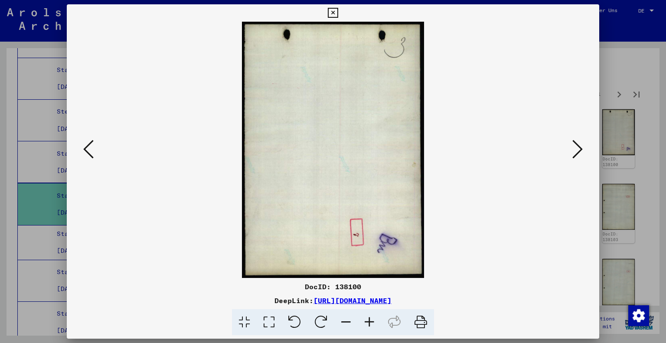
click at [84, 152] on icon at bounding box center [88, 149] width 10 height 21
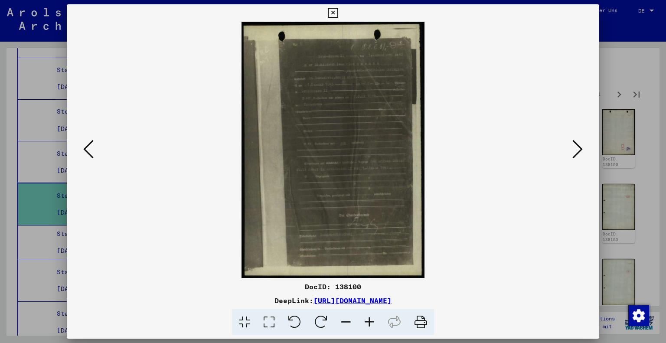
click at [331, 13] on icon at bounding box center [333, 13] width 10 height 10
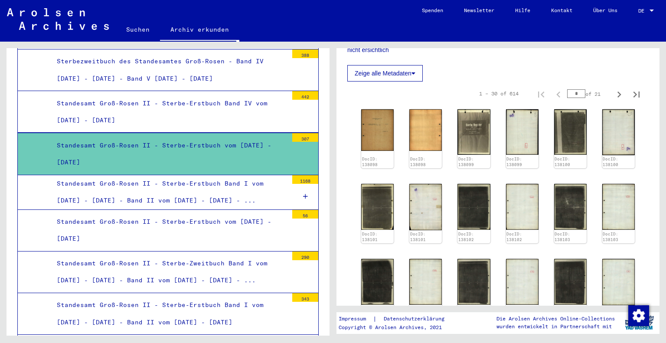
scroll to position [2053, 0]
